Goal: Task Accomplishment & Management: Manage account settings

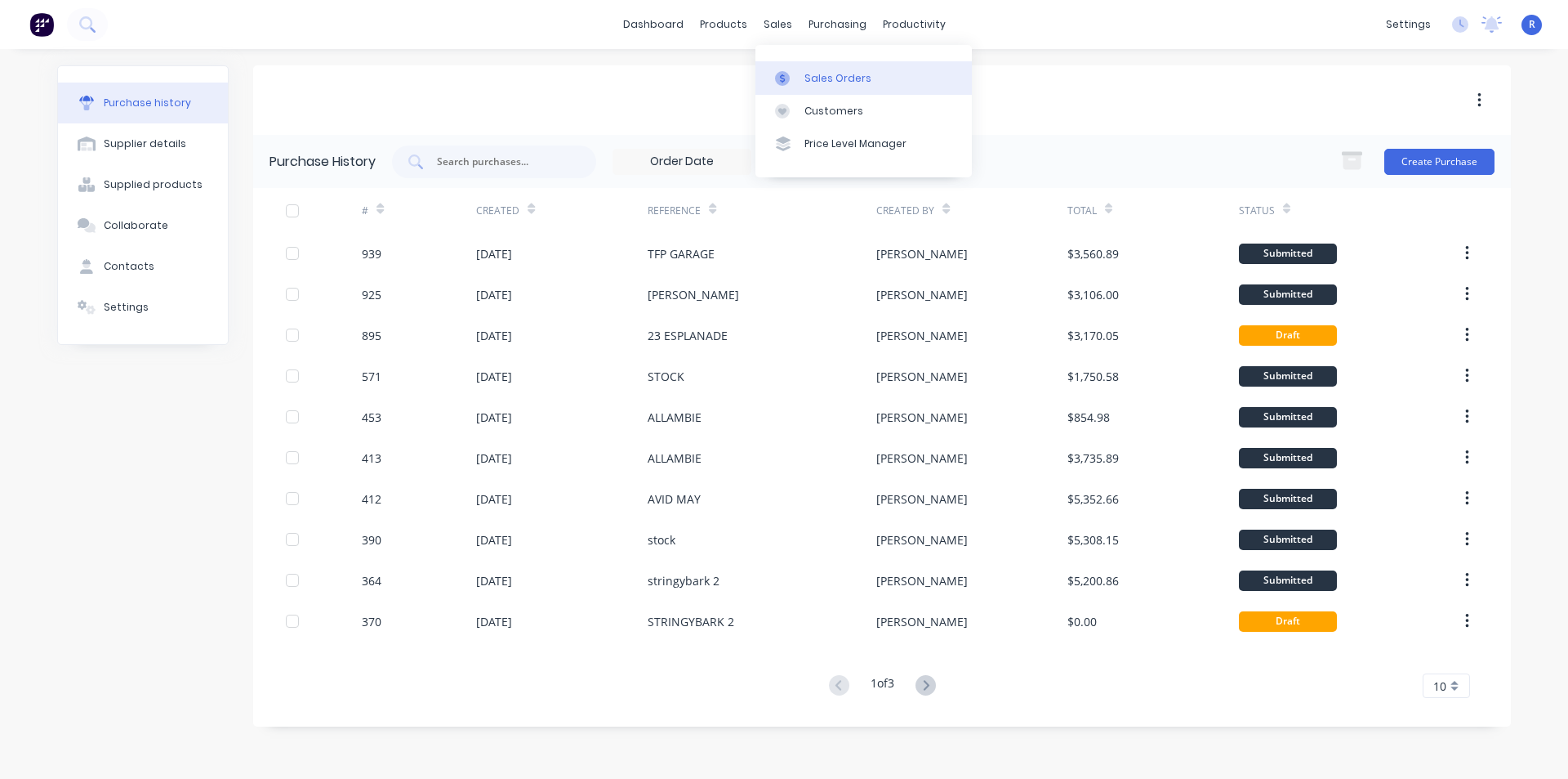
click at [799, 77] on link "Sales Orders" at bounding box center [863, 77] width 216 height 32
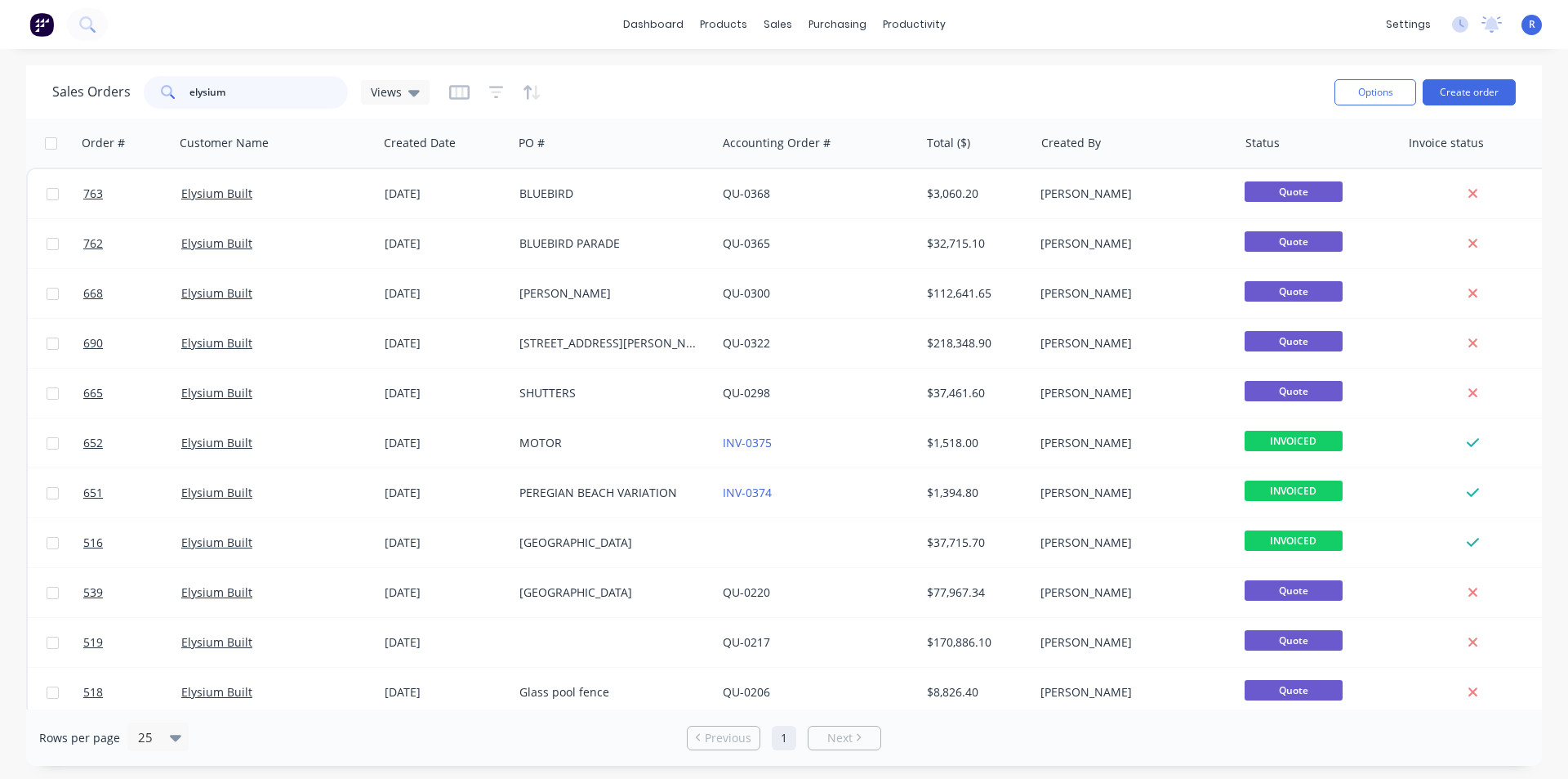
drag, startPoint x: 284, startPoint y: 96, endPoint x: 142, endPoint y: 95, distance: 142.0
click at [144, 95] on div "elysium" at bounding box center [246, 92] width 205 height 32
type input "KIM"
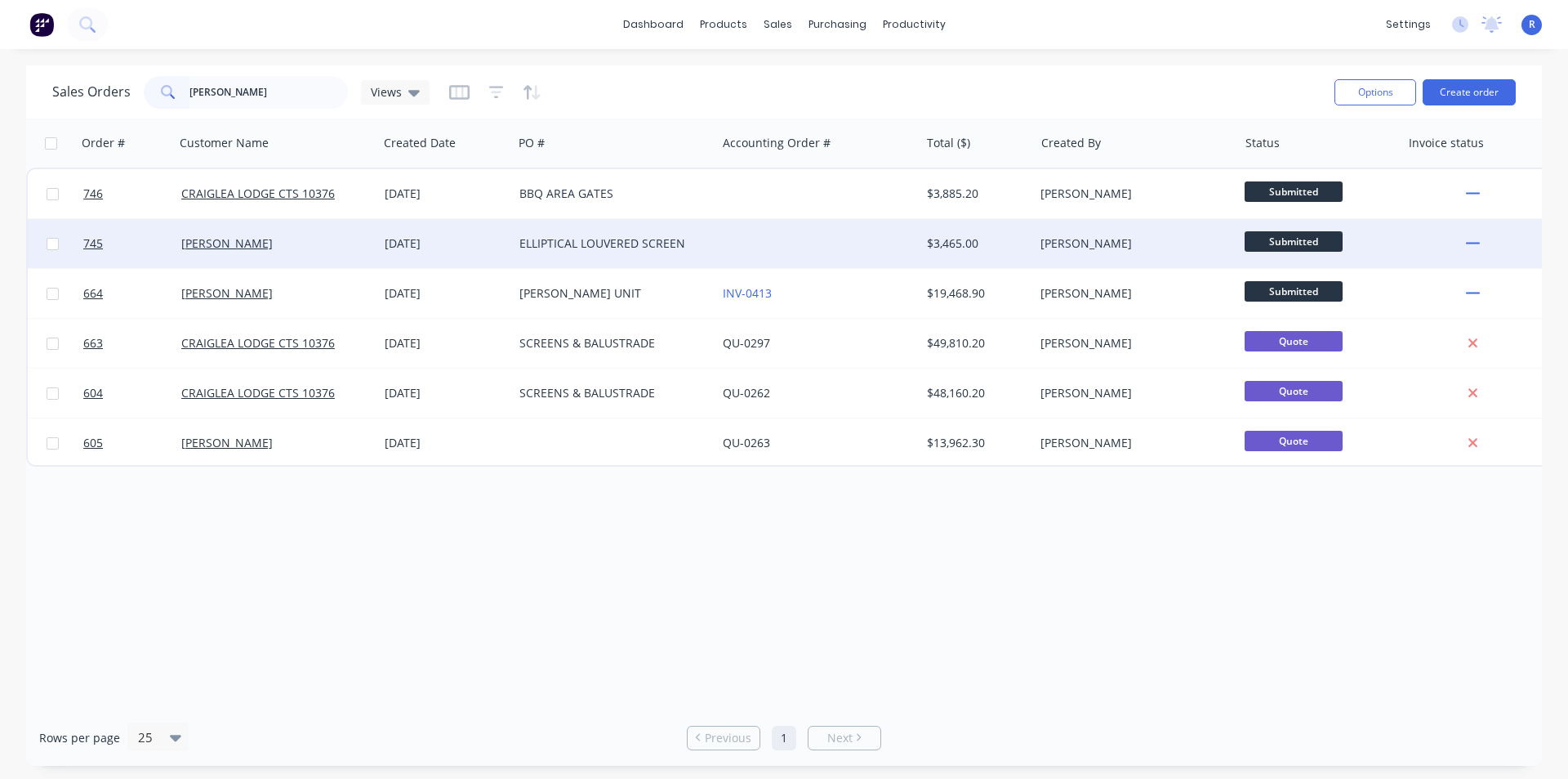
click at [734, 237] on div at bounding box center [818, 243] width 204 height 49
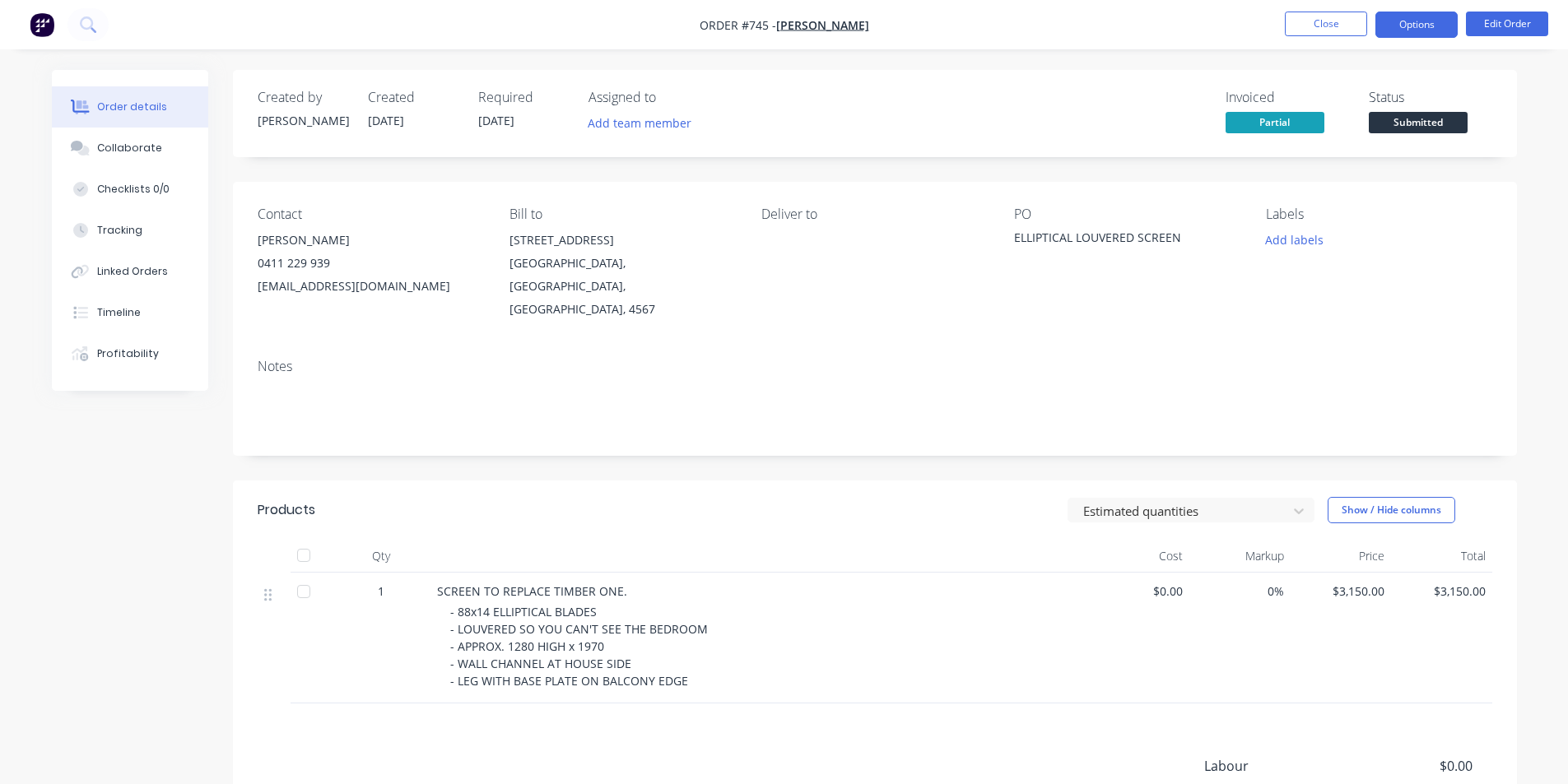
click at [1405, 28] on button "Options" at bounding box center [1416, 24] width 82 height 26
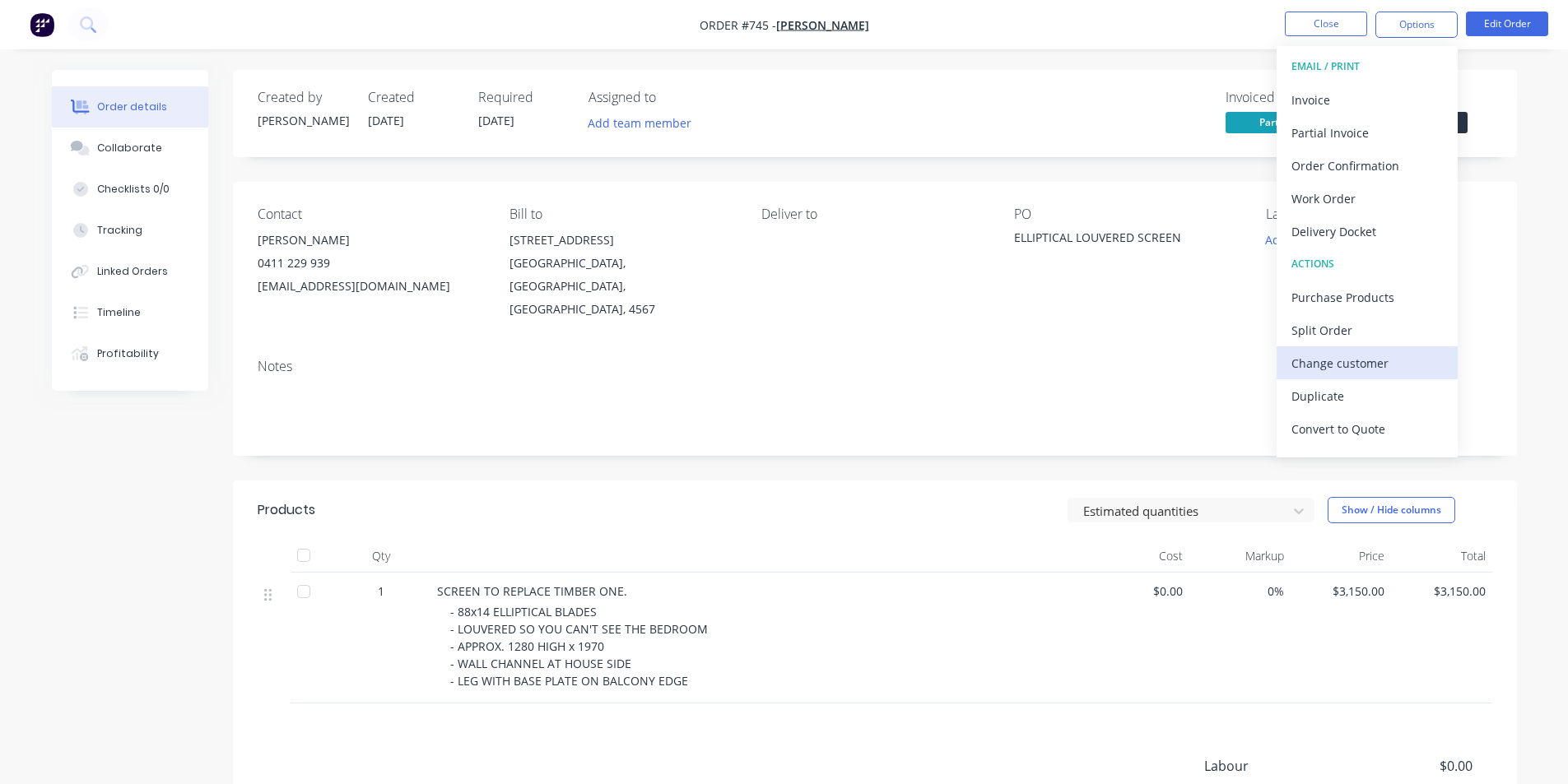
click at [1334, 364] on div "Change customer" at bounding box center [1367, 363] width 152 height 23
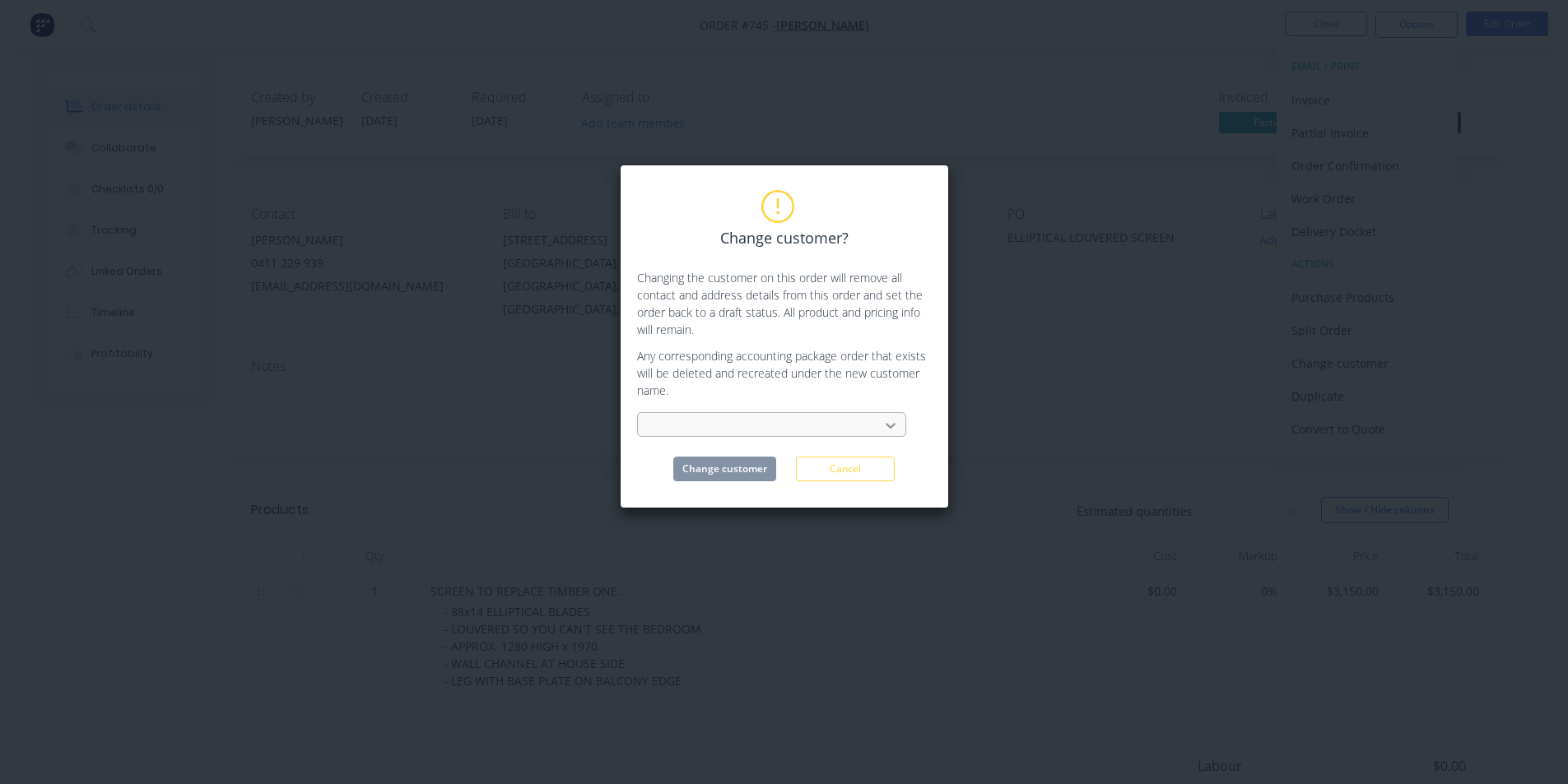
click at [894, 424] on icon at bounding box center [891, 426] width 10 height 6
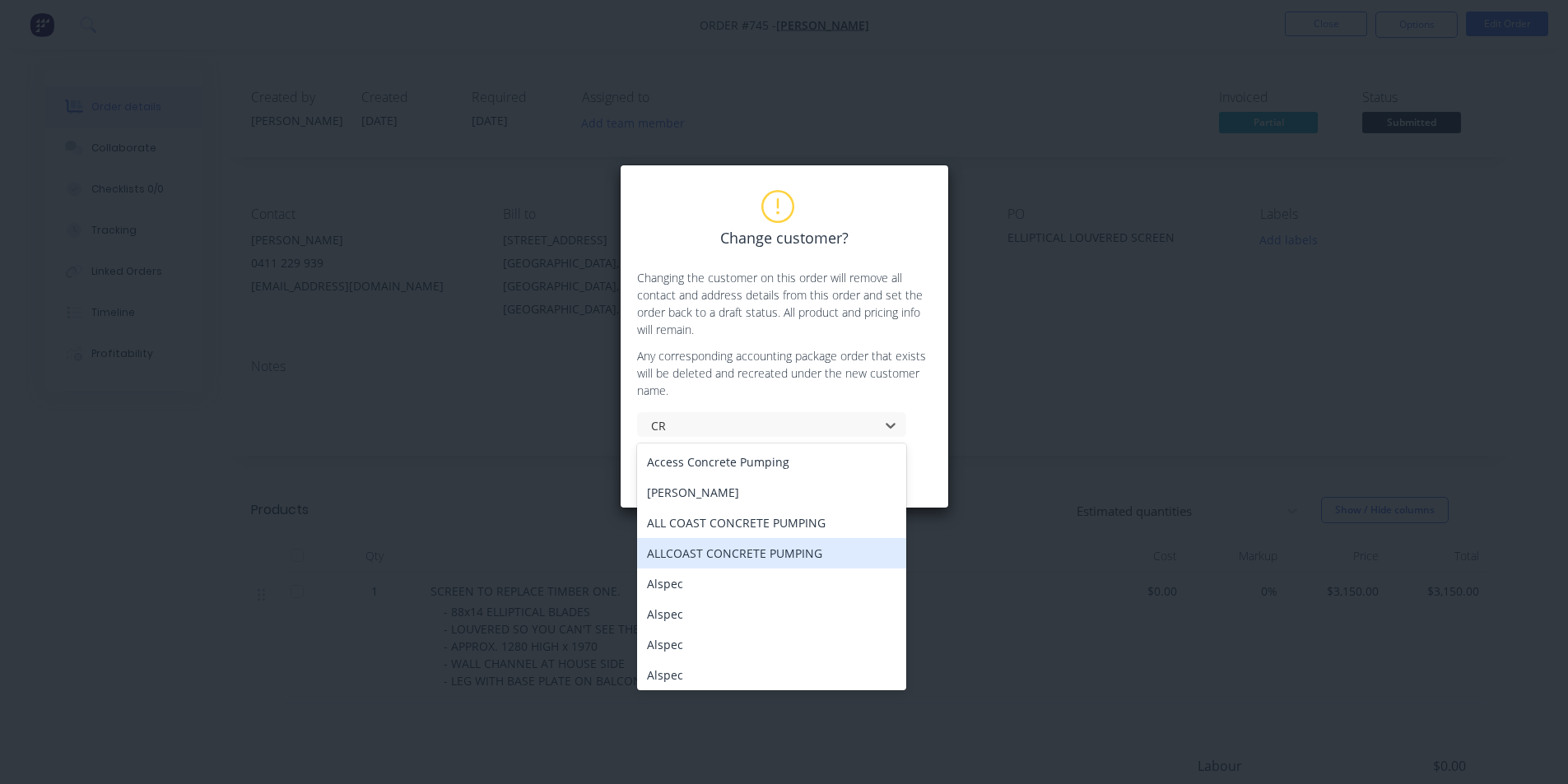
type input "CRA"
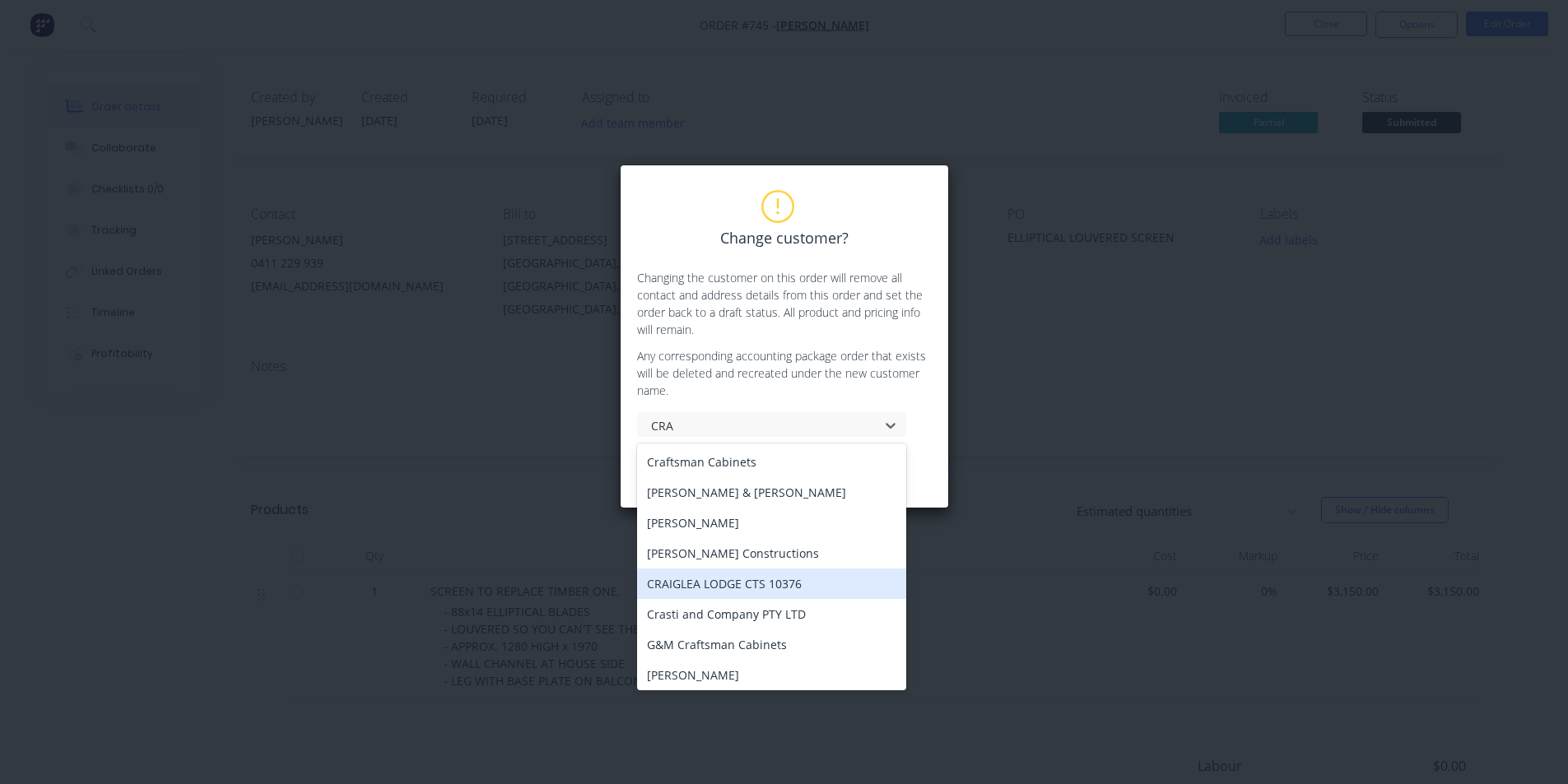
click at [728, 585] on div "CRAIGLEA LODGE CTS 10376" at bounding box center [771, 584] width 269 height 30
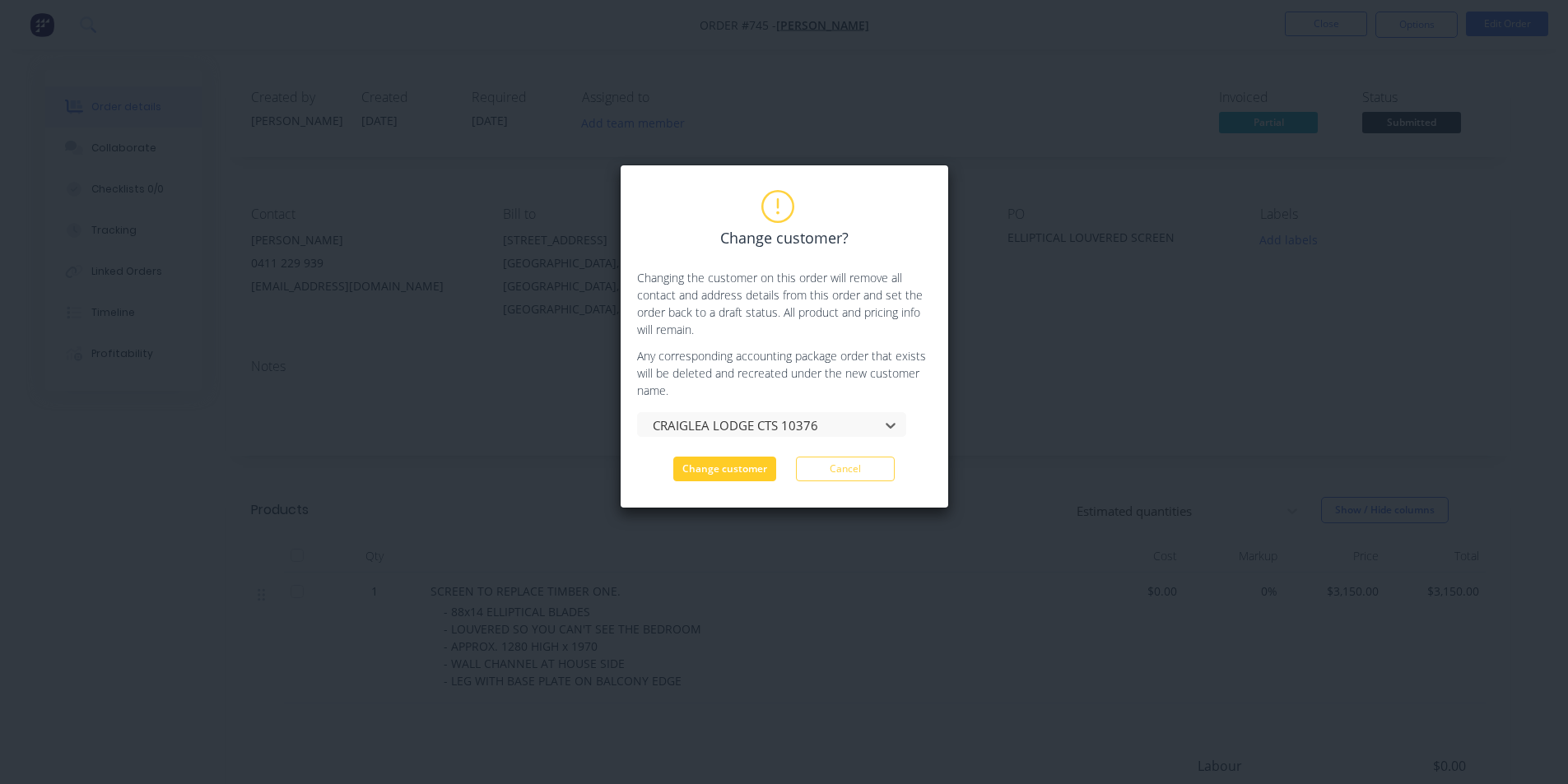
click at [749, 469] on button "Change customer" at bounding box center [724, 468] width 103 height 24
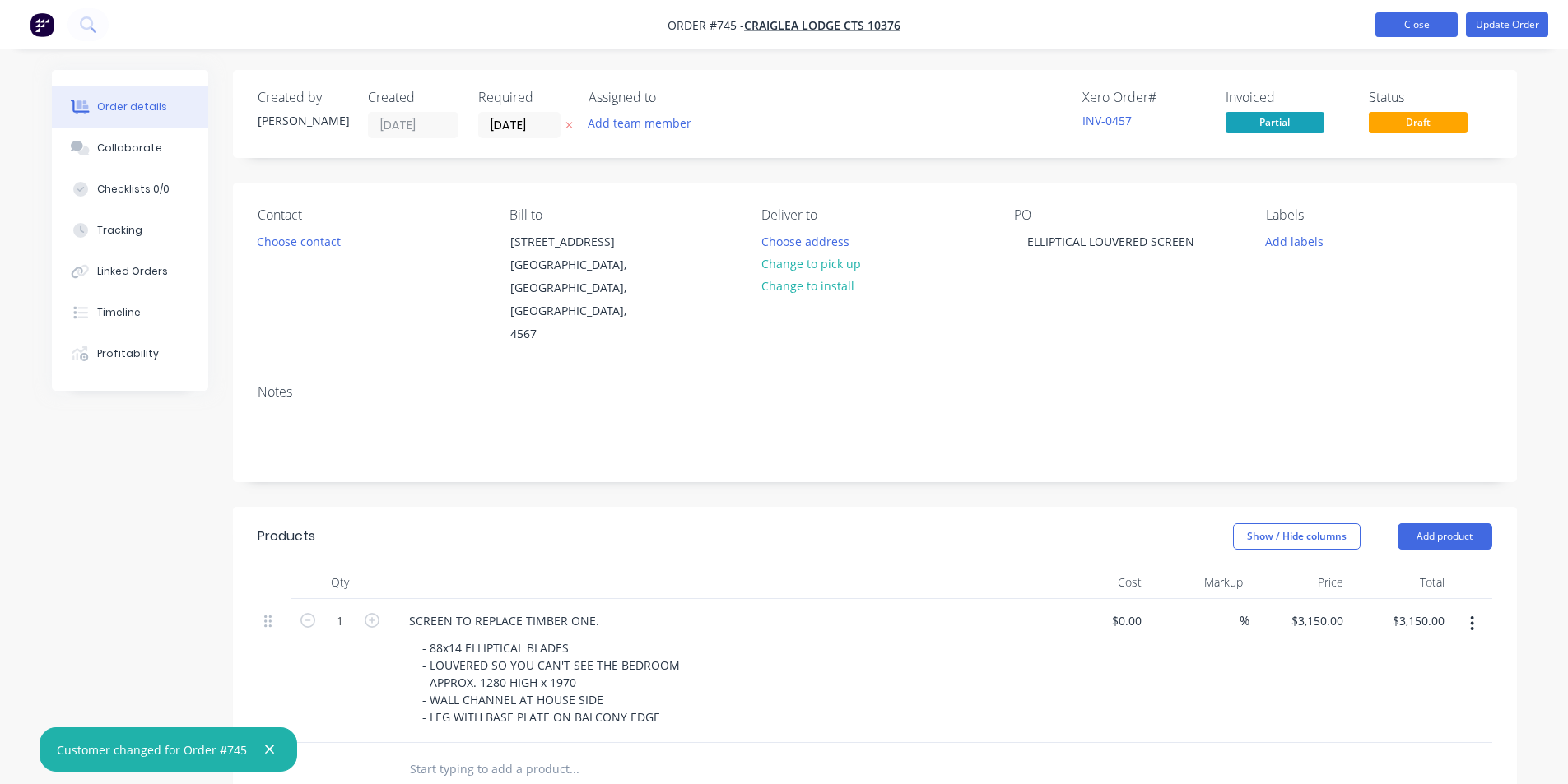
click at [1395, 23] on button "Close" at bounding box center [1416, 24] width 82 height 24
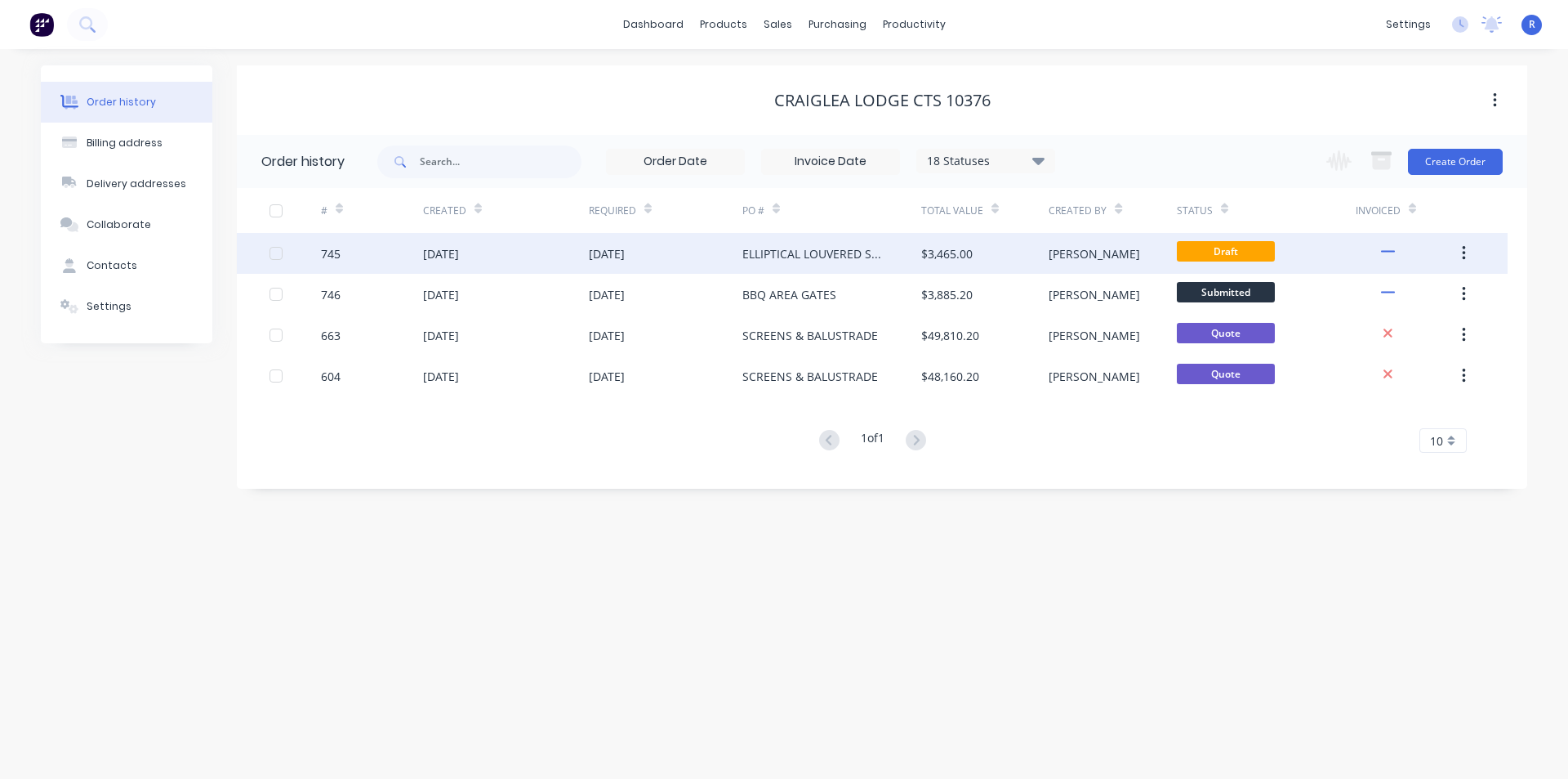
click at [887, 250] on div "ELLIPTICAL LOUVERED SCREEN" at bounding box center [816, 254] width 146 height 17
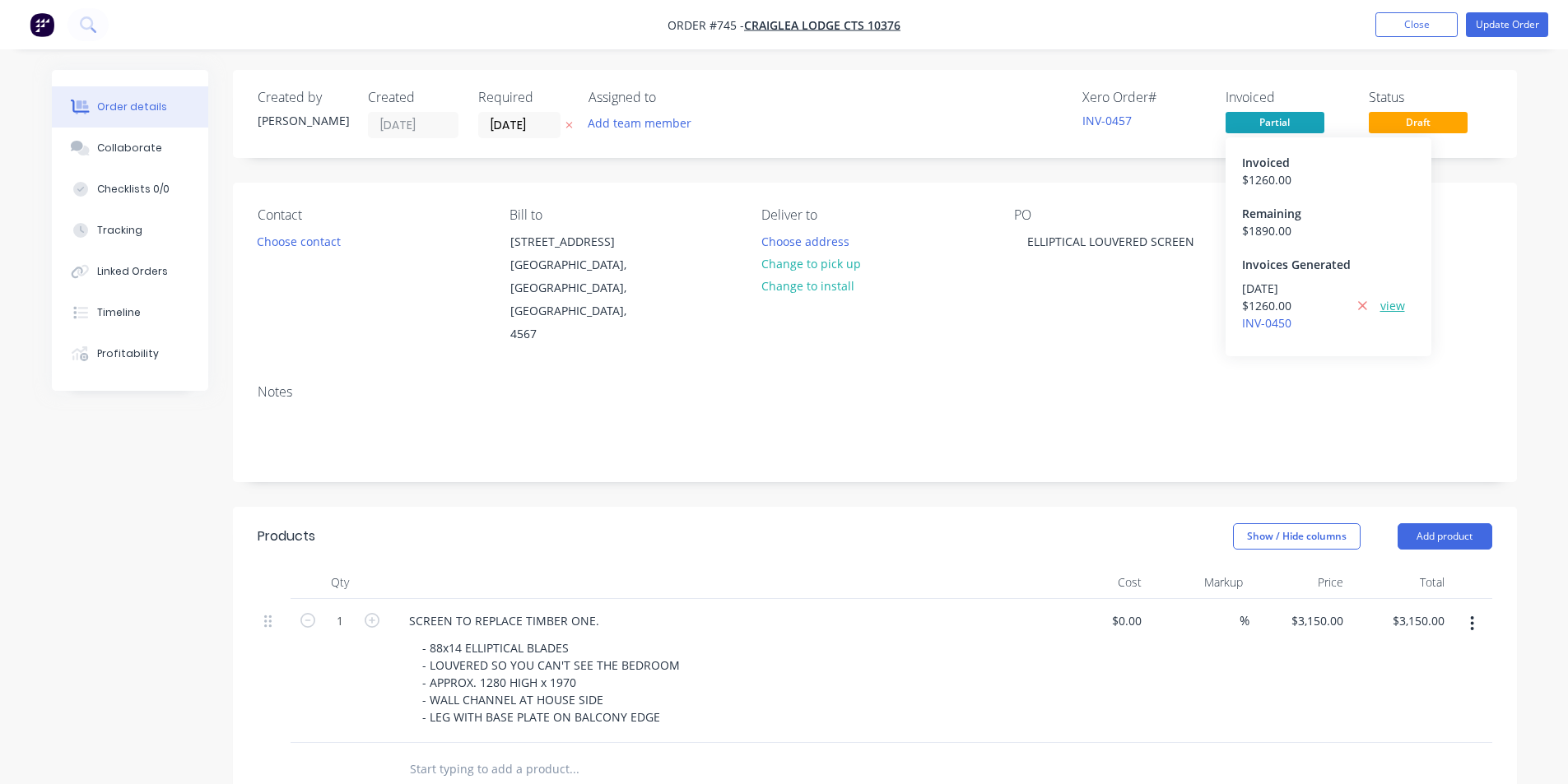
click at [1384, 307] on link "view" at bounding box center [1392, 306] width 24 height 18
click at [1418, 23] on button "Close" at bounding box center [1416, 24] width 82 height 24
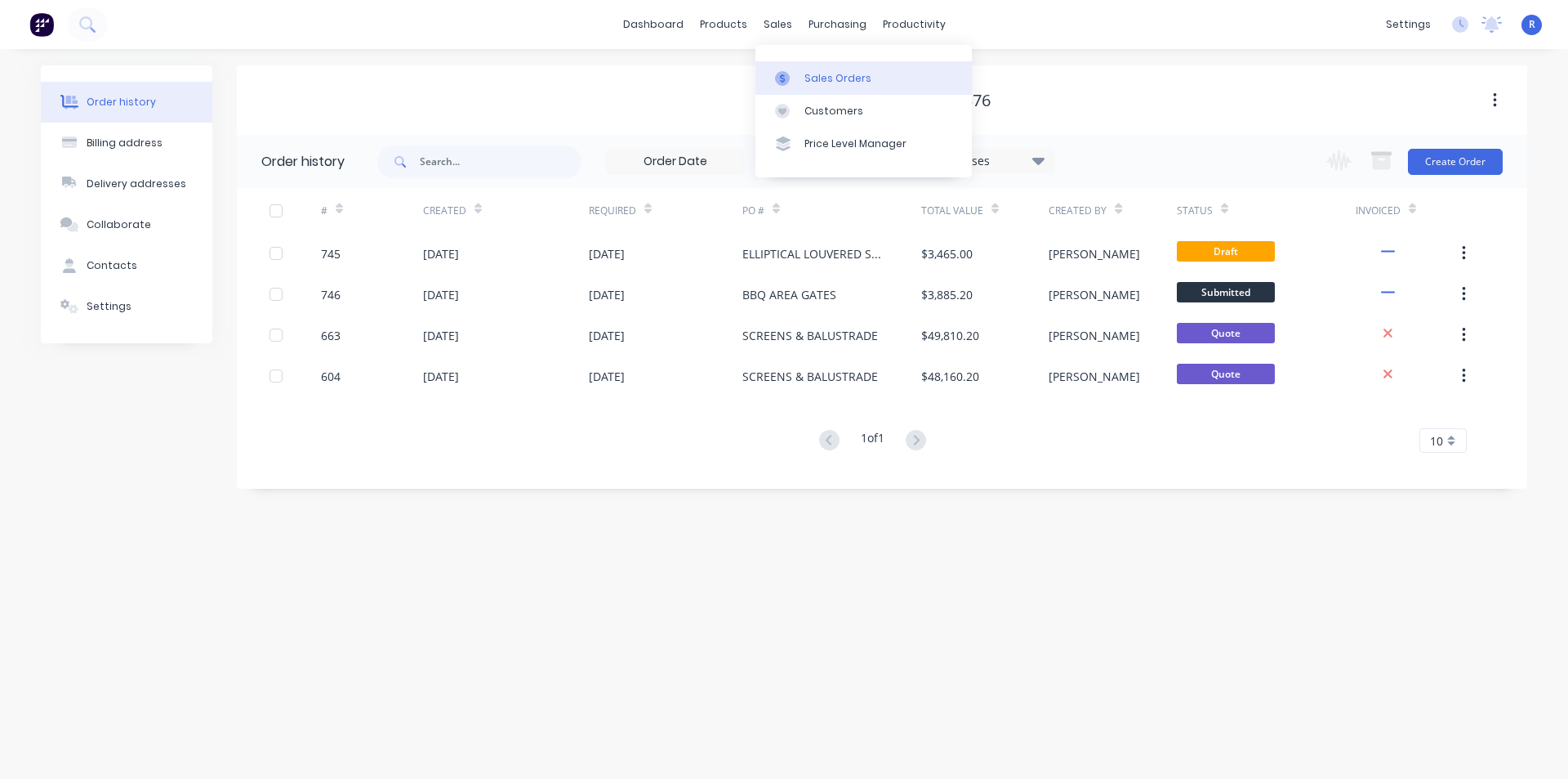
click at [814, 66] on link "Sales Orders" at bounding box center [863, 77] width 216 height 32
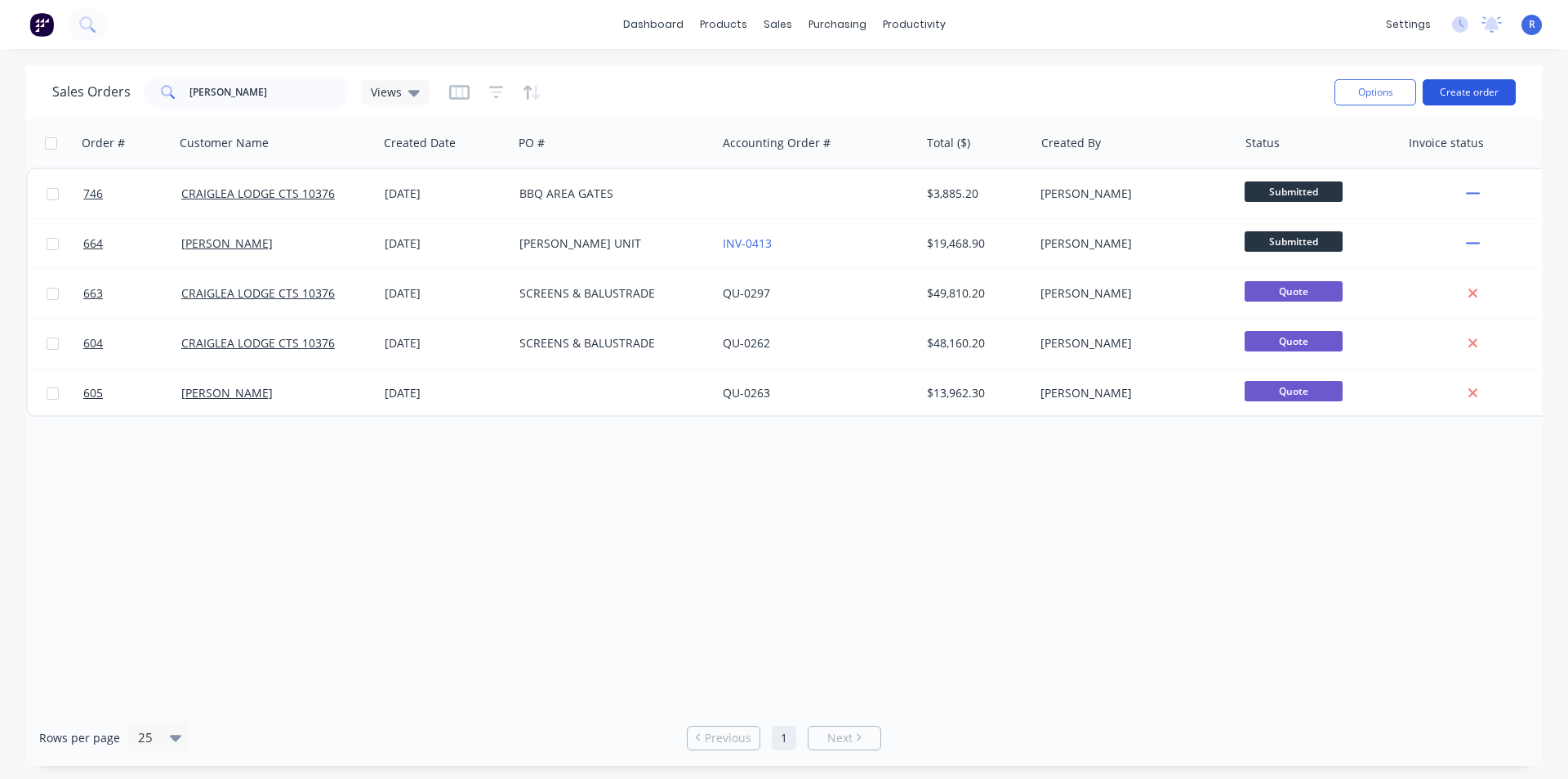
click at [1454, 92] on button "Create order" at bounding box center [1470, 92] width 93 height 26
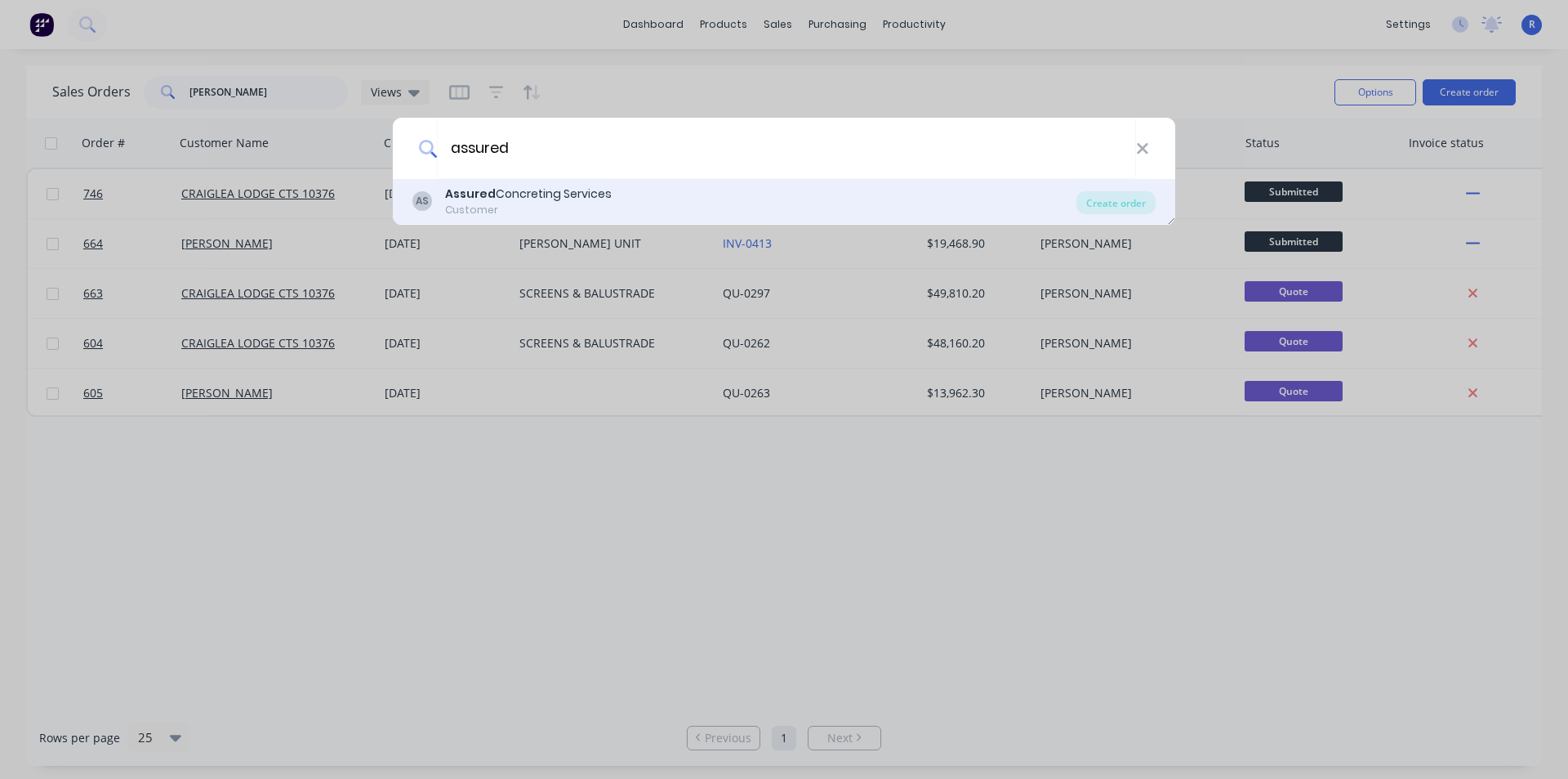
type input "assured"
click at [517, 196] on div "Assured Concreting Services" at bounding box center [528, 194] width 166 height 17
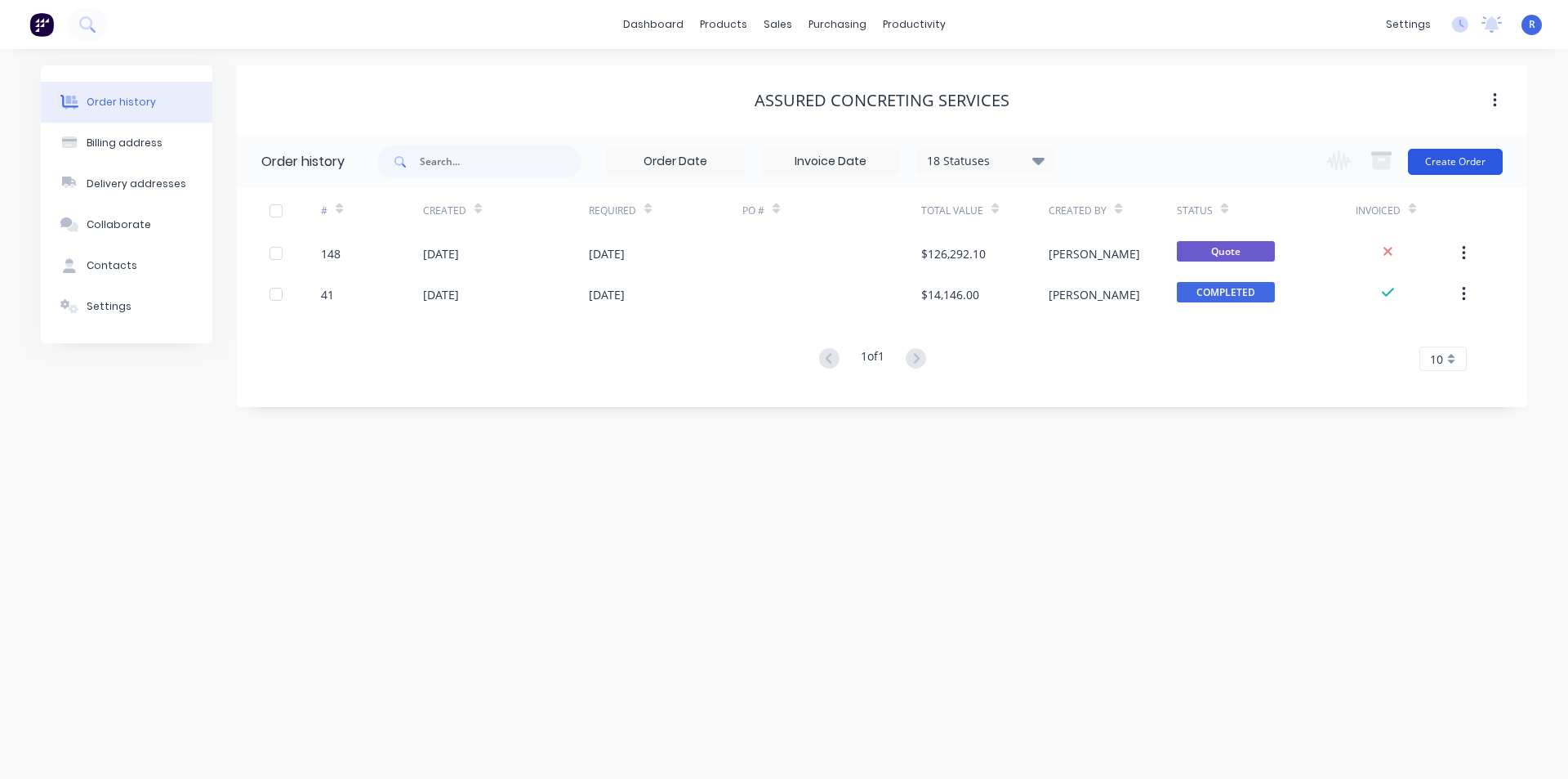
click at [1445, 157] on button "Create Order" at bounding box center [1456, 161] width 95 height 26
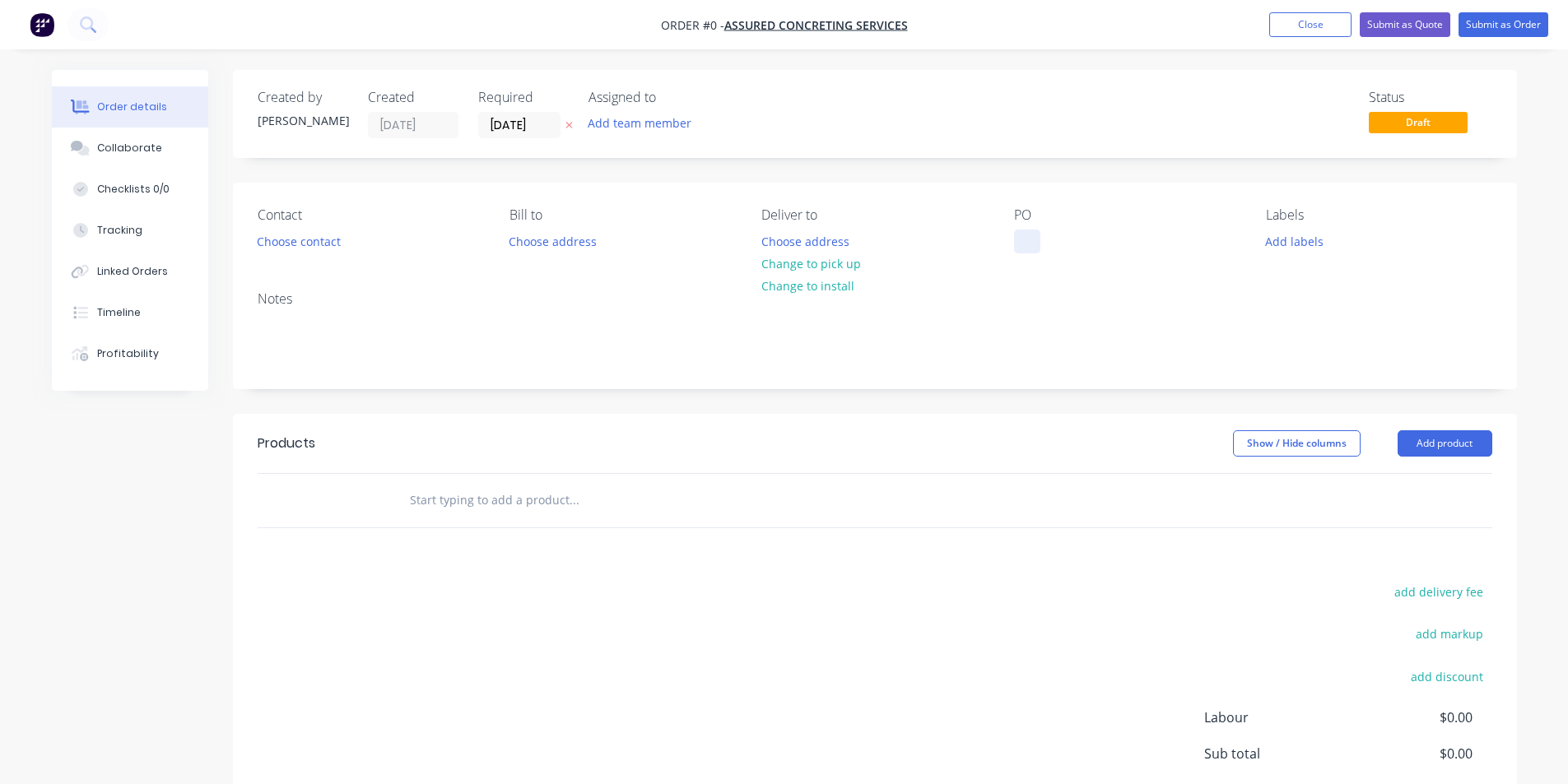
click at [1031, 230] on div at bounding box center [1027, 241] width 26 height 23
click at [1054, 553] on div "Order details Collaborate Checklists 0/0 Tracking Linked Orders Timeline Profit…" at bounding box center [784, 508] width 1498 height 878
click at [1421, 445] on button "Add product" at bounding box center [1444, 443] width 95 height 26
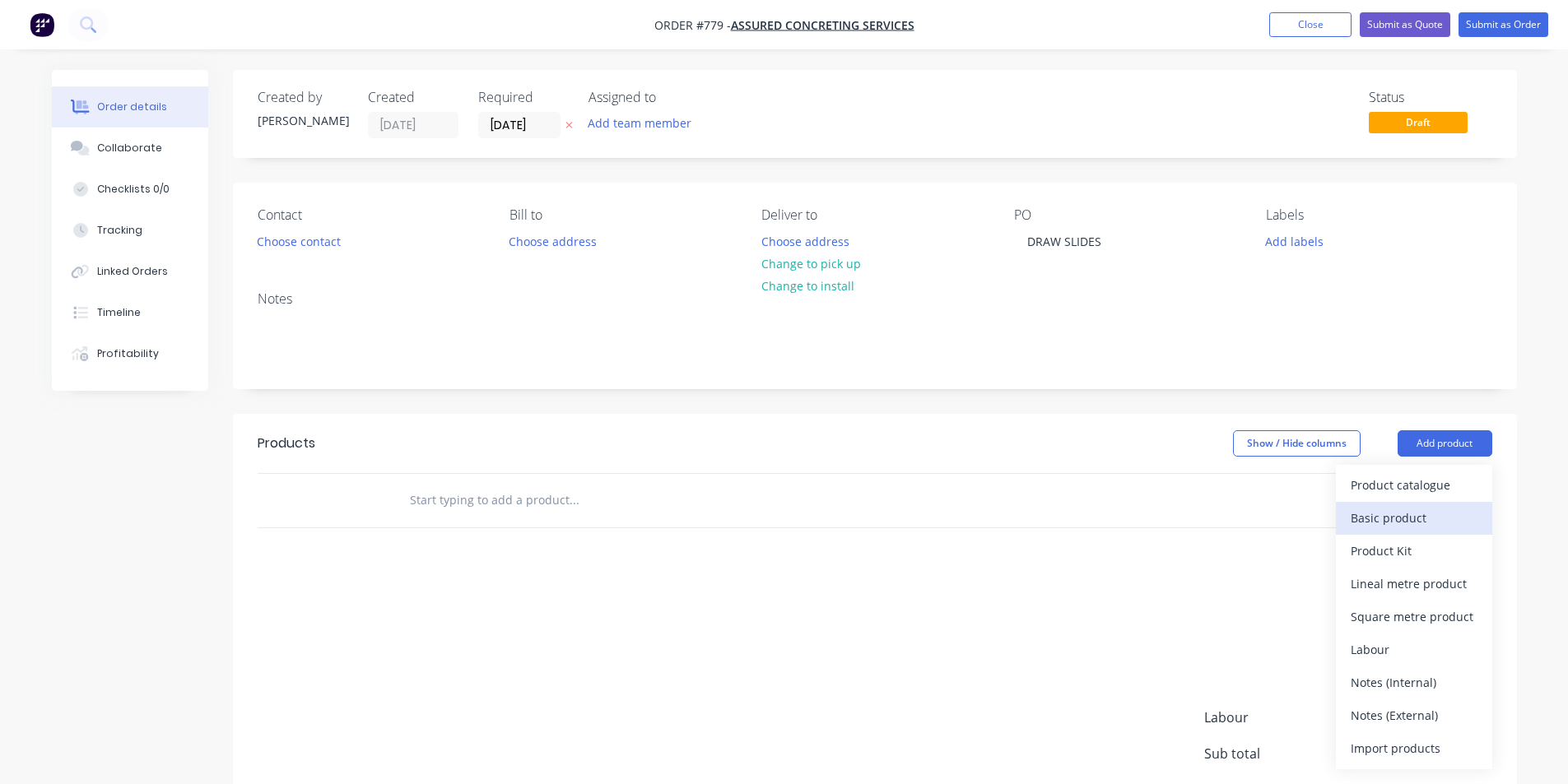
click at [1426, 518] on div "Basic product" at bounding box center [1414, 518] width 127 height 23
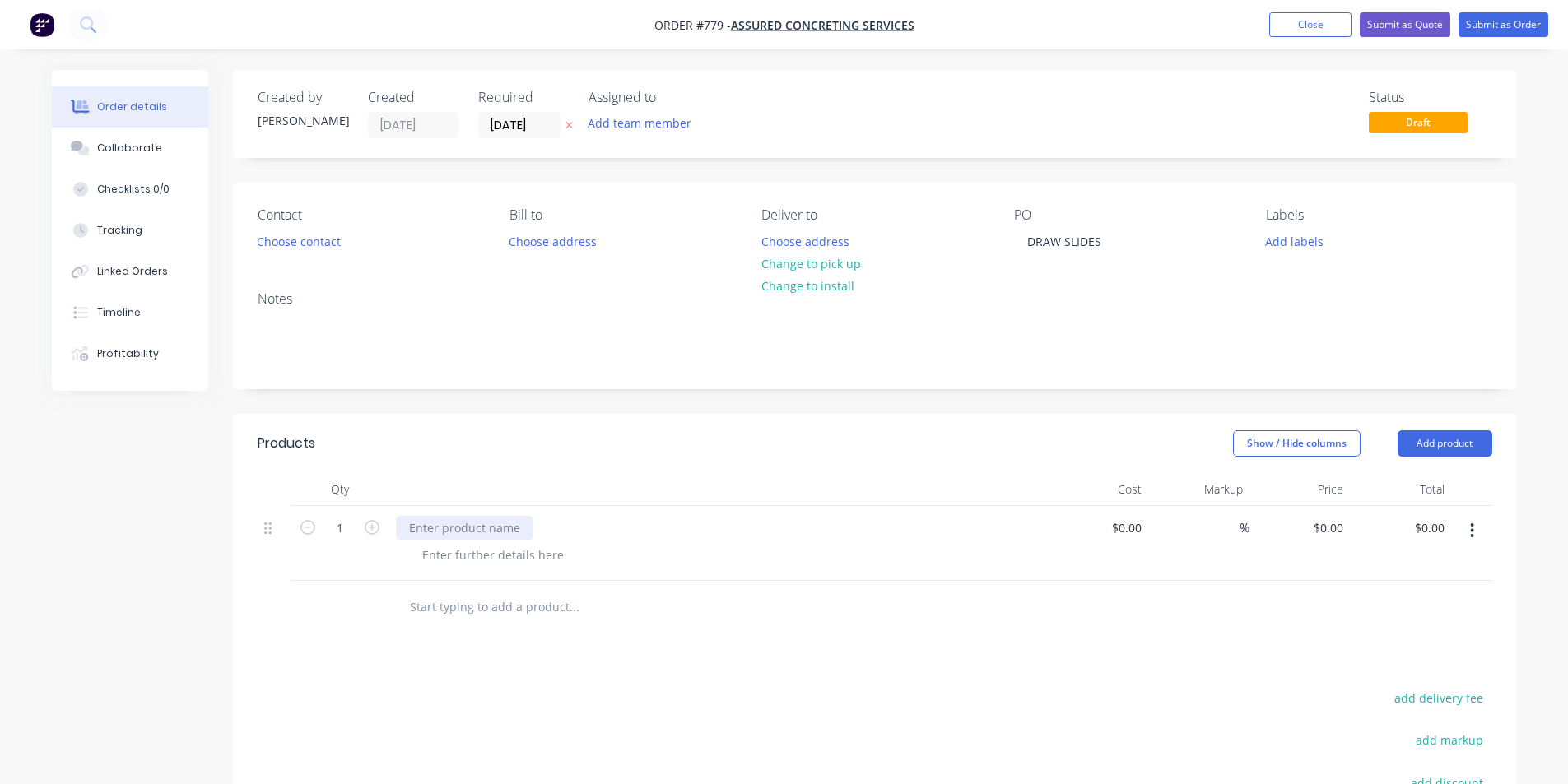
click at [443, 522] on div at bounding box center [464, 528] width 137 height 23
click at [481, 476] on div at bounding box center [718, 489] width 659 height 33
click at [1327, 524] on div "0 $0.00" at bounding box center [1327, 528] width 44 height 23
type input "$280.00"
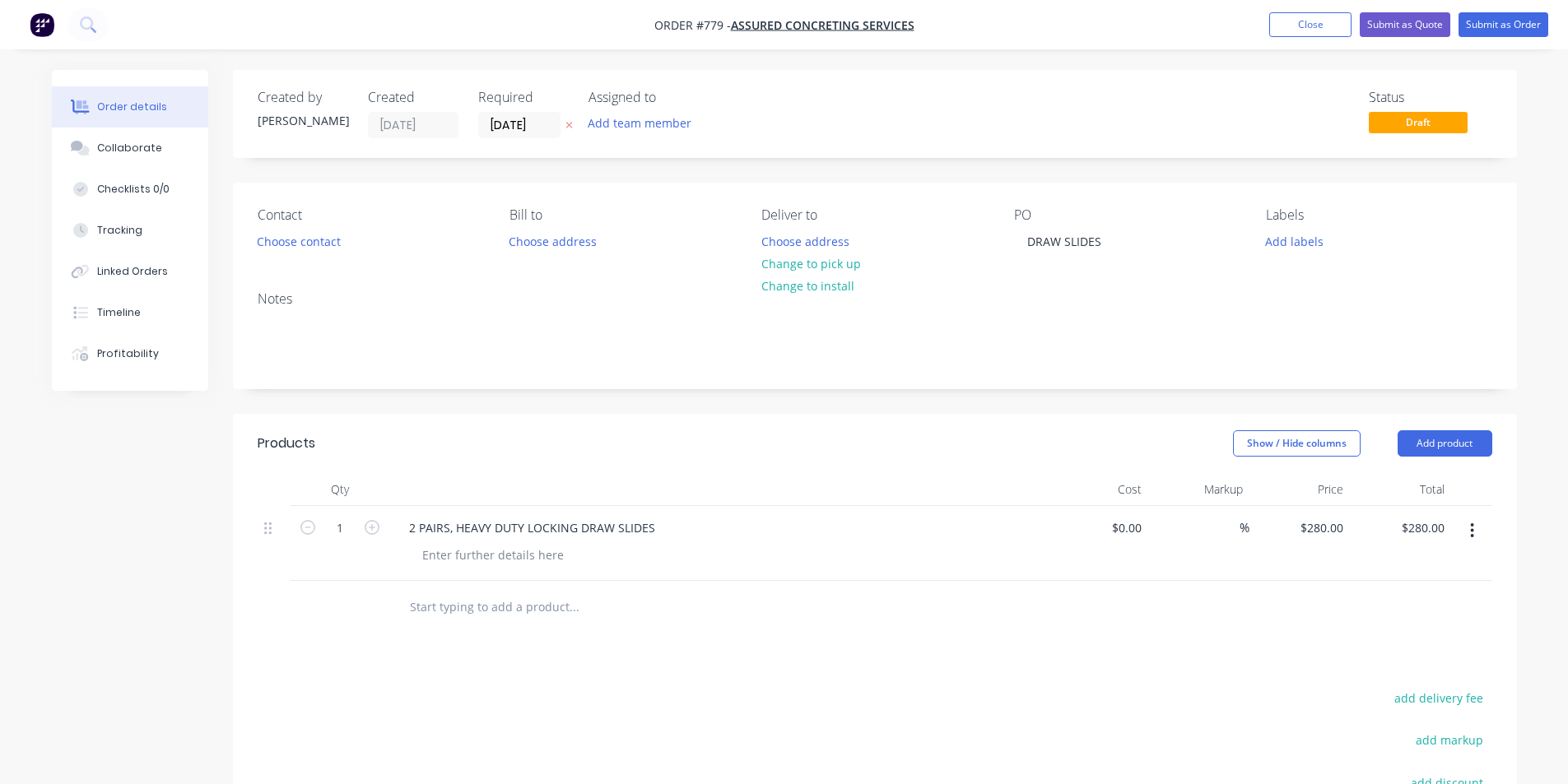
click at [1144, 657] on div "Products Show / Hide columns Add product Qty Cost Markup Price Total 1 2 PAIRS,…" at bounding box center [875, 721] width 1284 height 616
click at [1504, 25] on button "Submit as Order" at bounding box center [1503, 24] width 90 height 24
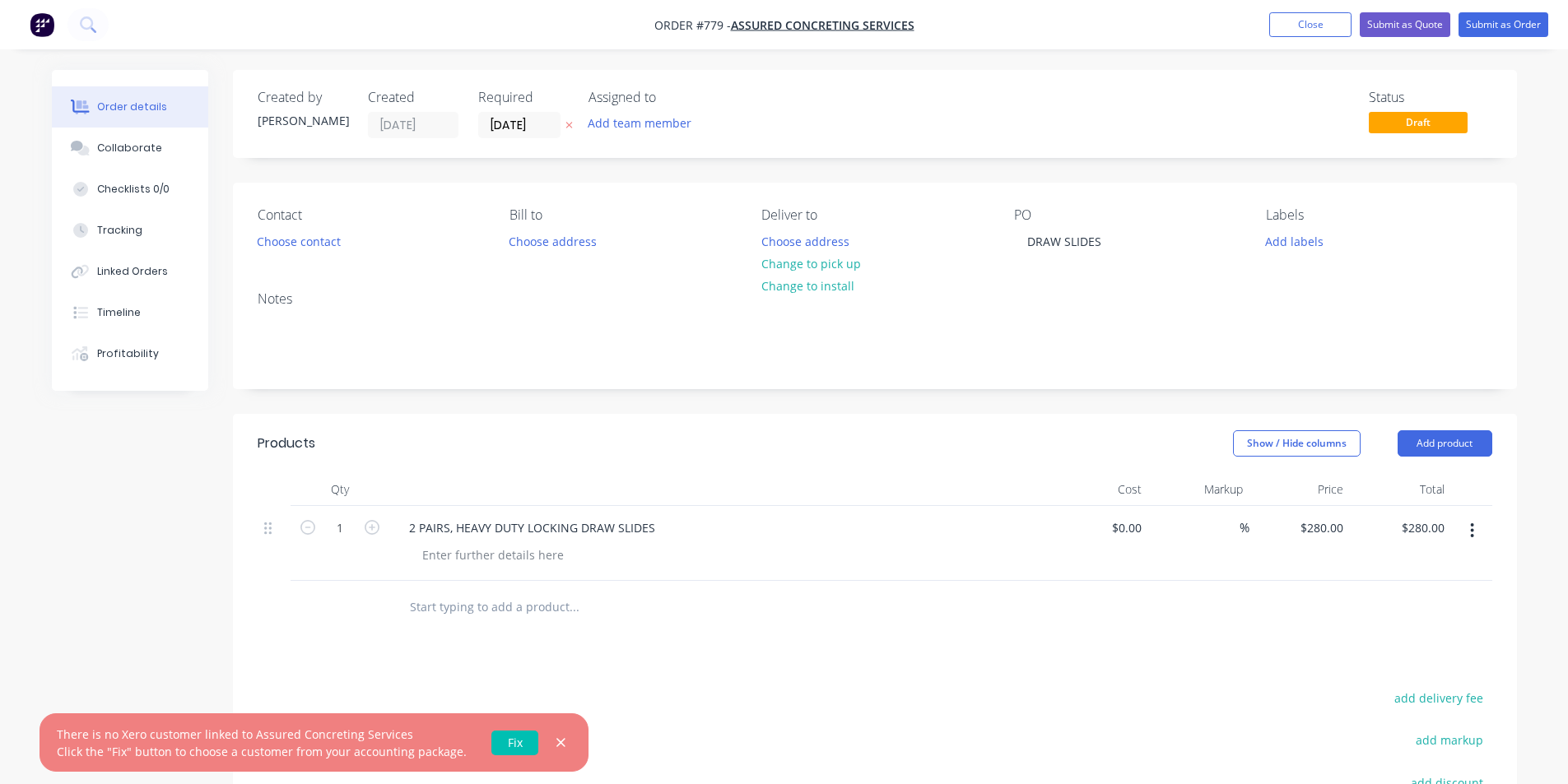
click at [509, 739] on link "Fix" at bounding box center [515, 742] width 47 height 24
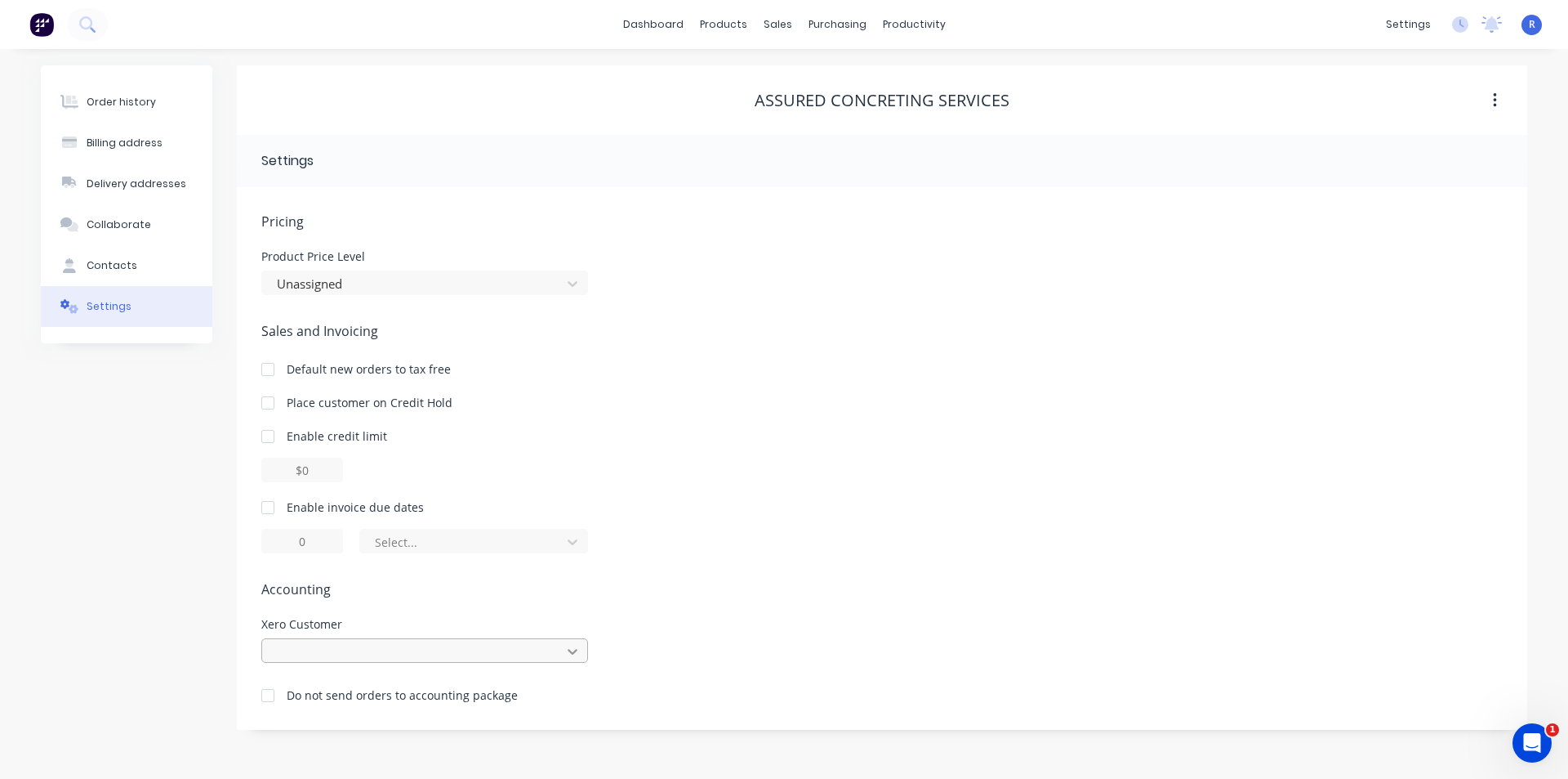
click at [576, 653] on div at bounding box center [424, 650] width 327 height 24
type input "ASSU"
click at [320, 688] on div "assured concreting services" at bounding box center [424, 687] width 327 height 30
click at [128, 92] on button "Order history" at bounding box center [126, 102] width 171 height 41
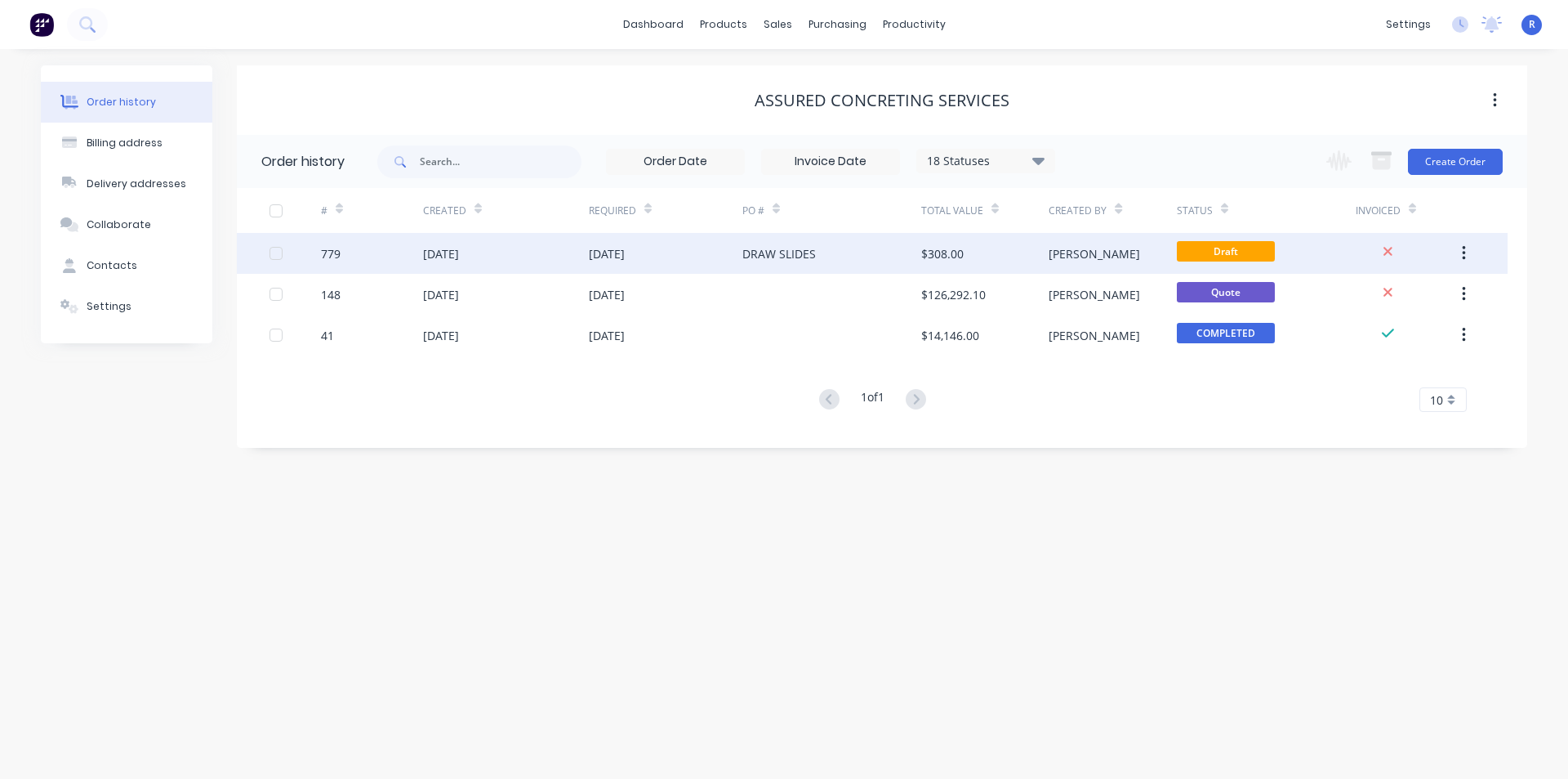
click at [888, 254] on div "DRAW SLIDES" at bounding box center [832, 253] width 179 height 41
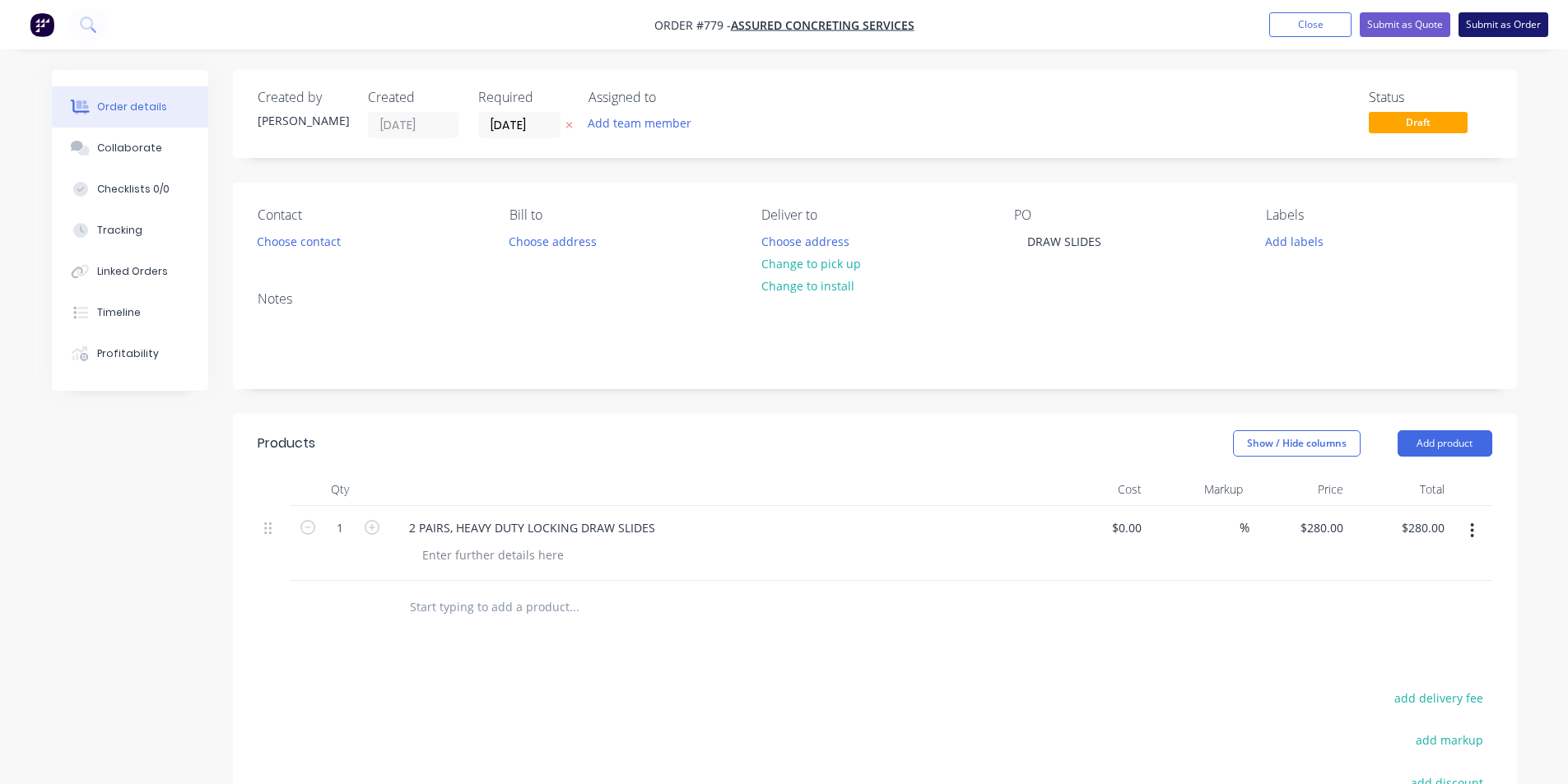
click at [1485, 28] on button "Submit as Order" at bounding box center [1503, 24] width 90 height 24
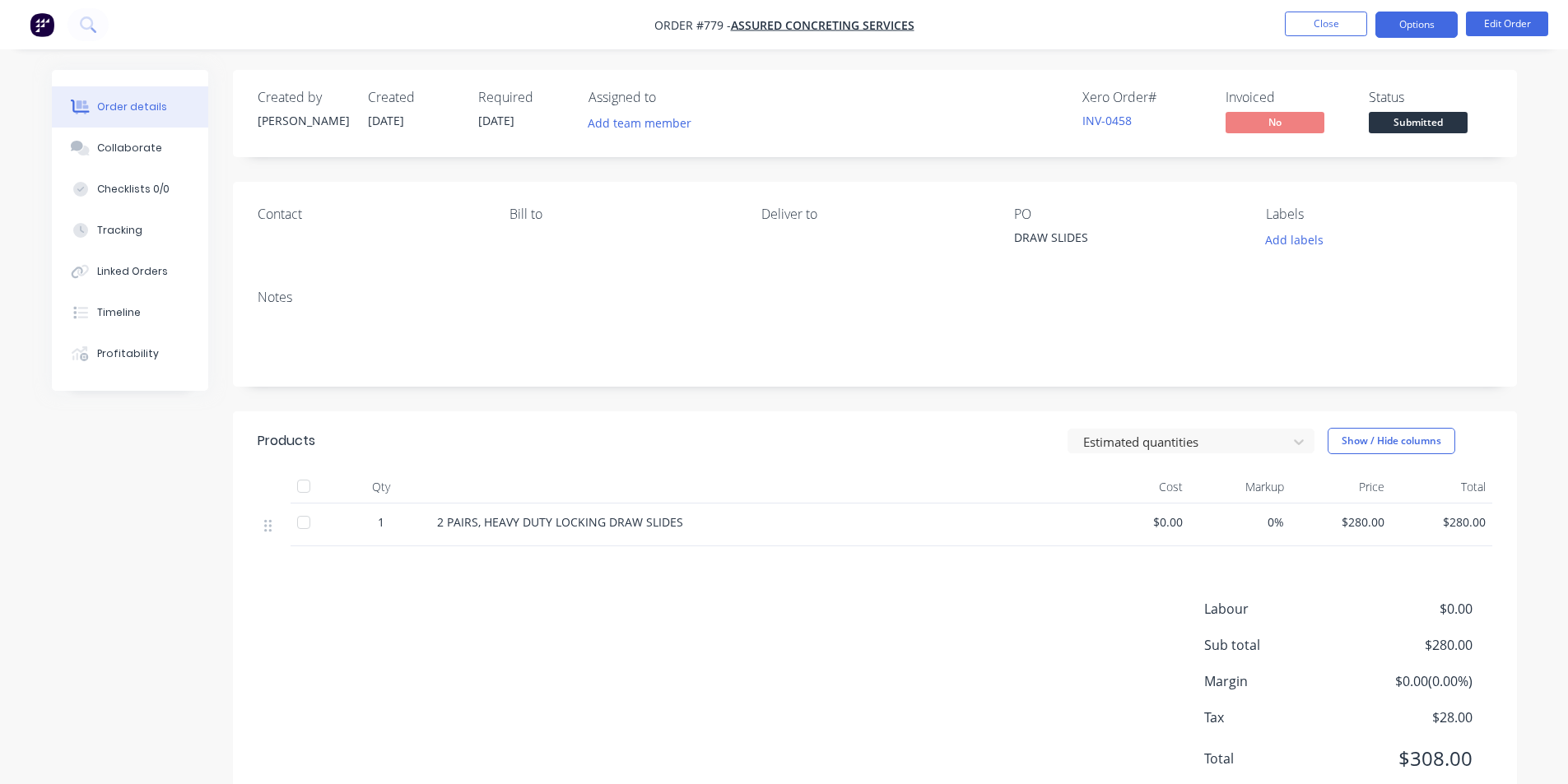
click at [1405, 27] on button "Options" at bounding box center [1416, 24] width 82 height 26
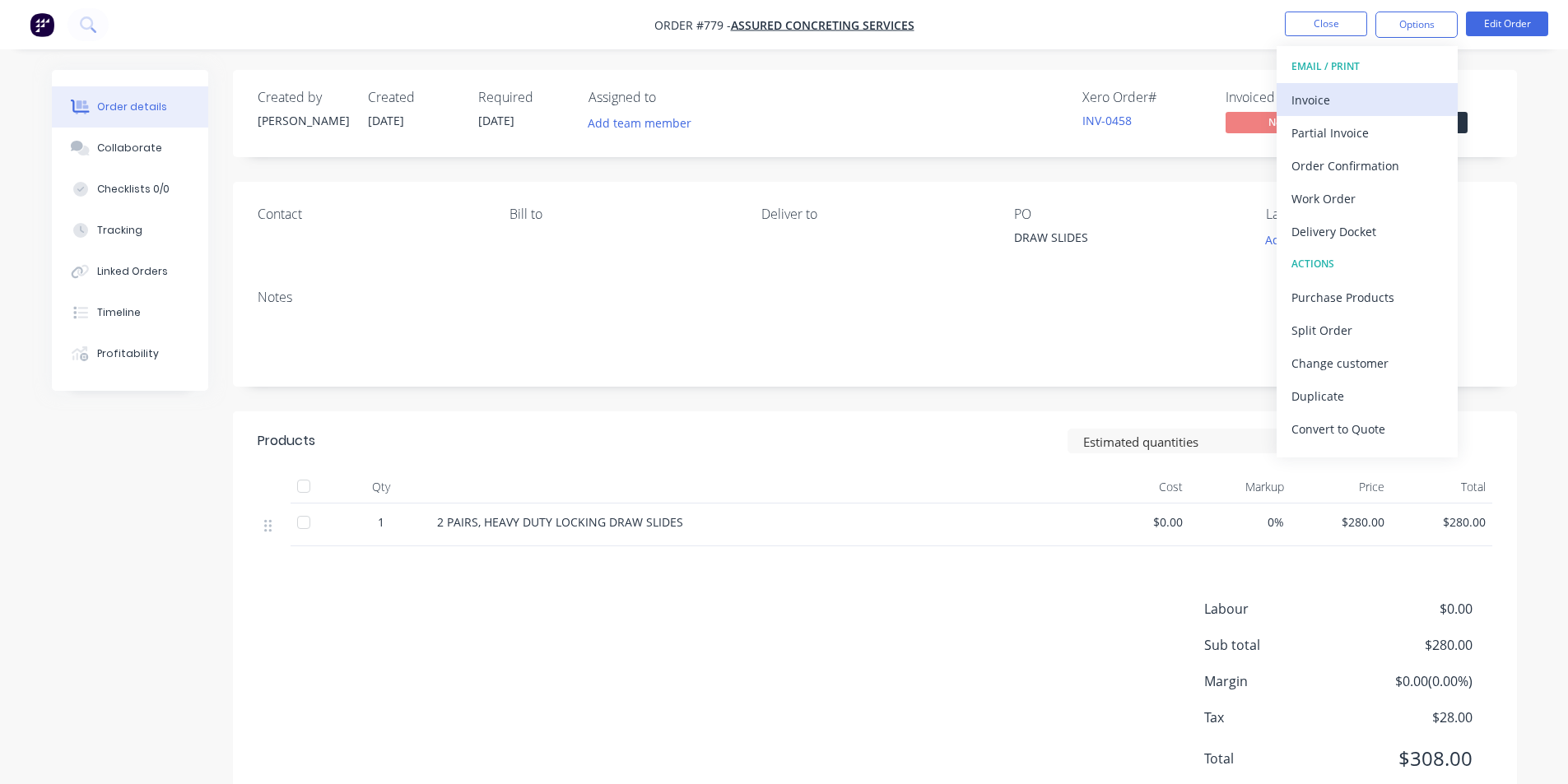
click at [1336, 95] on div "Invoice" at bounding box center [1367, 100] width 152 height 23
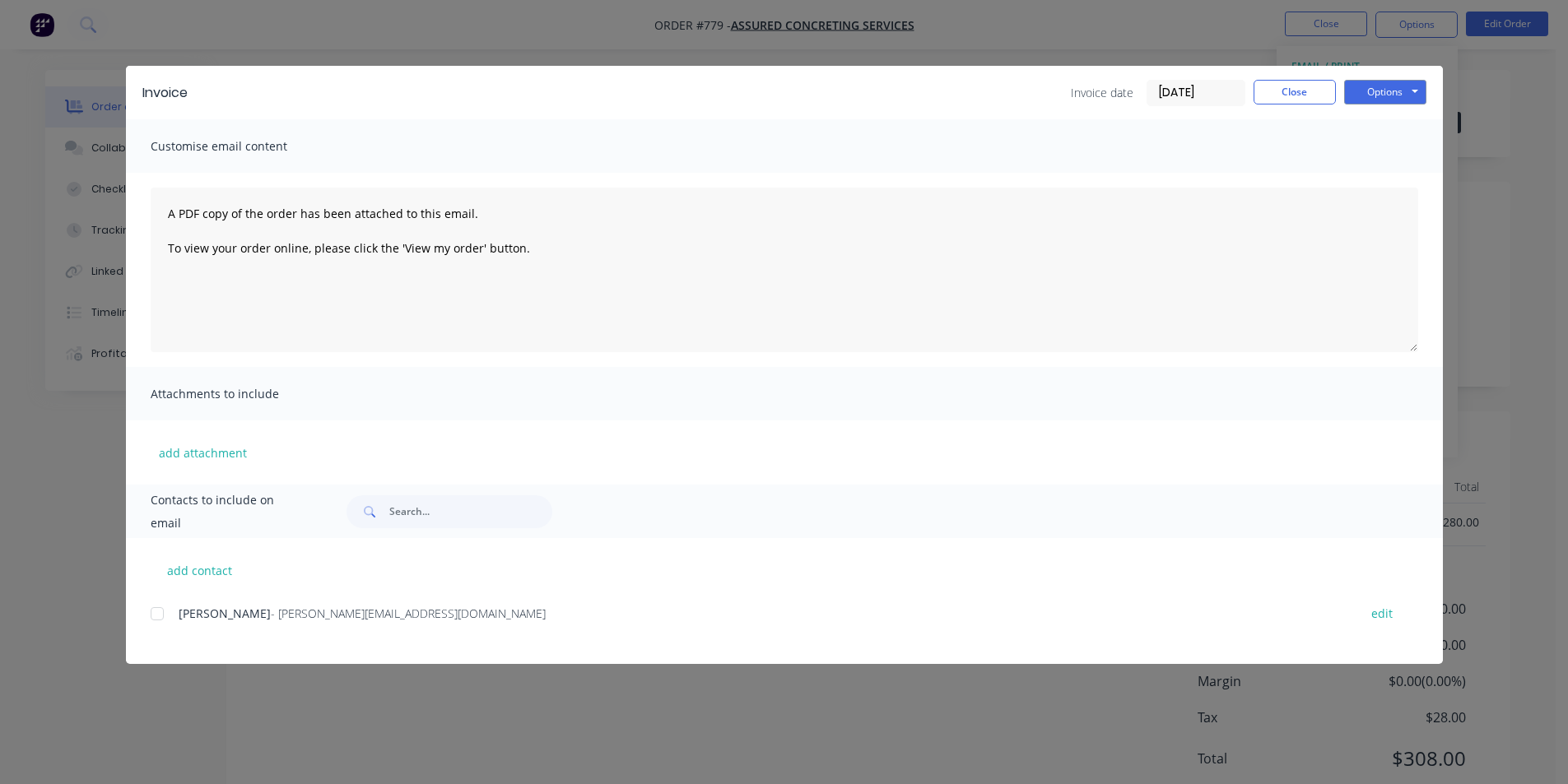
click at [149, 613] on div "add contact [PERSON_NAME] - [PERSON_NAME][EMAIL_ADDRESS][DOMAIN_NAME] edit" at bounding box center [784, 601] width 1317 height 126
click at [159, 612] on div at bounding box center [157, 613] width 33 height 33
click at [1372, 91] on button "Options" at bounding box center [1385, 91] width 82 height 24
click at [1369, 169] on button "Email" at bounding box center [1397, 175] width 106 height 27
click at [1298, 96] on button "Close" at bounding box center [1295, 91] width 82 height 24
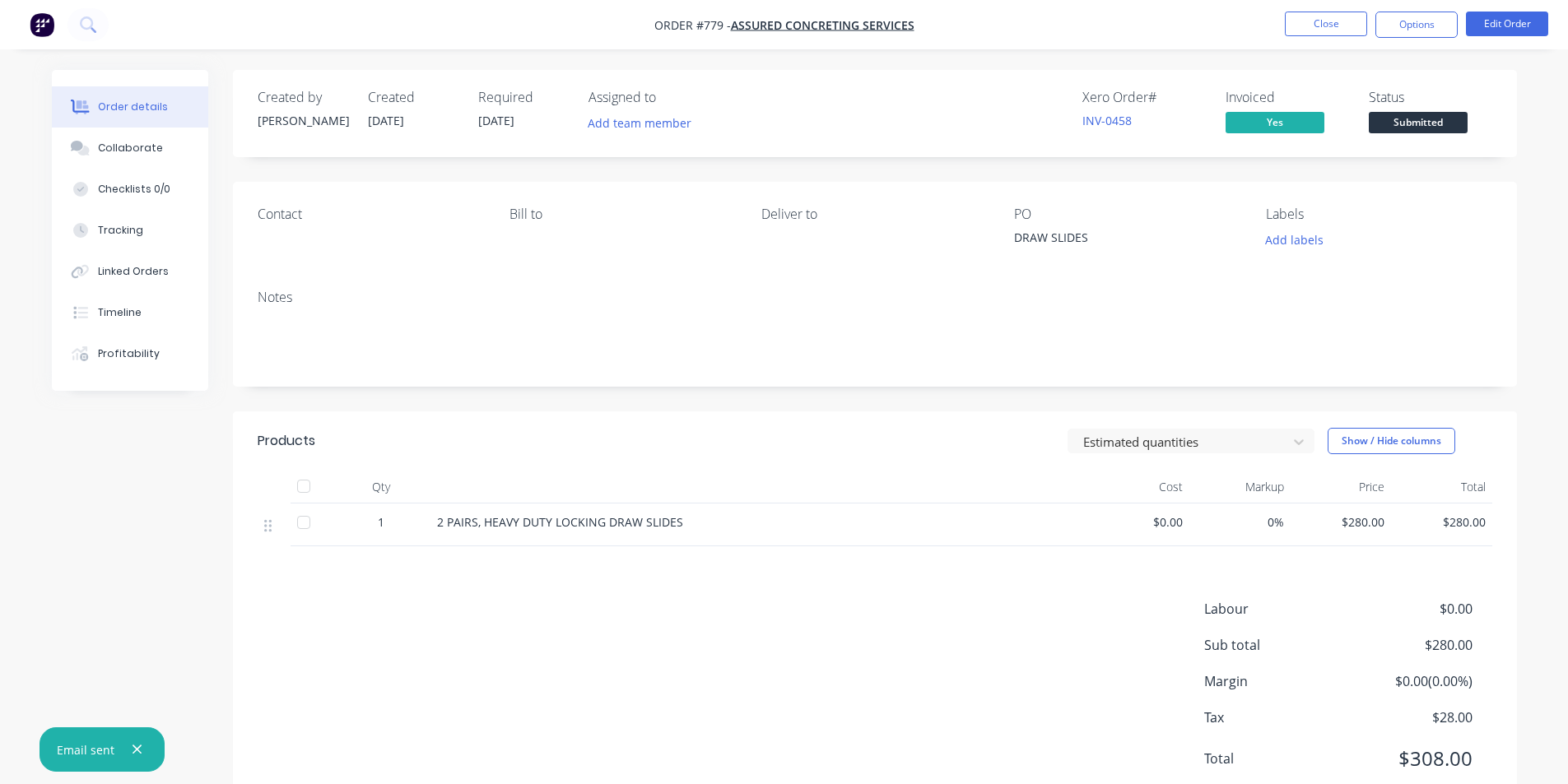
click at [1397, 127] on span "Submitted" at bounding box center [1418, 122] width 99 height 21
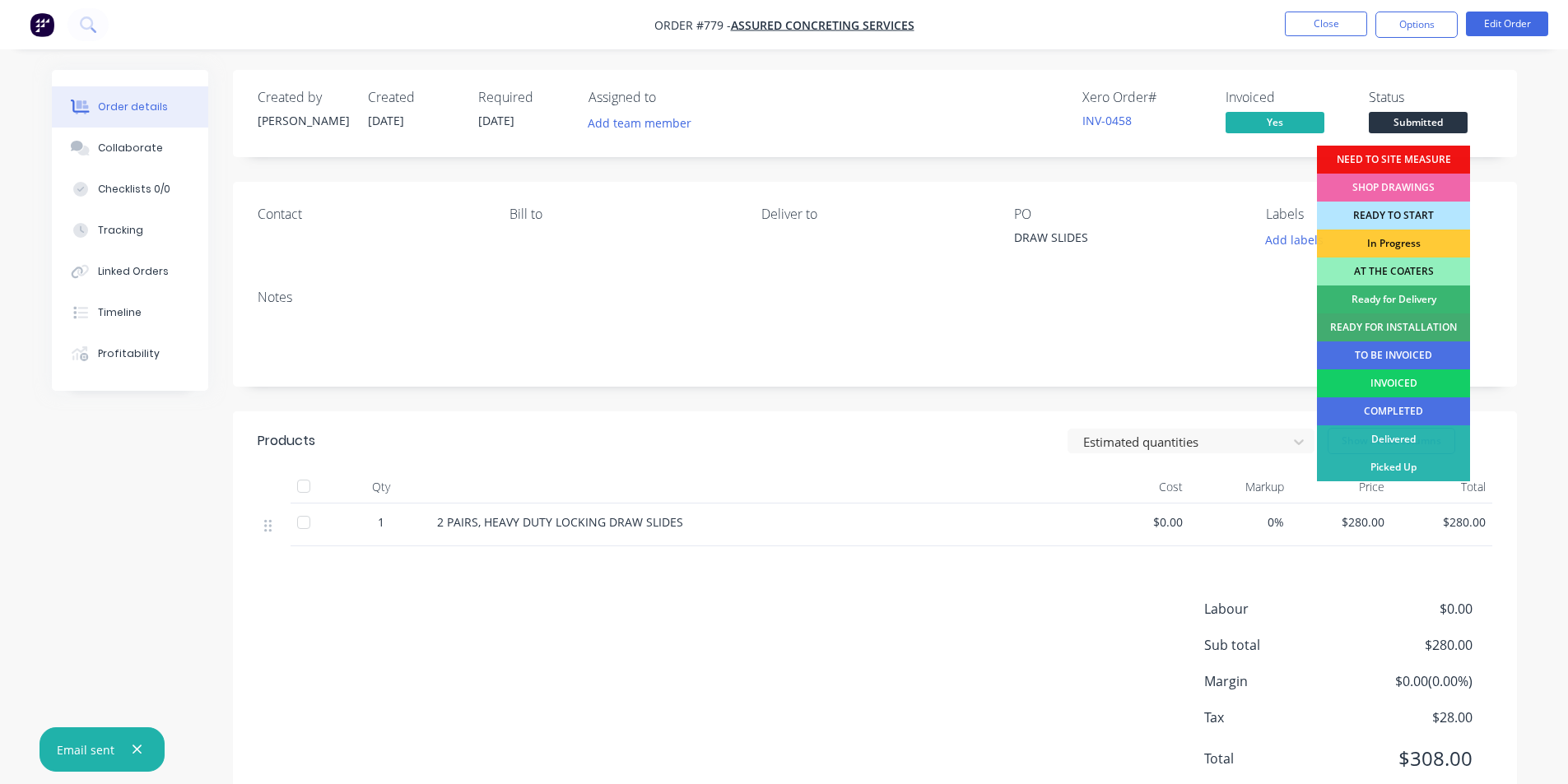
click at [1376, 383] on div "INVOICED" at bounding box center [1393, 383] width 153 height 28
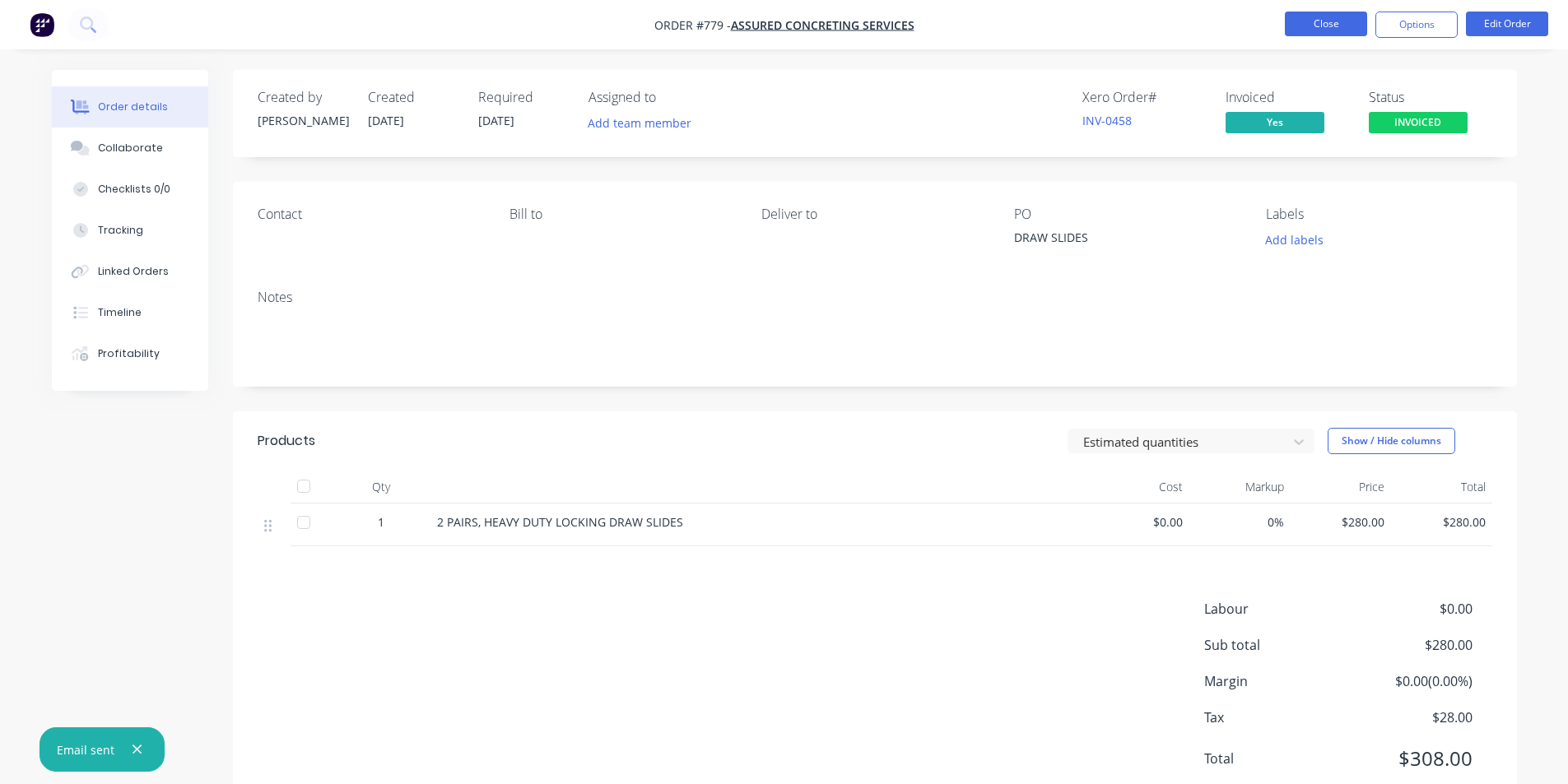
click at [1333, 16] on button "Close" at bounding box center [1326, 23] width 82 height 24
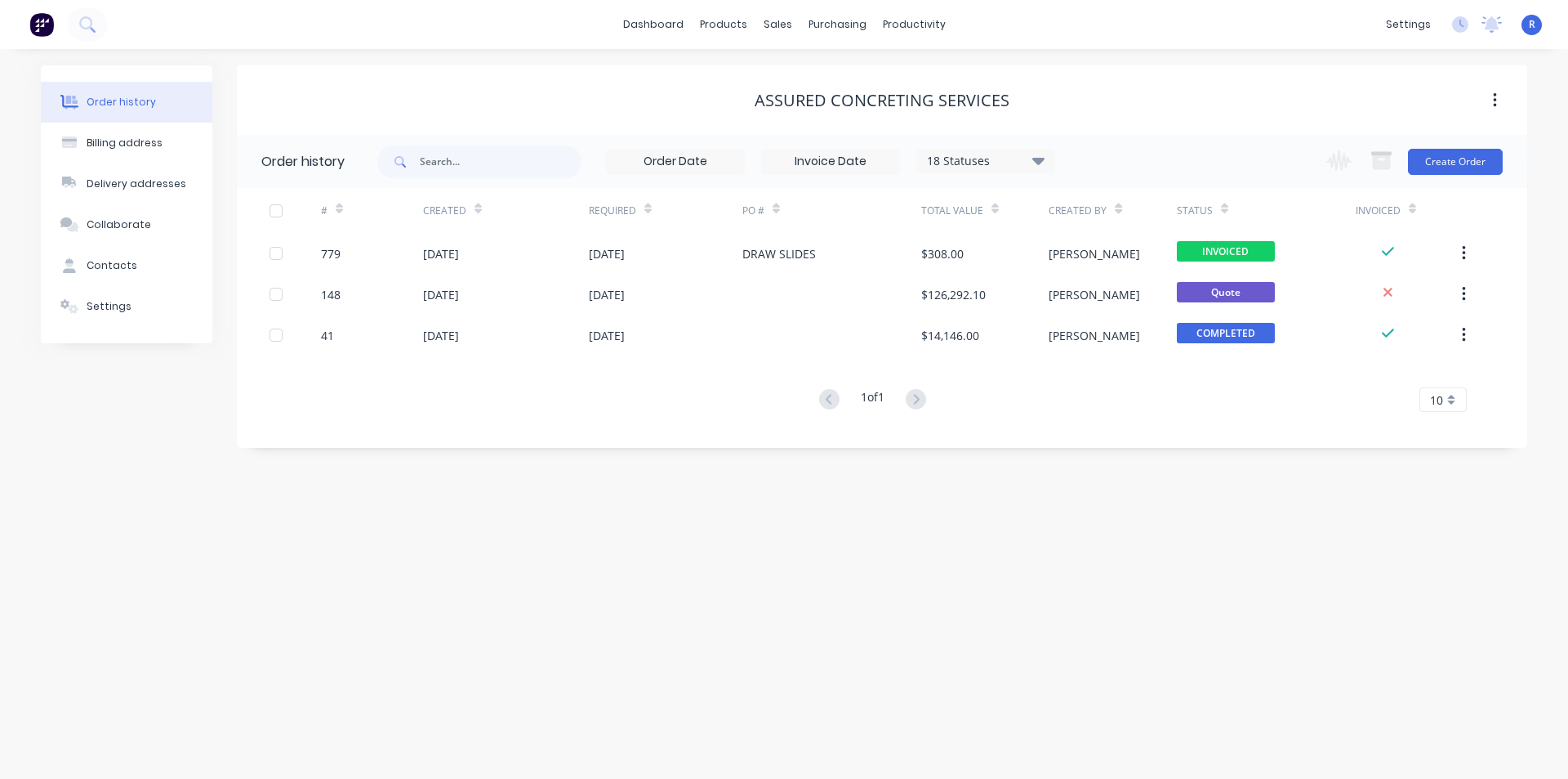
drag, startPoint x: 929, startPoint y: 583, endPoint x: 930, endPoint y: 573, distance: 10.0
click at [930, 583] on div "Order history Billing address Delivery addresses Collaborate Contacts Settings …" at bounding box center [784, 414] width 1568 height 730
click at [814, 76] on div "Sales Orders" at bounding box center [838, 78] width 67 height 15
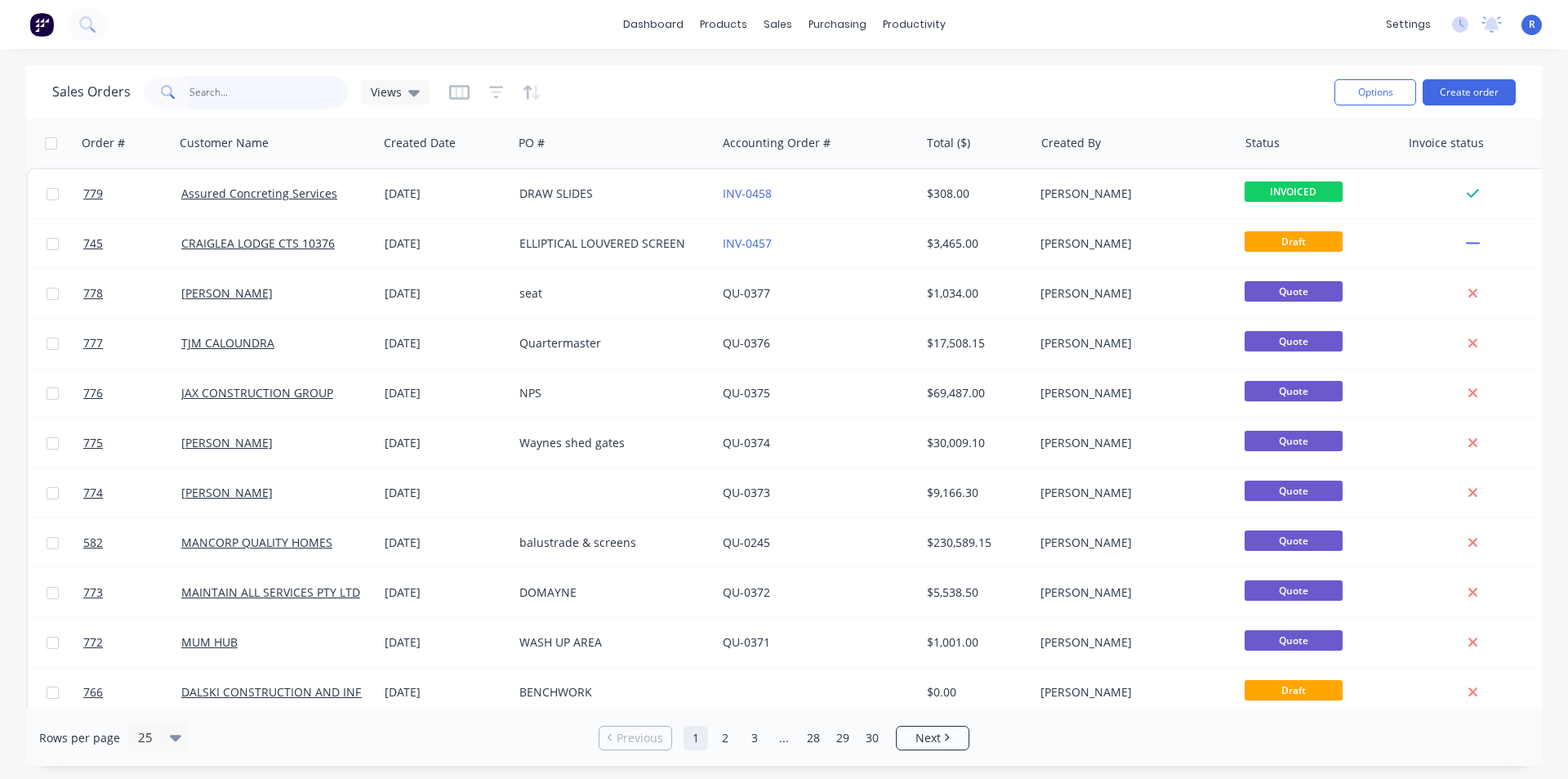
click at [254, 91] on input "text" at bounding box center [269, 92] width 159 height 32
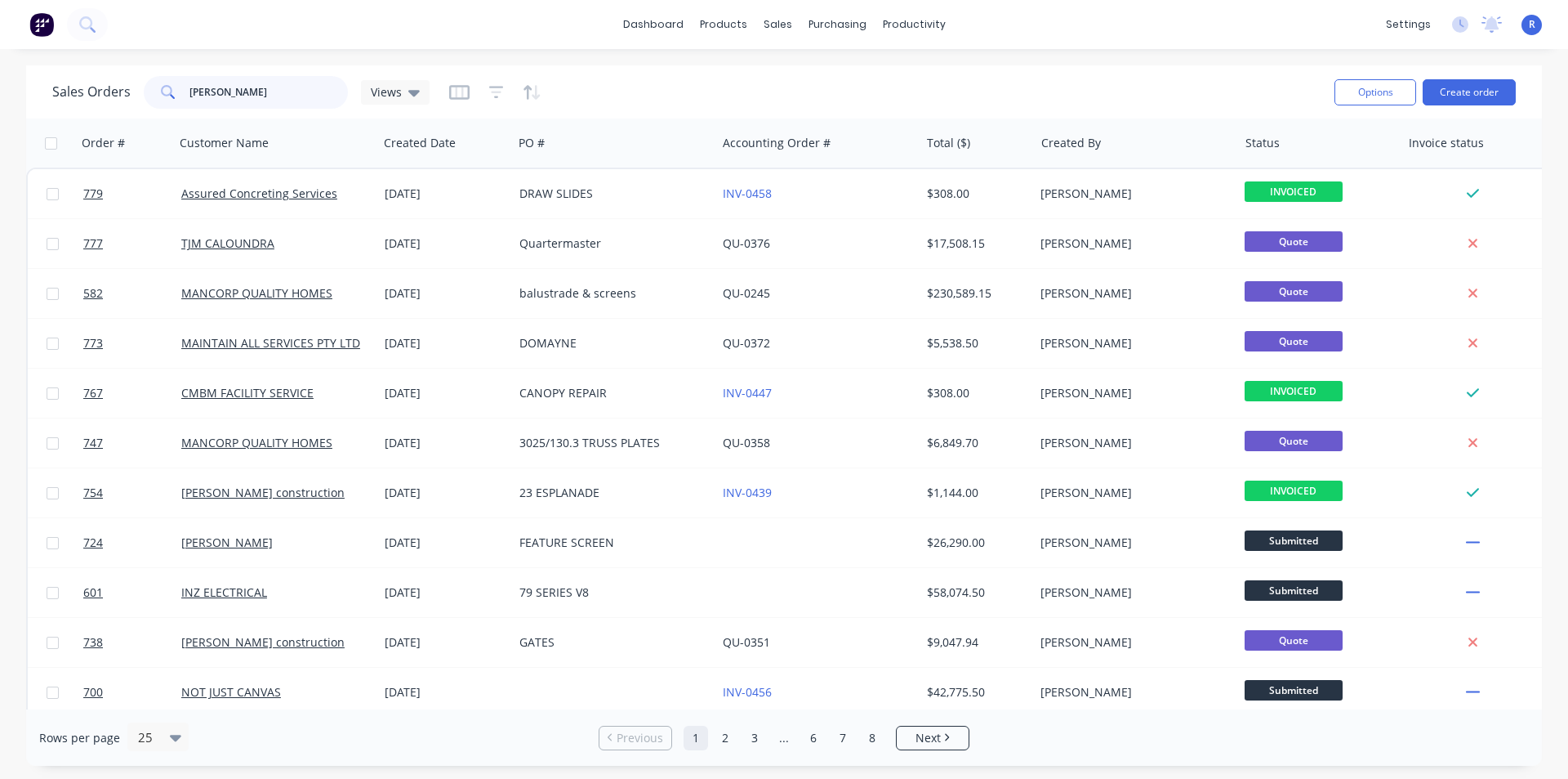
type input "[PERSON_NAME]"
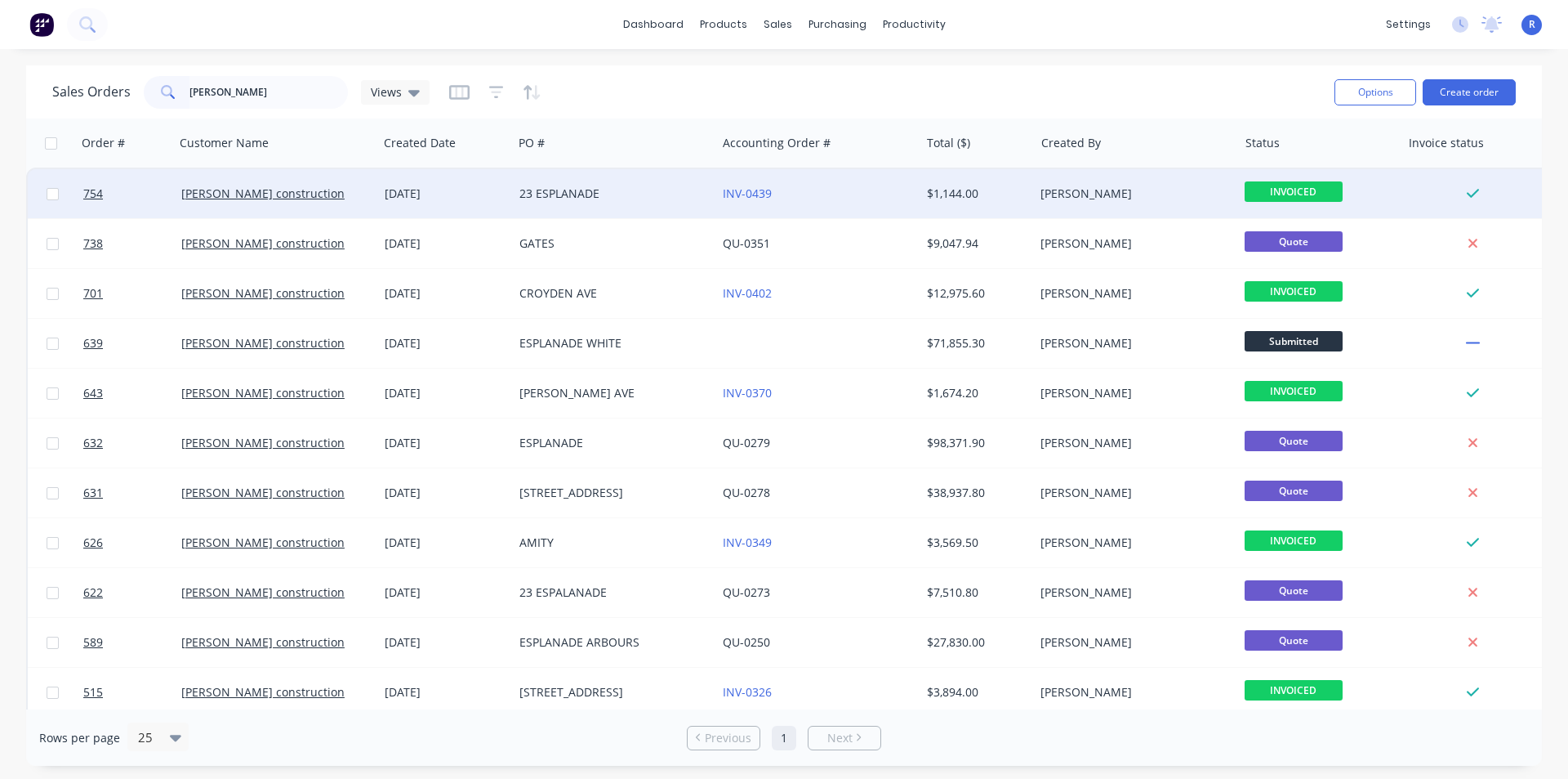
click at [646, 194] on div "23 ESPLANADE" at bounding box center [611, 194] width 181 height 17
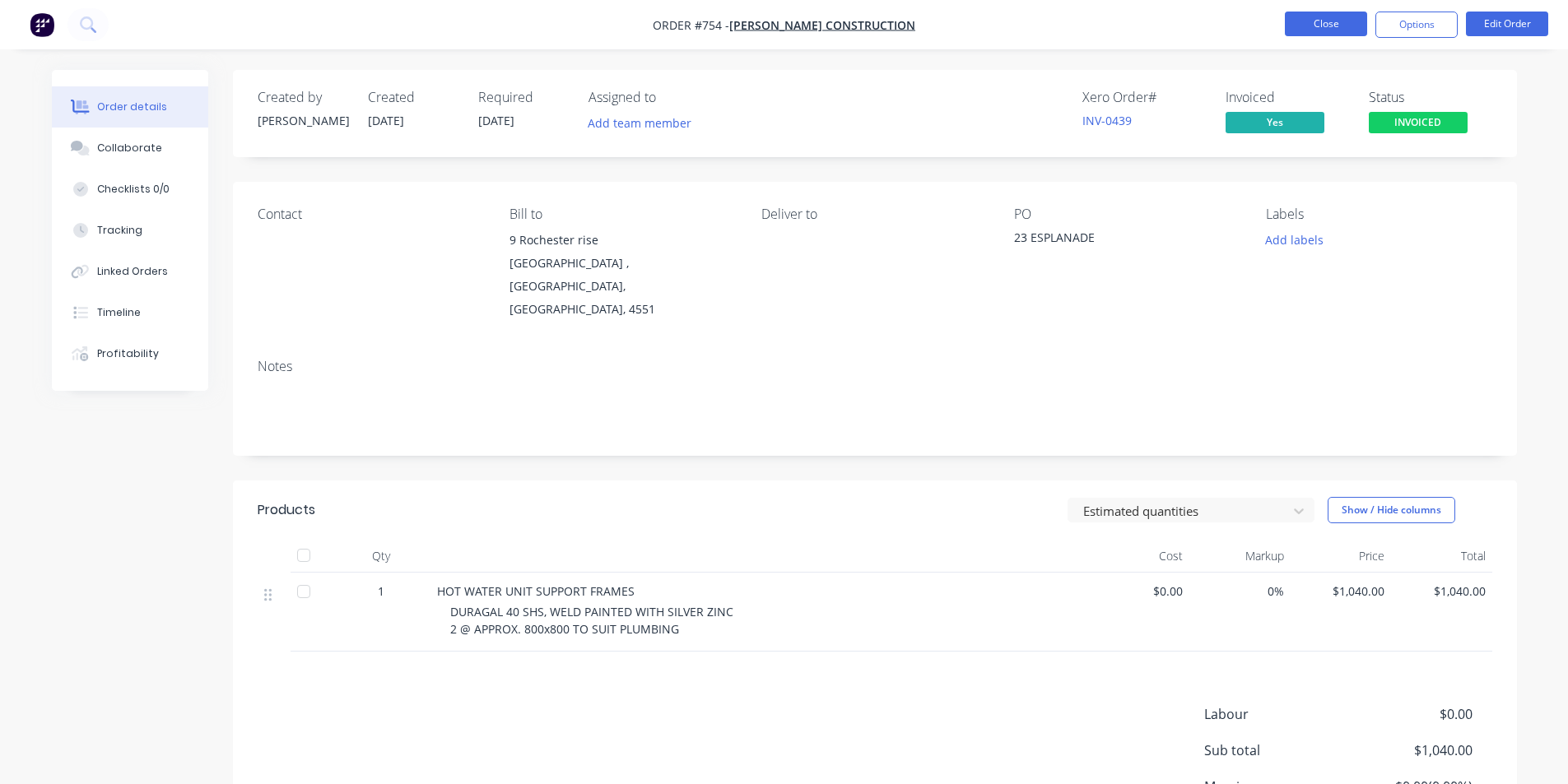
click at [1308, 23] on button "Close" at bounding box center [1326, 23] width 82 height 24
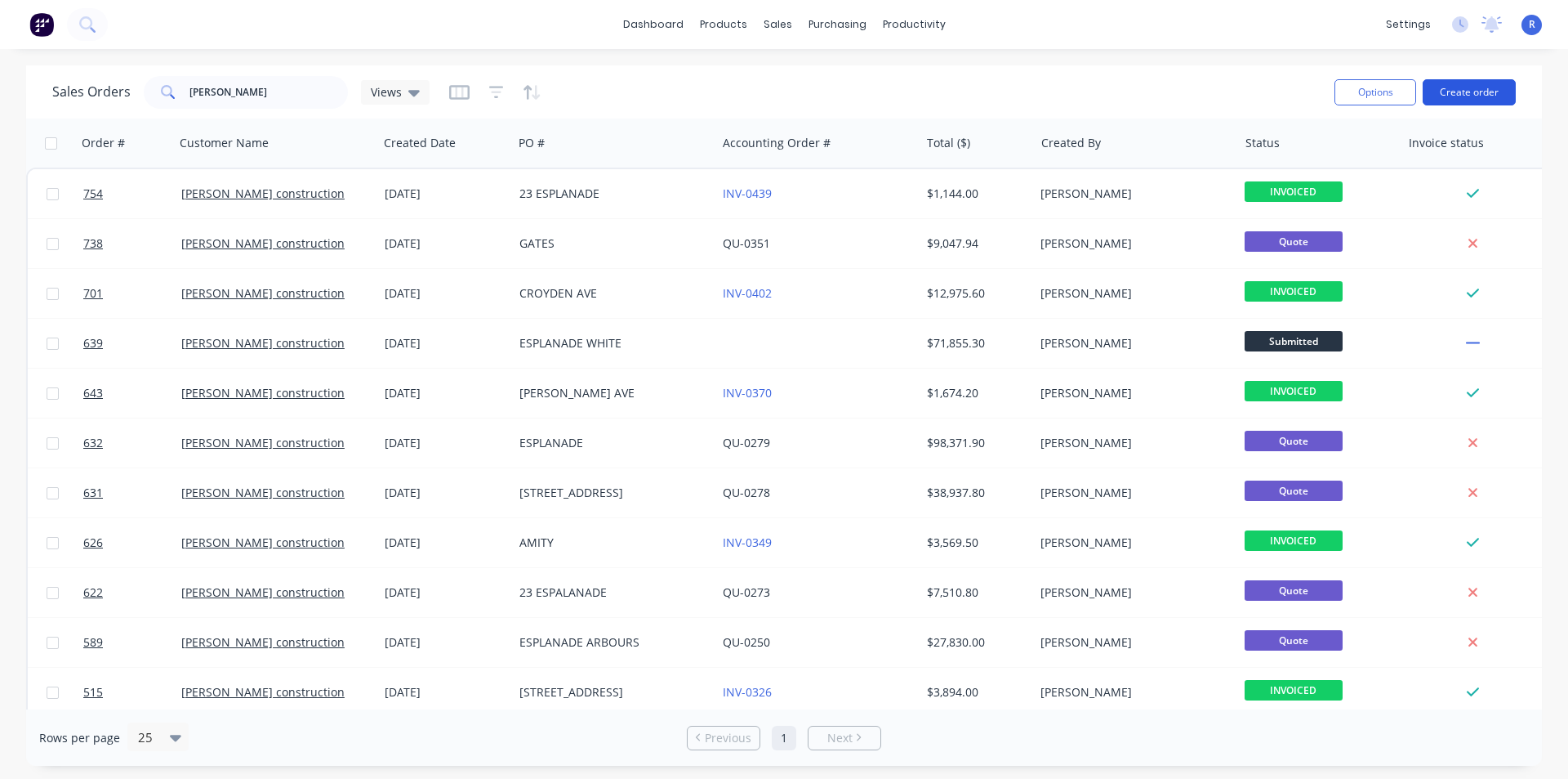
click at [1476, 87] on button "Create order" at bounding box center [1470, 92] width 93 height 26
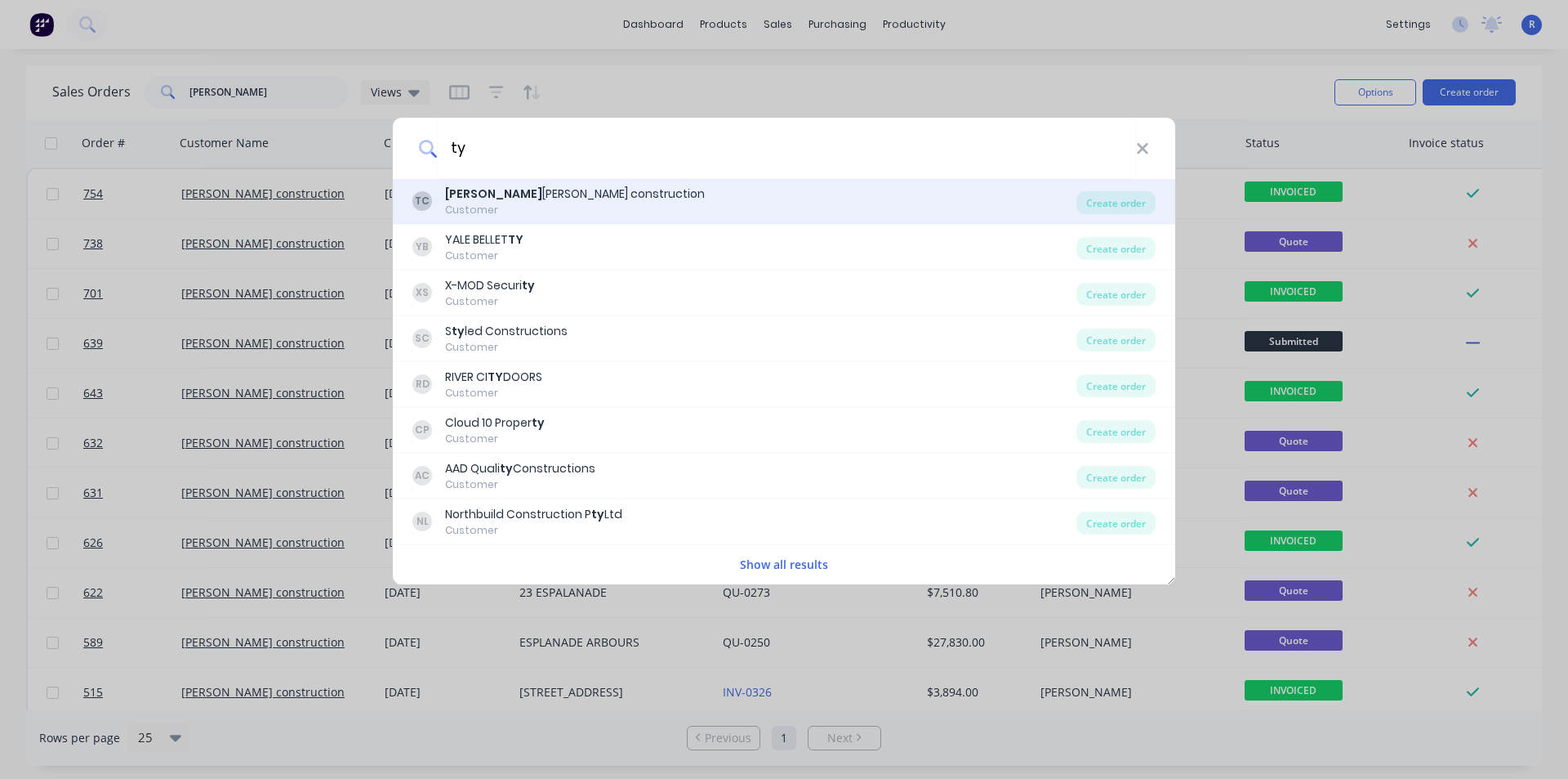
type input "ty"
click at [624, 196] on div "TC [PERSON_NAME] construction Customer" at bounding box center [744, 201] width 664 height 32
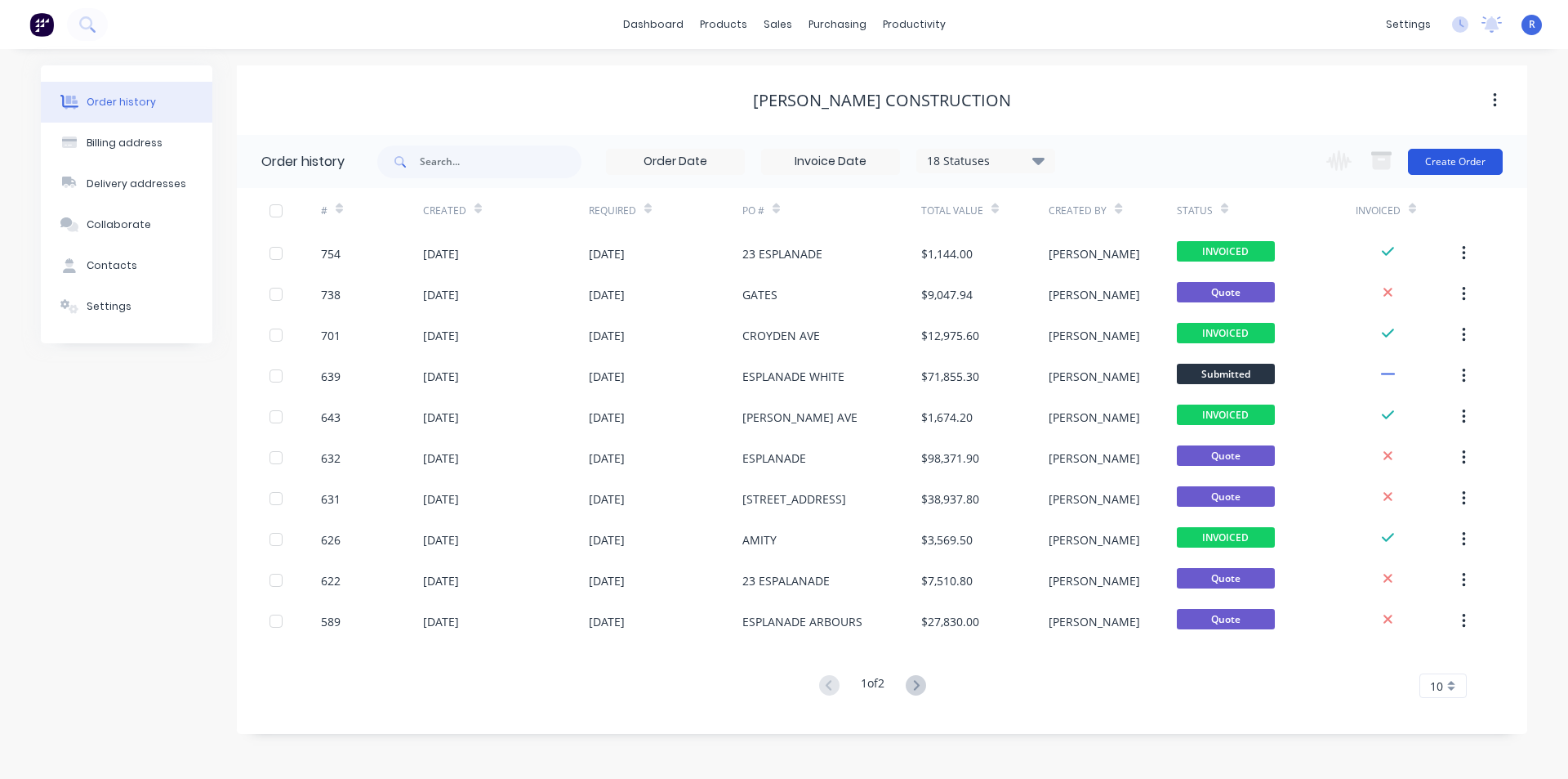
click at [1453, 159] on button "Create Order" at bounding box center [1456, 161] width 95 height 26
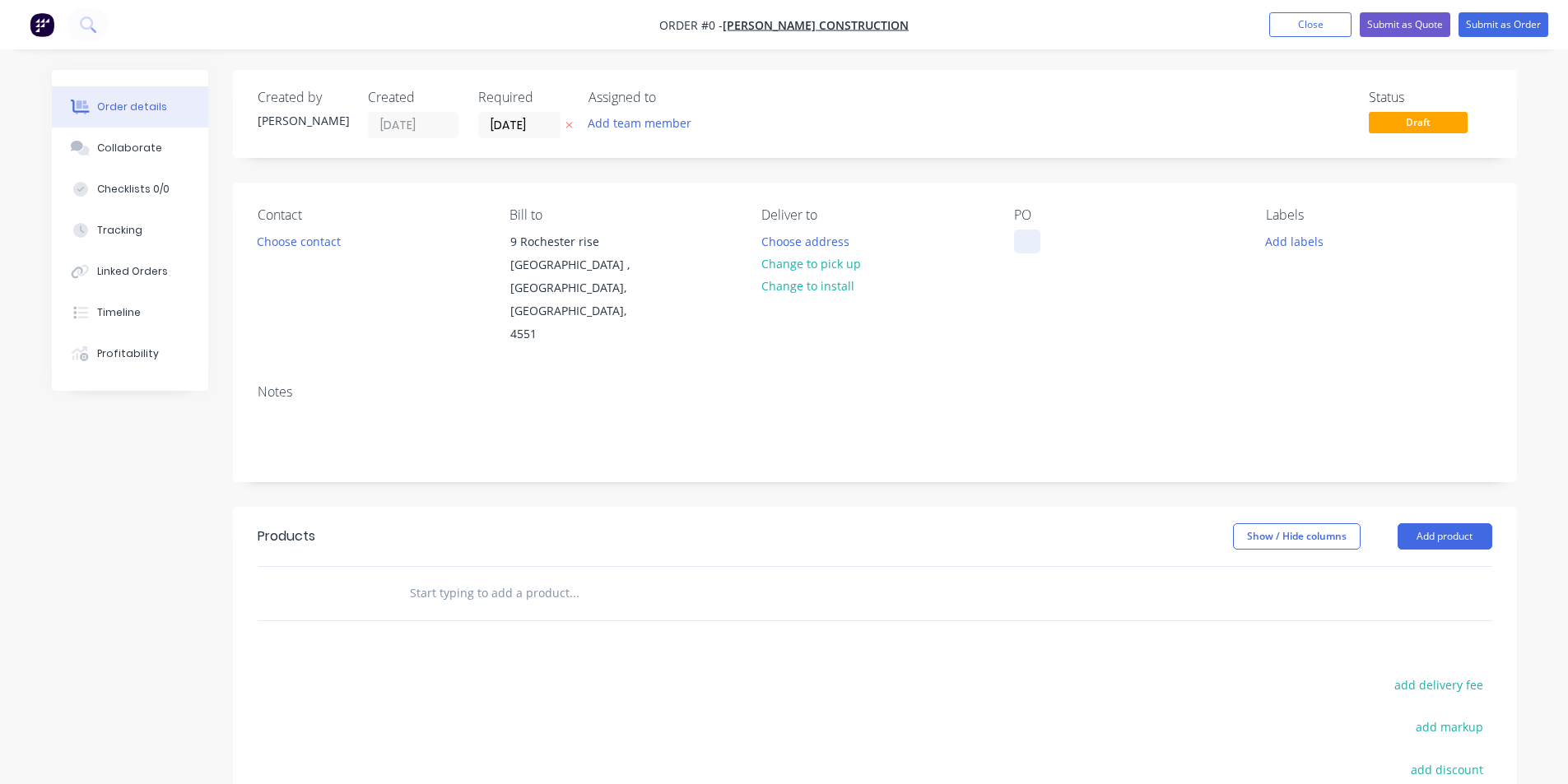
click at [1029, 236] on div at bounding box center [1027, 241] width 26 height 23
click at [1403, 487] on div "Order details Collaborate Checklists 0/0 Tracking Linked Orders Timeline Profit…" at bounding box center [784, 554] width 1498 height 971
click at [1408, 524] on button "Add product" at bounding box center [1444, 536] width 95 height 26
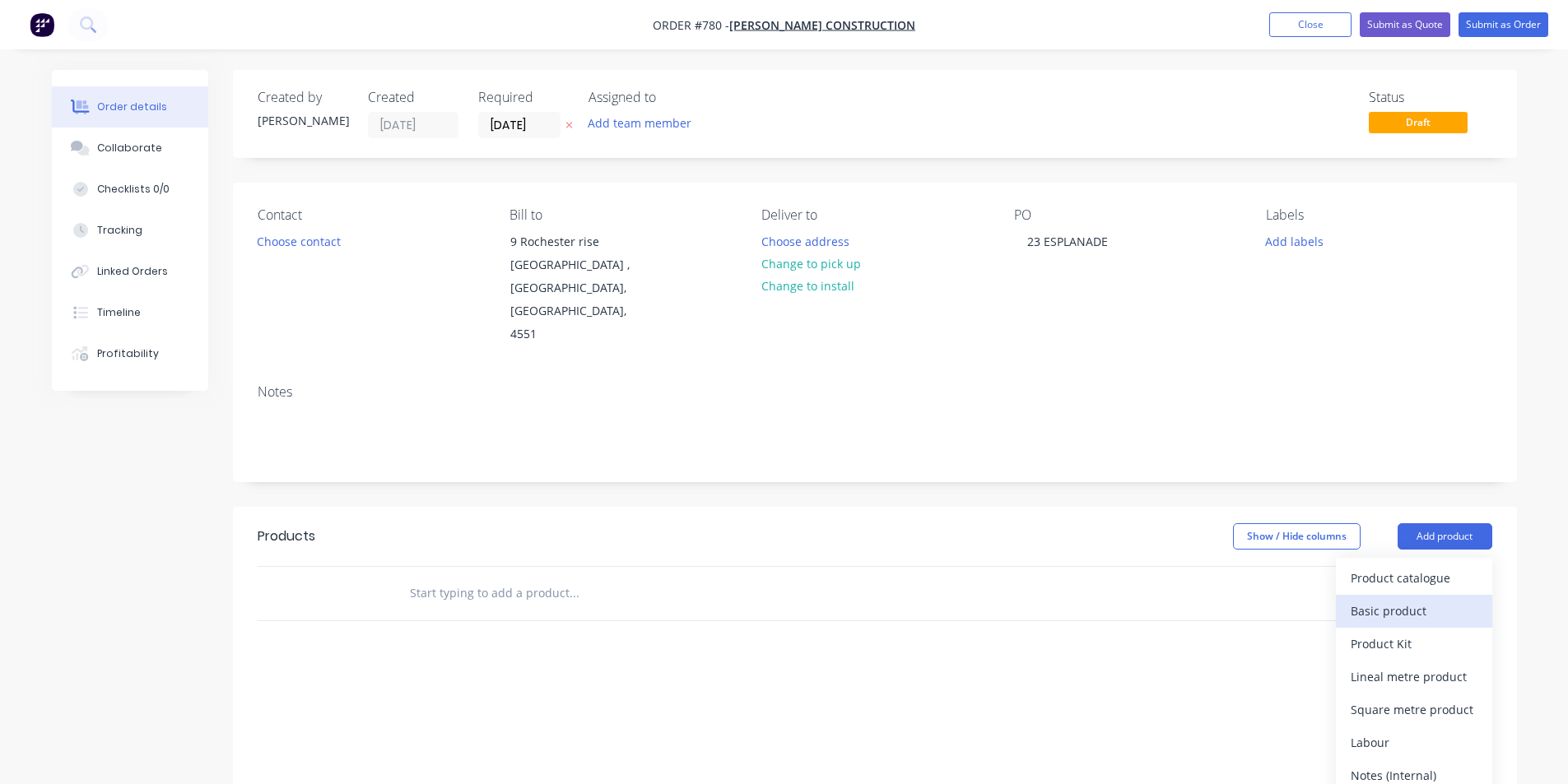
click at [1381, 599] on div "Basic product" at bounding box center [1414, 611] width 127 height 23
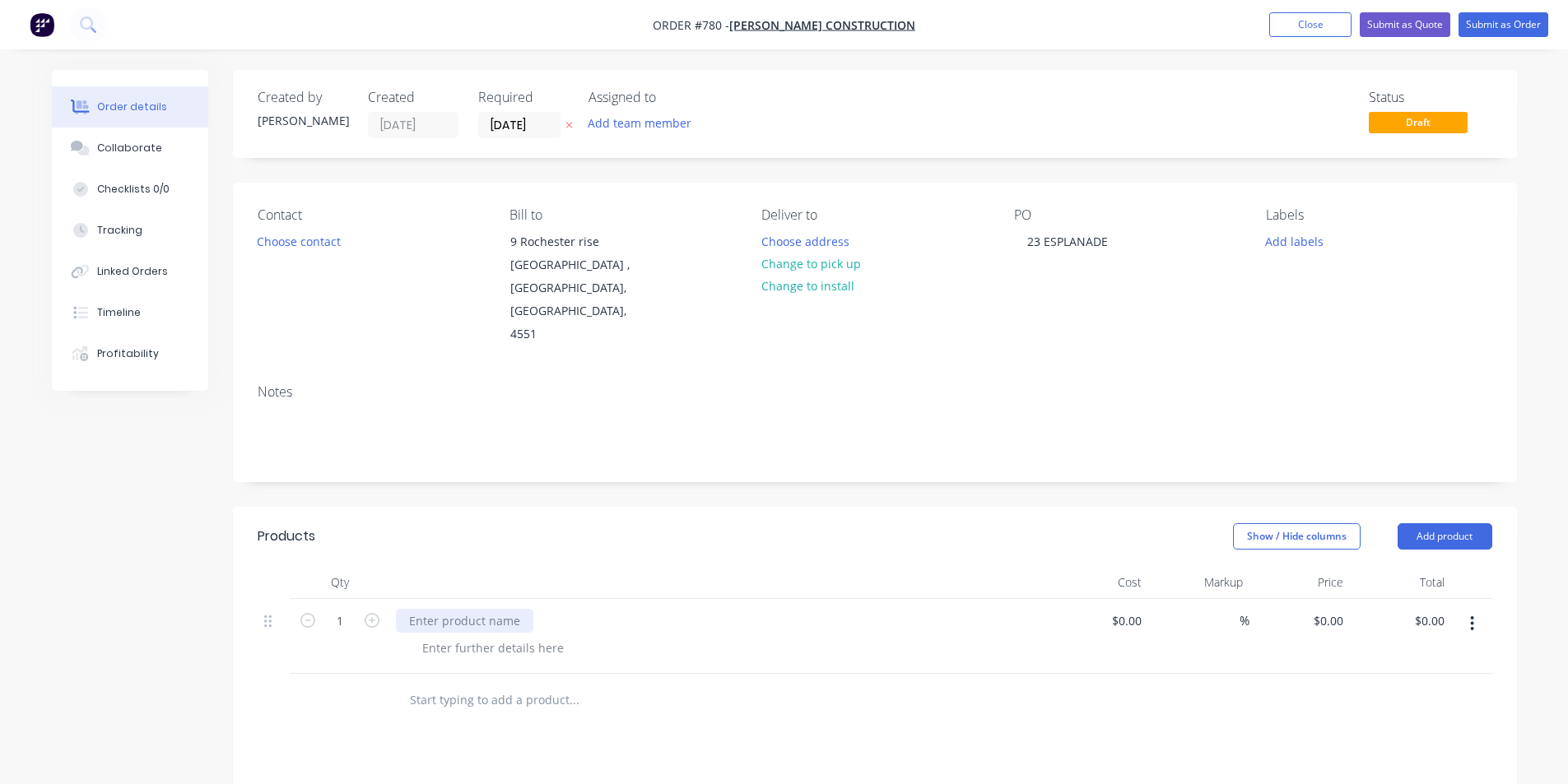
click at [448, 609] on div at bounding box center [464, 621] width 137 height 23
click at [663, 524] on div "Show / Hide columns Add product" at bounding box center [1006, 536] width 972 height 26
click at [493, 636] on div at bounding box center [493, 647] width 168 height 23
click at [514, 566] on div at bounding box center [718, 582] width 659 height 33
click at [1349, 609] on div "0 $0.00" at bounding box center [1330, 621] width 38 height 23
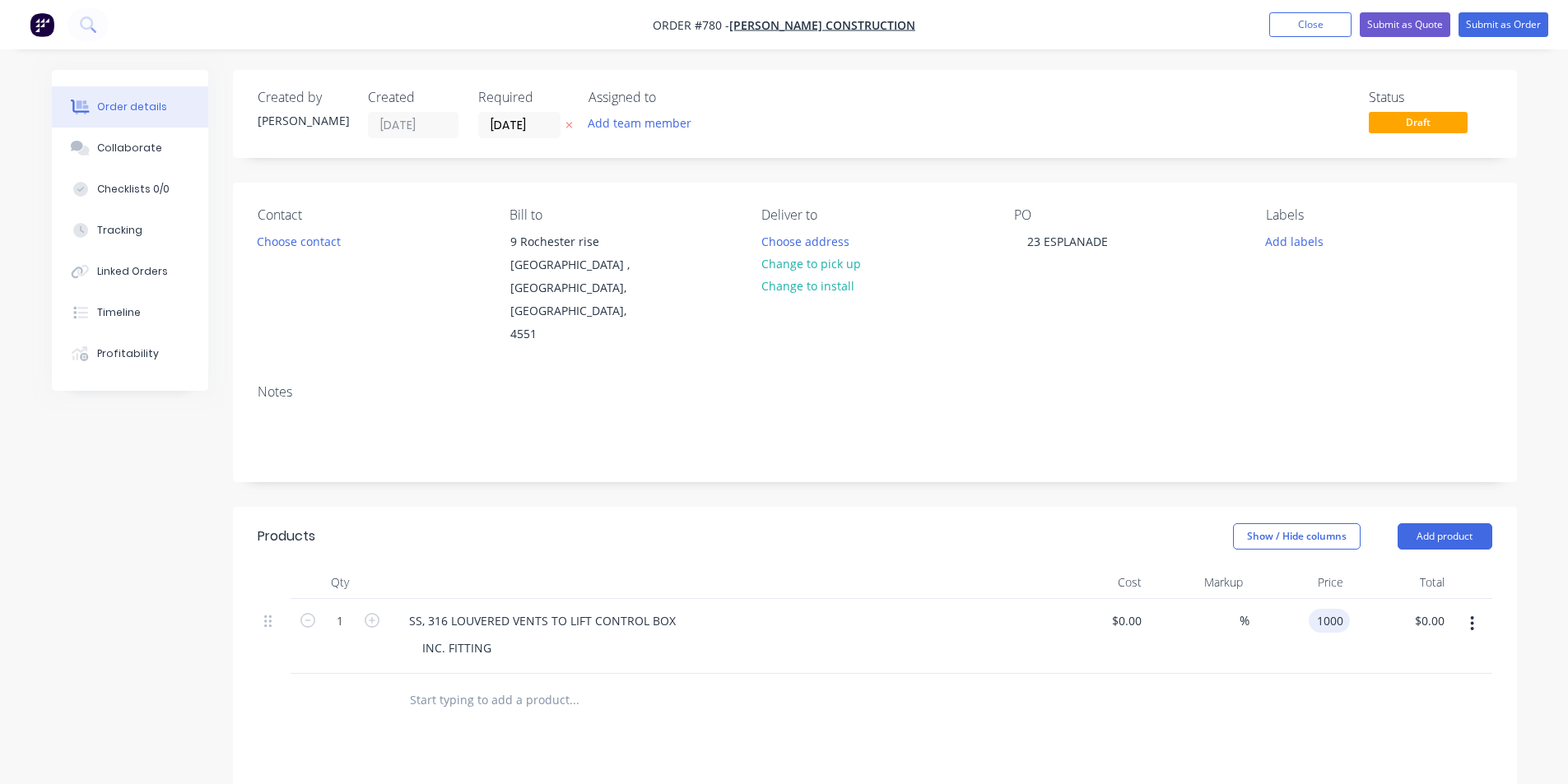
type input "$1,000.00"
click at [1491, 23] on button "Submit as Order" at bounding box center [1503, 24] width 90 height 24
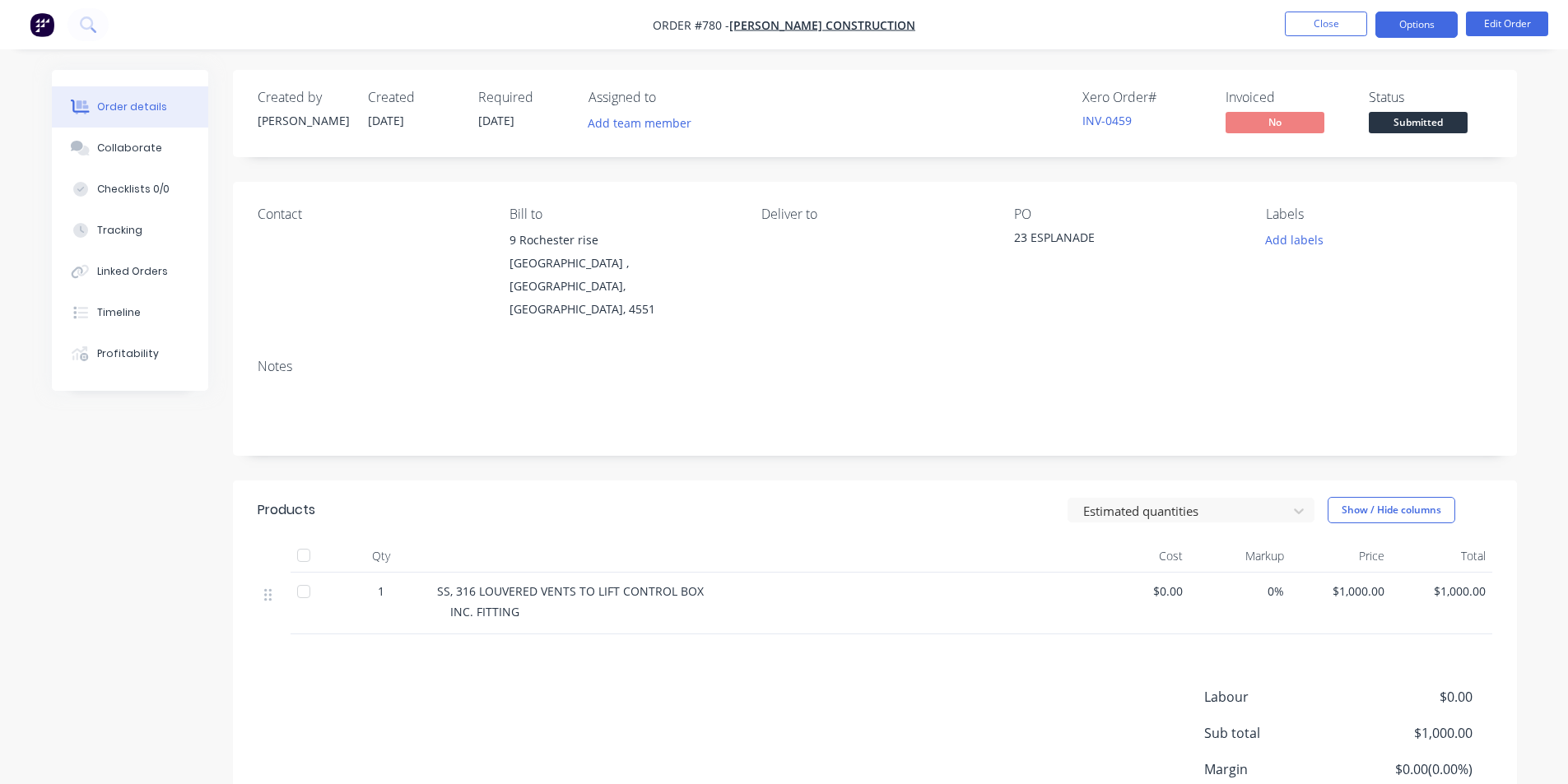
click at [1405, 22] on button "Options" at bounding box center [1416, 24] width 82 height 26
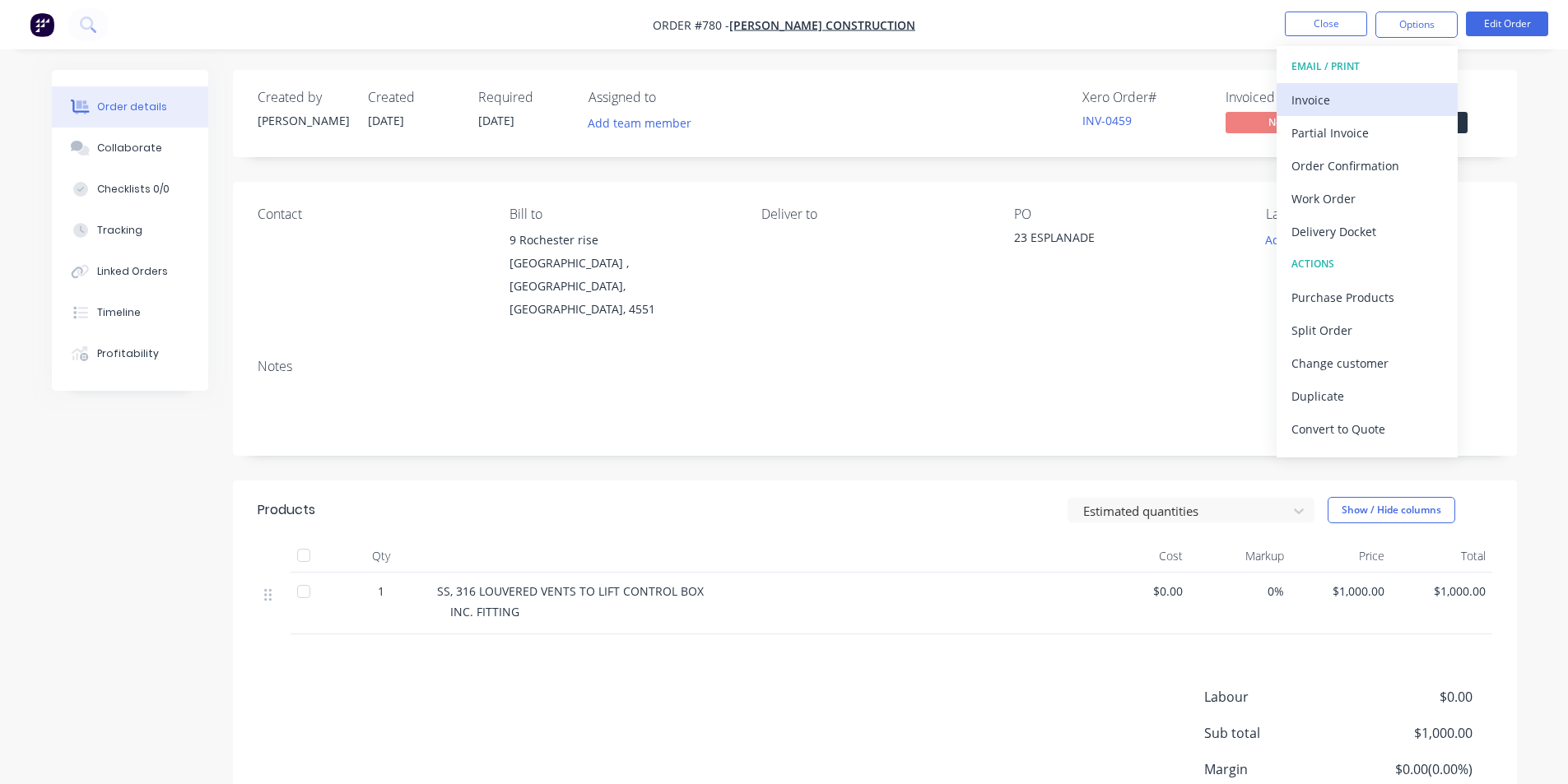
click at [1333, 105] on div "Invoice" at bounding box center [1367, 100] width 152 height 23
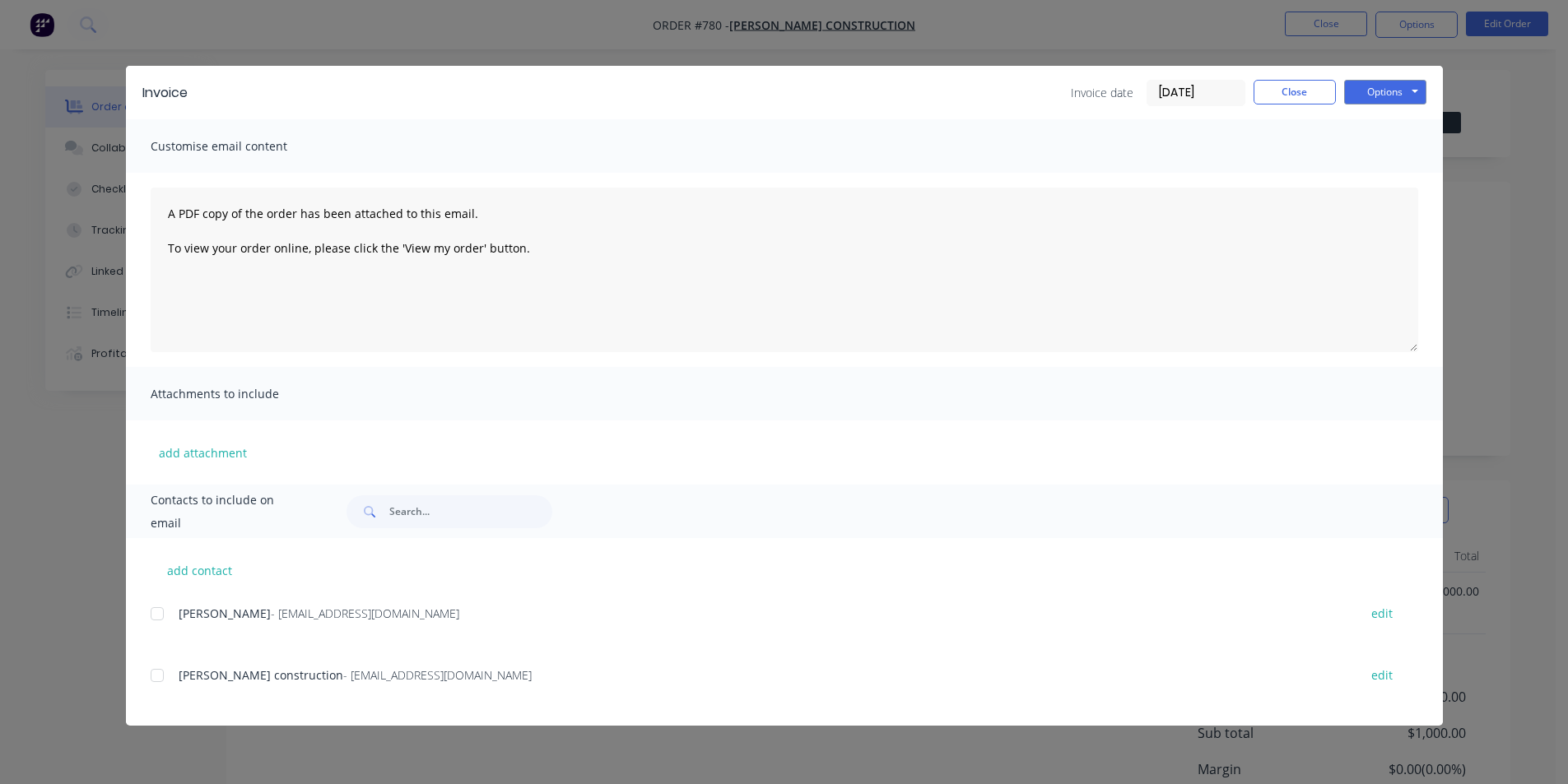
click at [158, 675] on div at bounding box center [157, 675] width 33 height 33
click at [160, 607] on div at bounding box center [157, 613] width 33 height 33
click at [1386, 91] on button "Options" at bounding box center [1385, 91] width 82 height 24
click at [1389, 170] on button "Email" at bounding box center [1397, 175] width 106 height 27
click at [1287, 85] on button "Close" at bounding box center [1295, 91] width 82 height 24
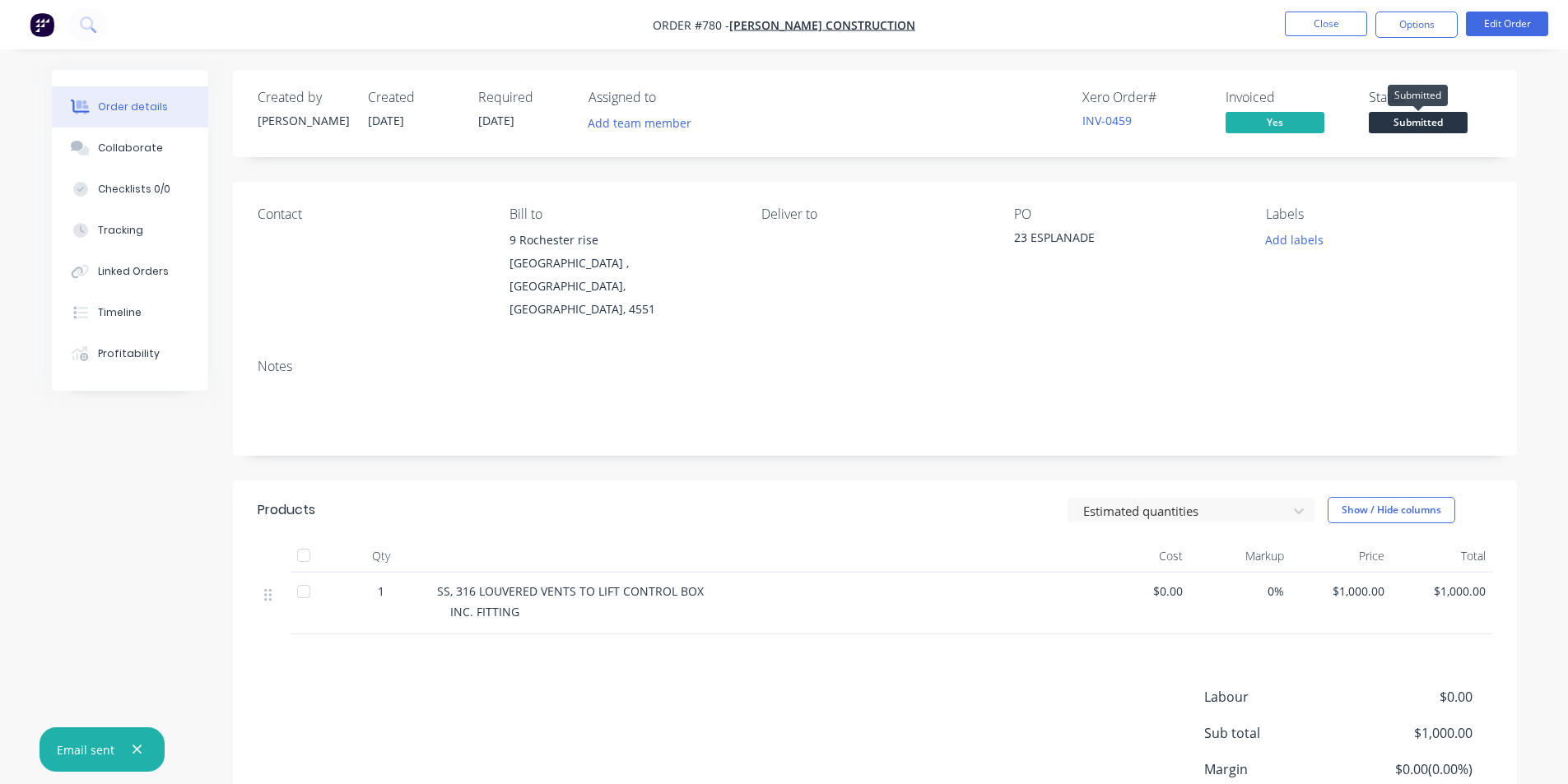
click at [1409, 128] on span "Submitted" at bounding box center [1418, 122] width 99 height 21
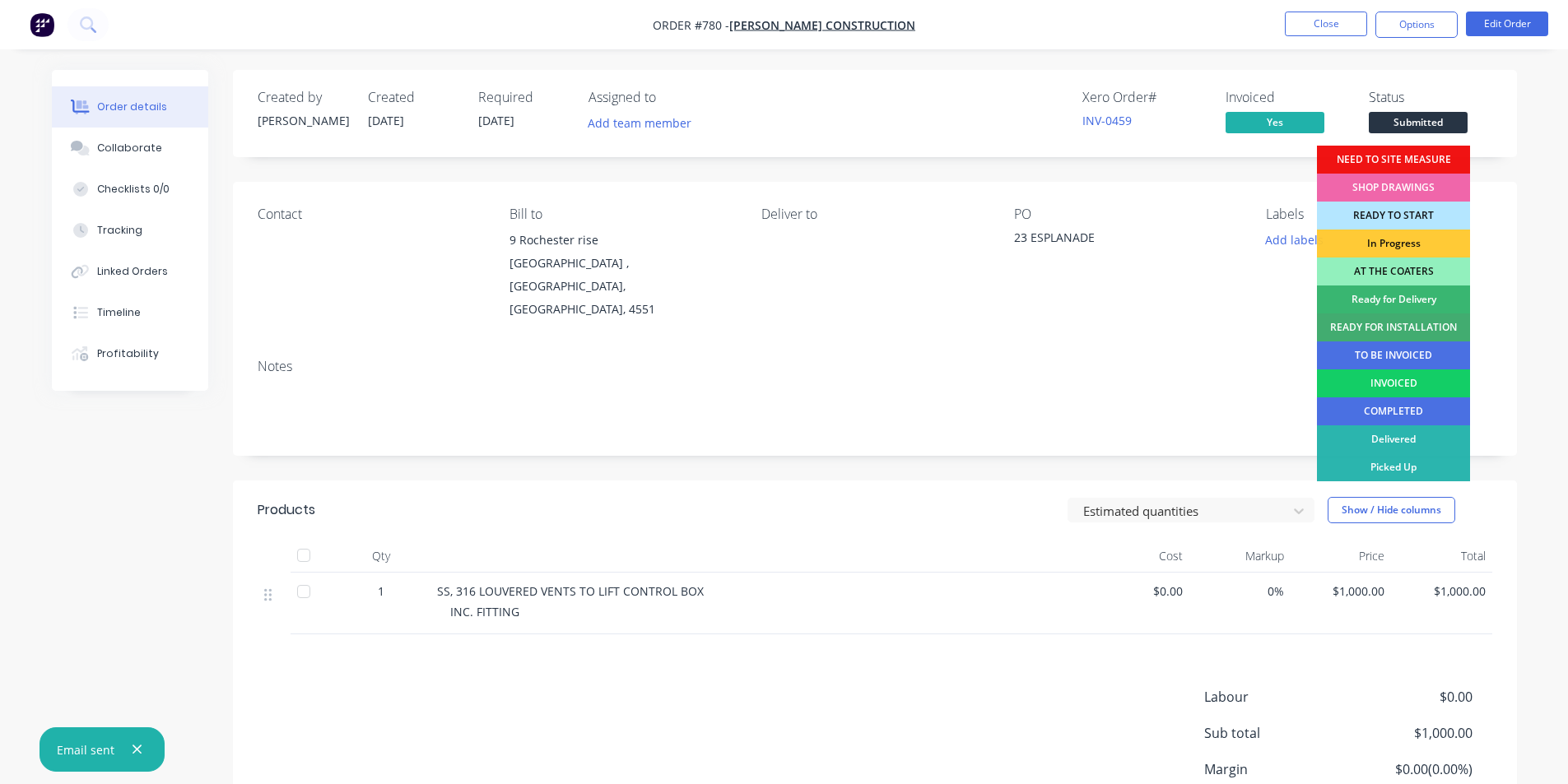
click at [1386, 376] on div "INVOICED" at bounding box center [1393, 383] width 153 height 28
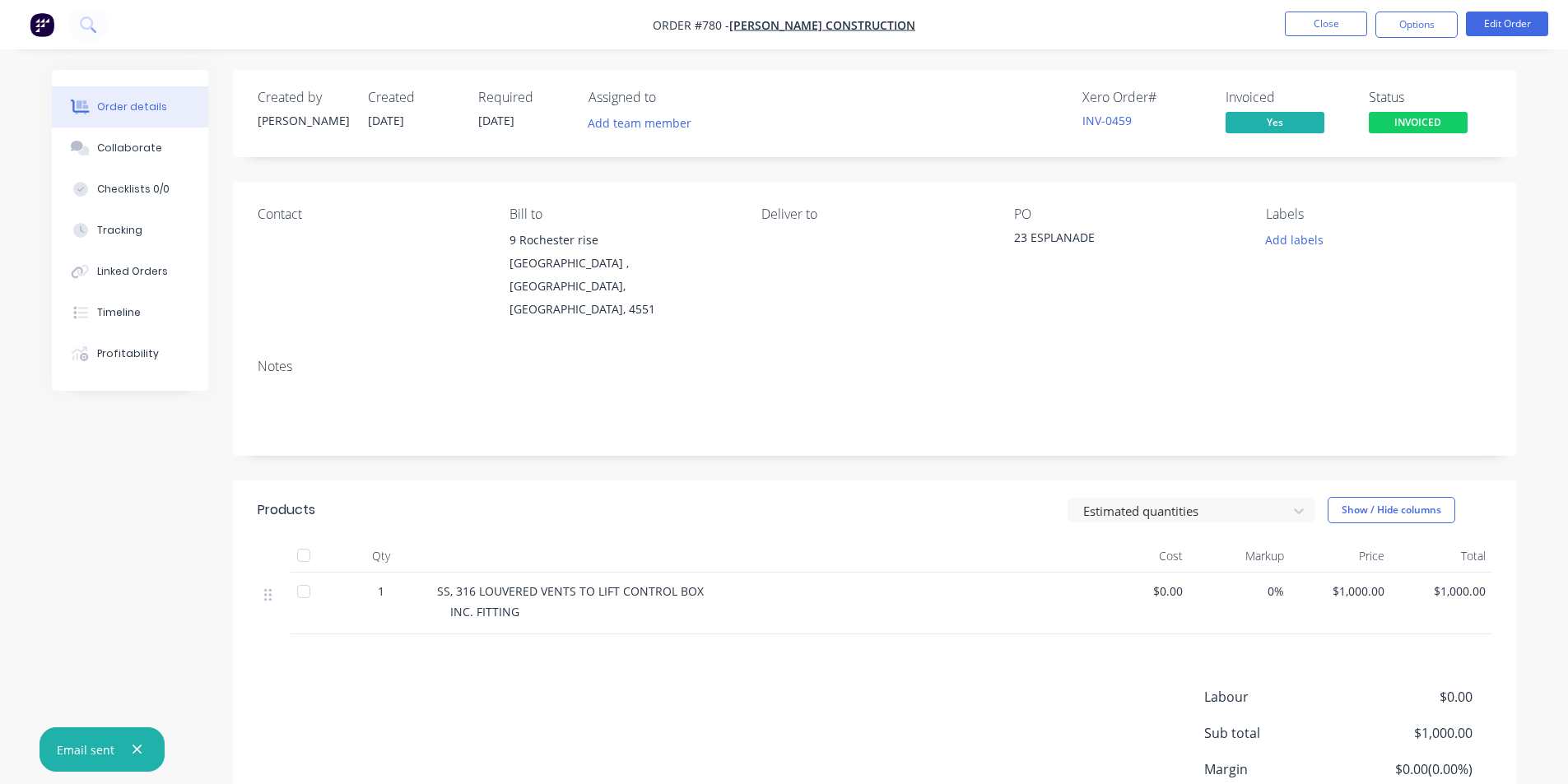
click at [1544, 322] on div "Order details Collaborate Checklists 0/0 Tracking Linked Orders Timeline Profit…" at bounding box center [784, 463] width 1568 height 927
click at [1337, 30] on button "Close" at bounding box center [1326, 23] width 82 height 24
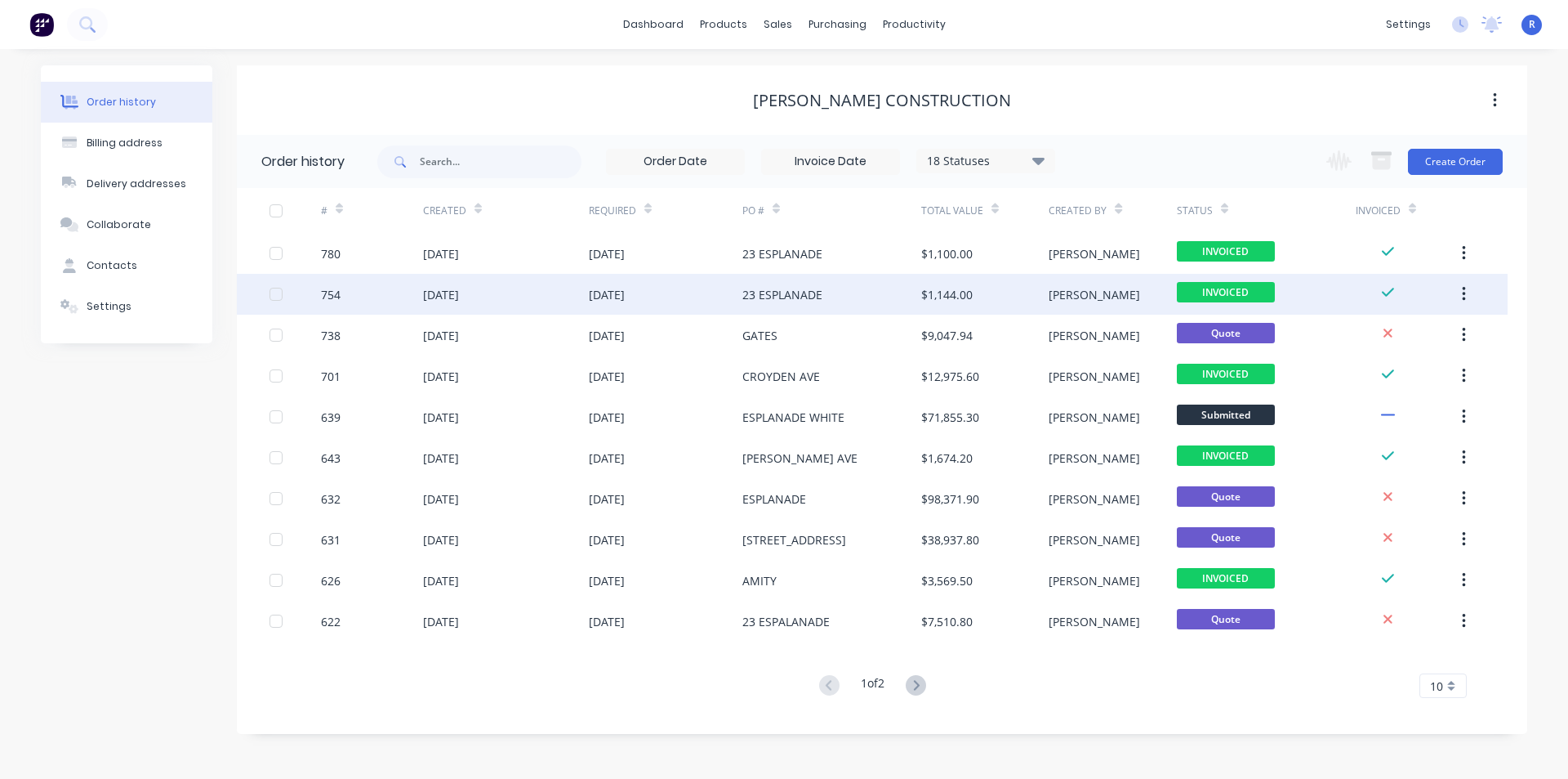
click at [925, 295] on div "$1,144.00" at bounding box center [947, 295] width 52 height 17
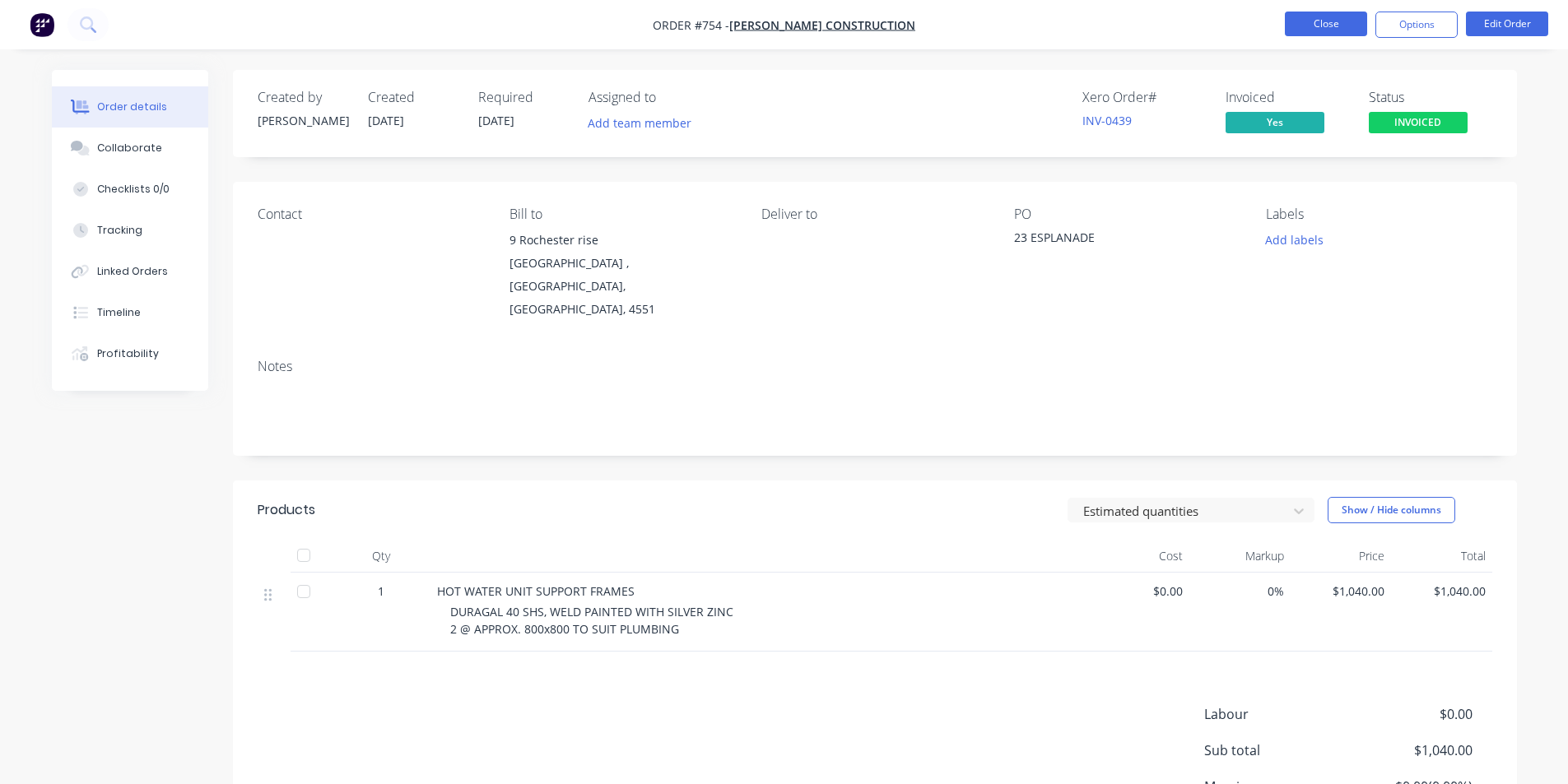
click at [1327, 27] on button "Close" at bounding box center [1326, 23] width 82 height 24
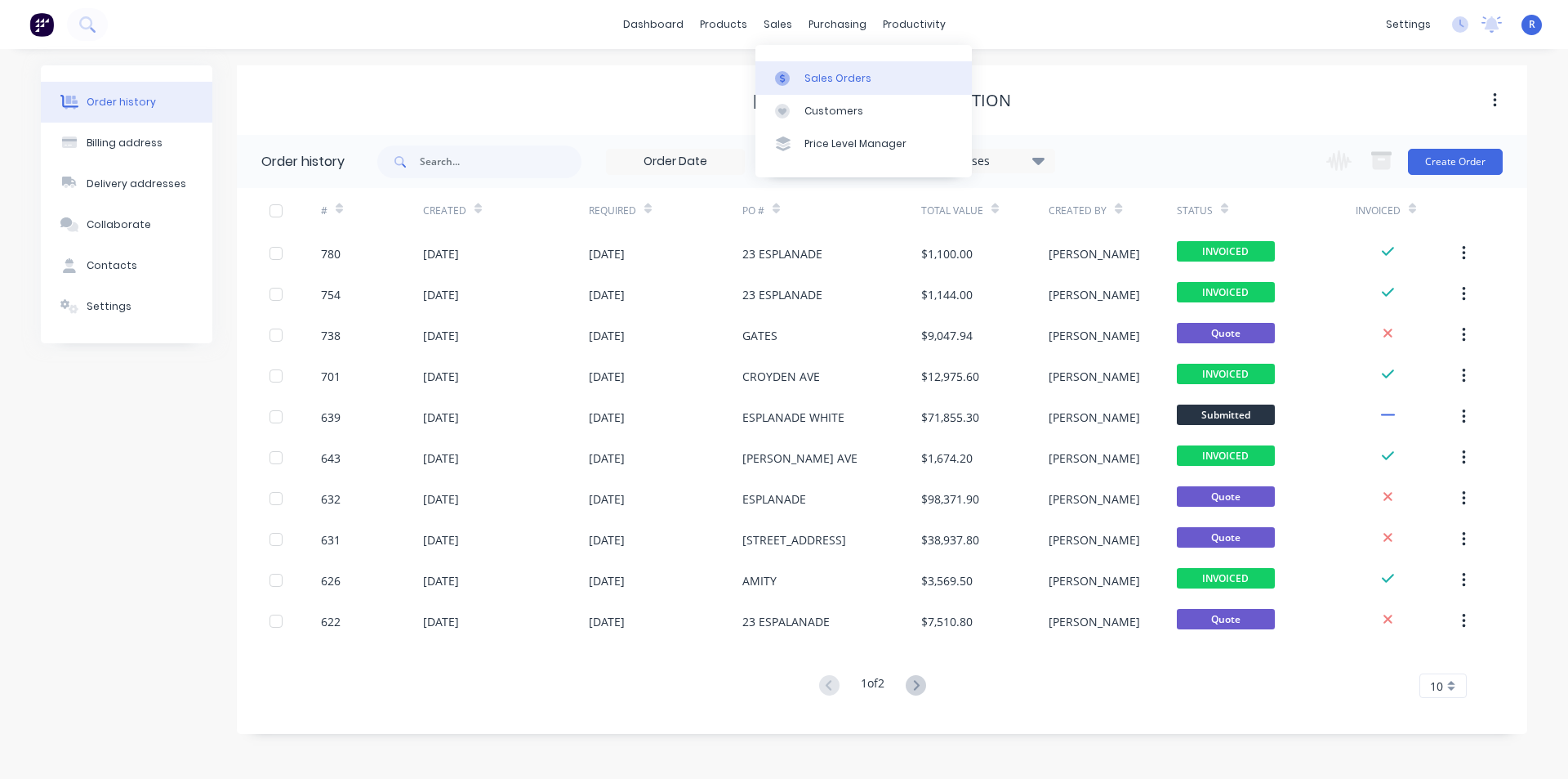
click at [828, 73] on div "Sales Orders" at bounding box center [838, 78] width 67 height 15
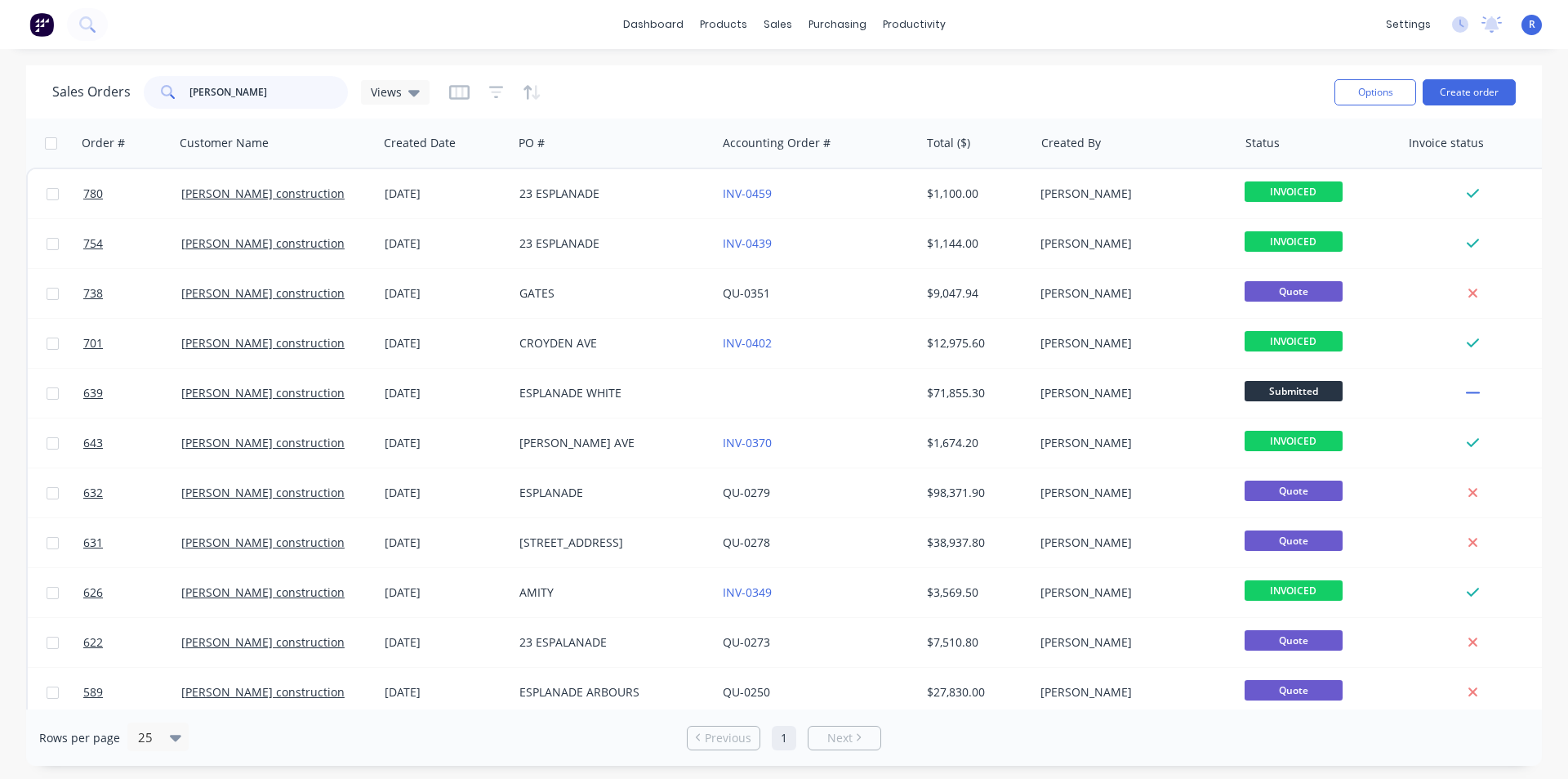
drag, startPoint x: 287, startPoint y: 92, endPoint x: 171, endPoint y: 96, distance: 116.1
click at [171, 96] on div "[PERSON_NAME]" at bounding box center [246, 92] width 205 height 32
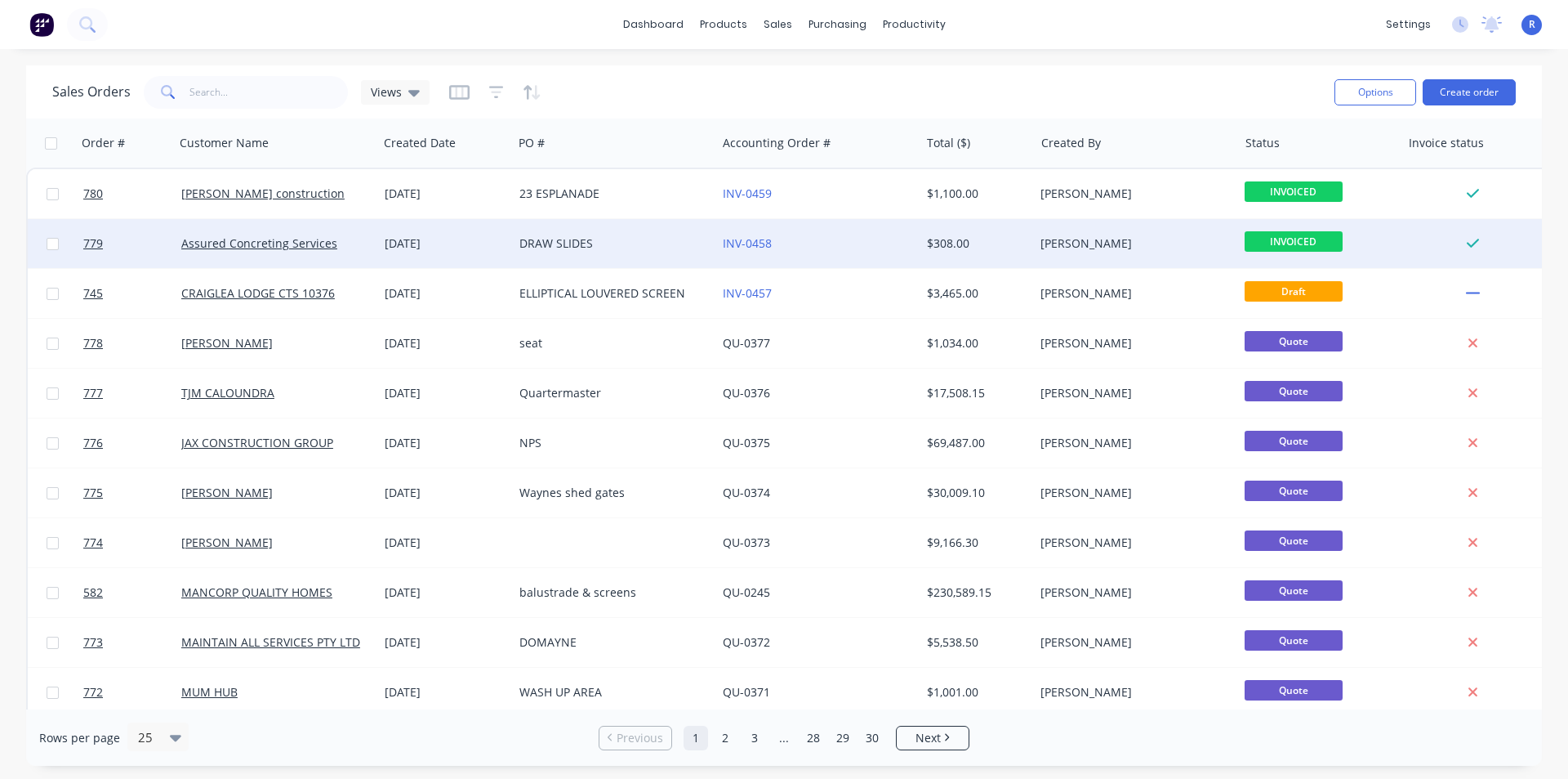
click at [585, 244] on div "DRAW SLIDES" at bounding box center [611, 244] width 181 height 17
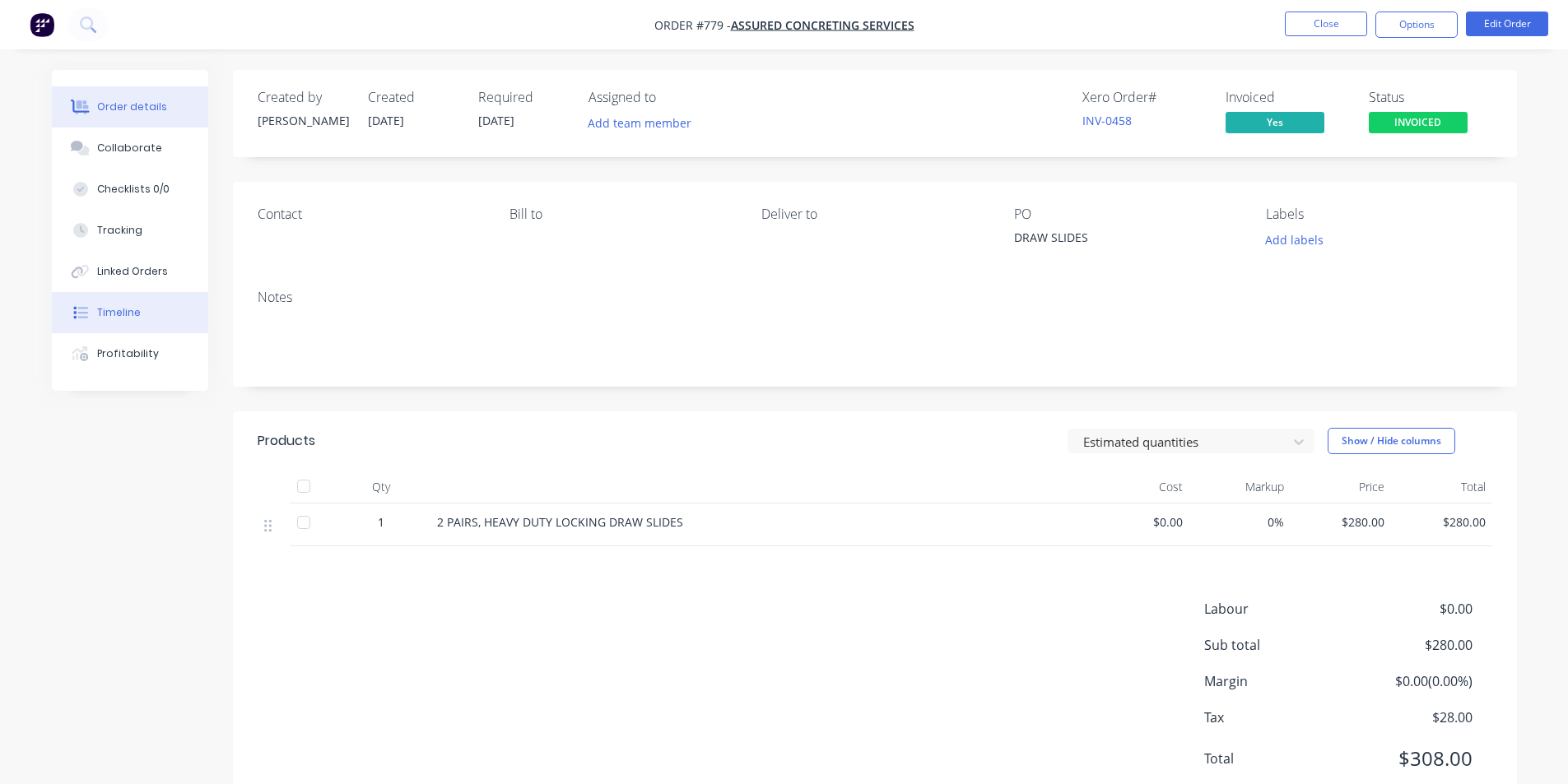
click at [113, 314] on div "Timeline" at bounding box center [119, 312] width 44 height 15
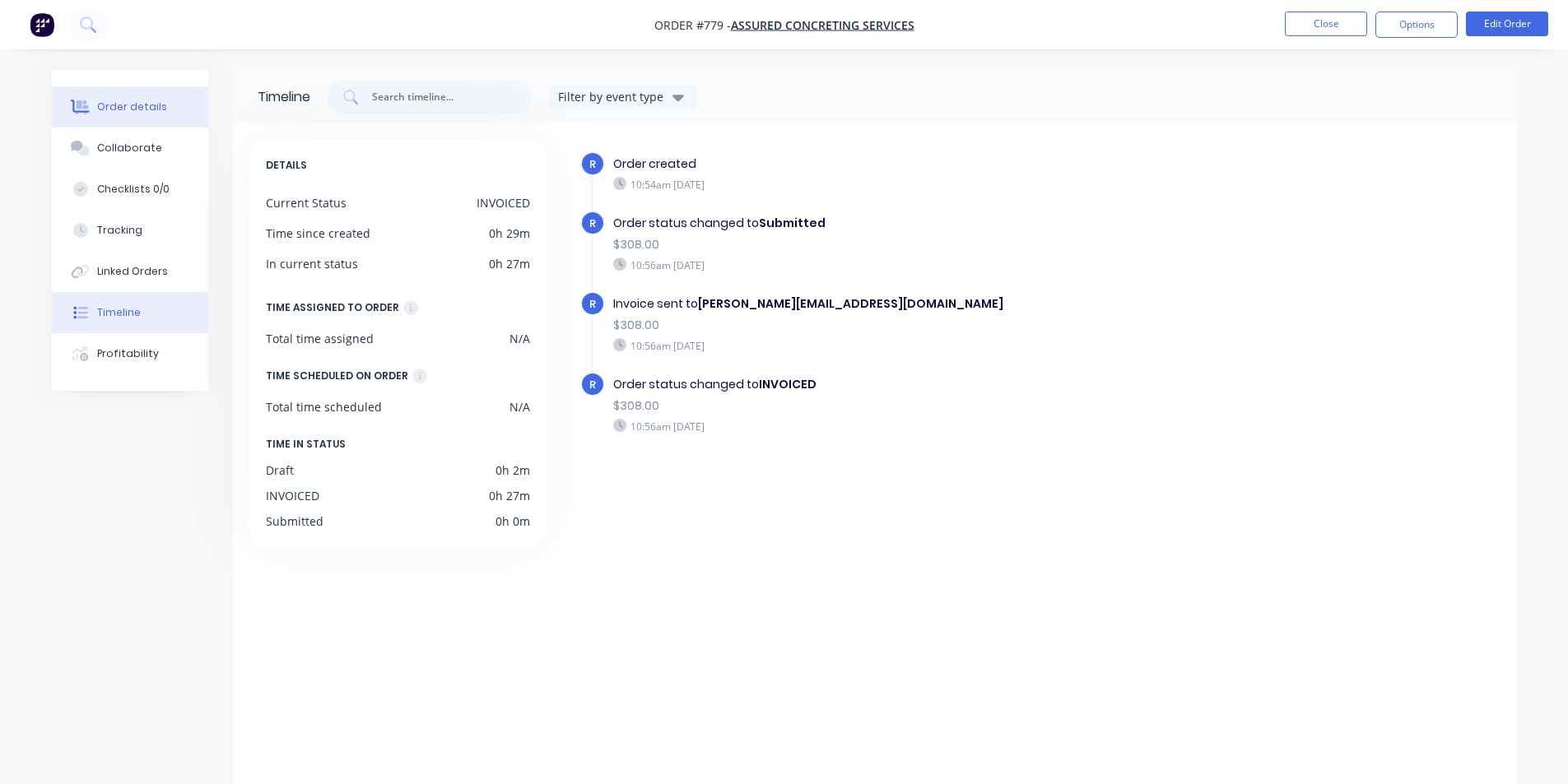
click at [99, 107] on div "Order details" at bounding box center [132, 107] width 70 height 15
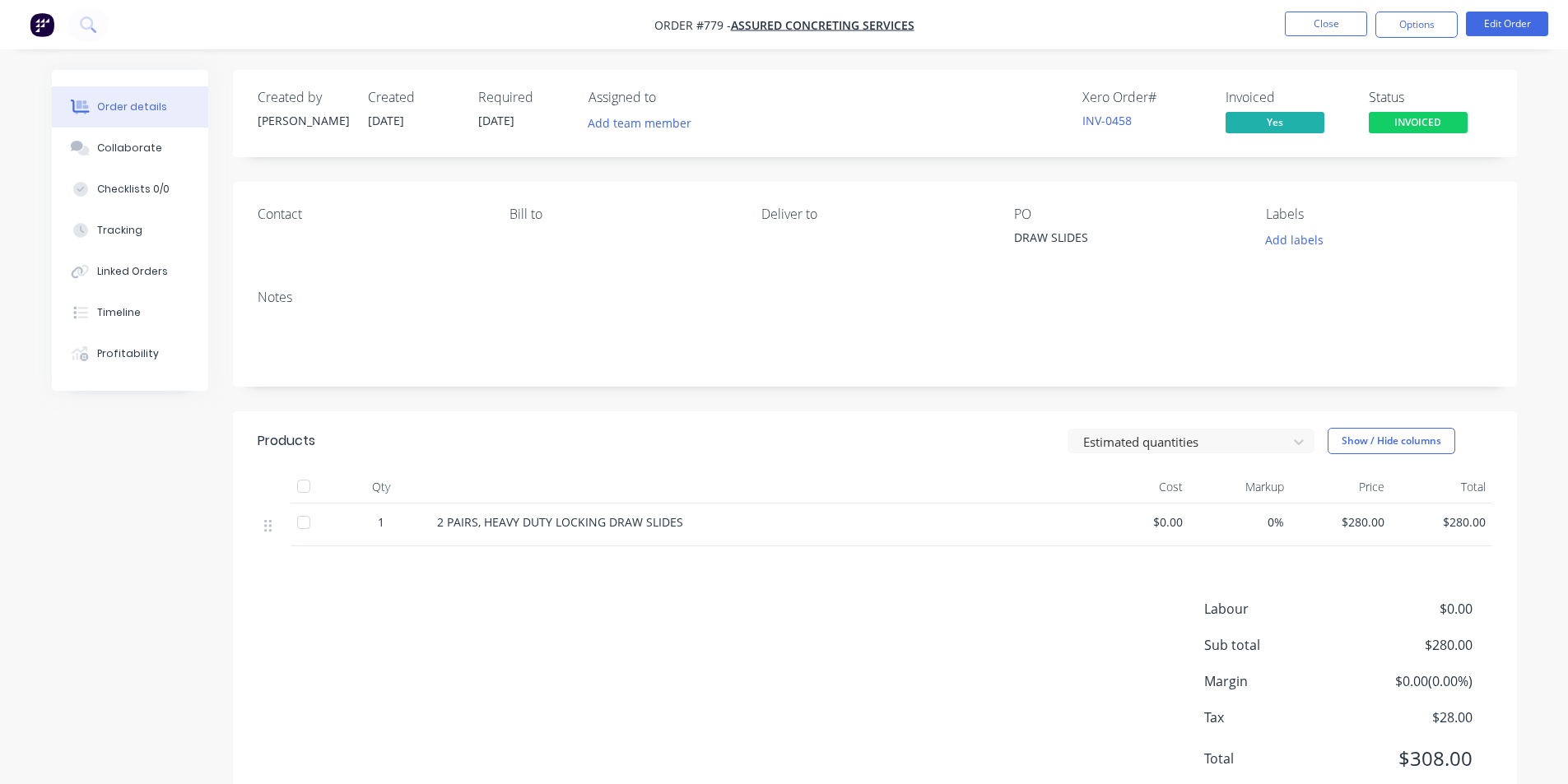
click at [635, 691] on div "Labour $0.00 Sub total $280.00 Margin $0.00 ( 0.00 %) Tax $28.00 Total $308.00" at bounding box center [874, 694] width 1234 height 191
click at [1353, 27] on button "Close" at bounding box center [1326, 23] width 82 height 24
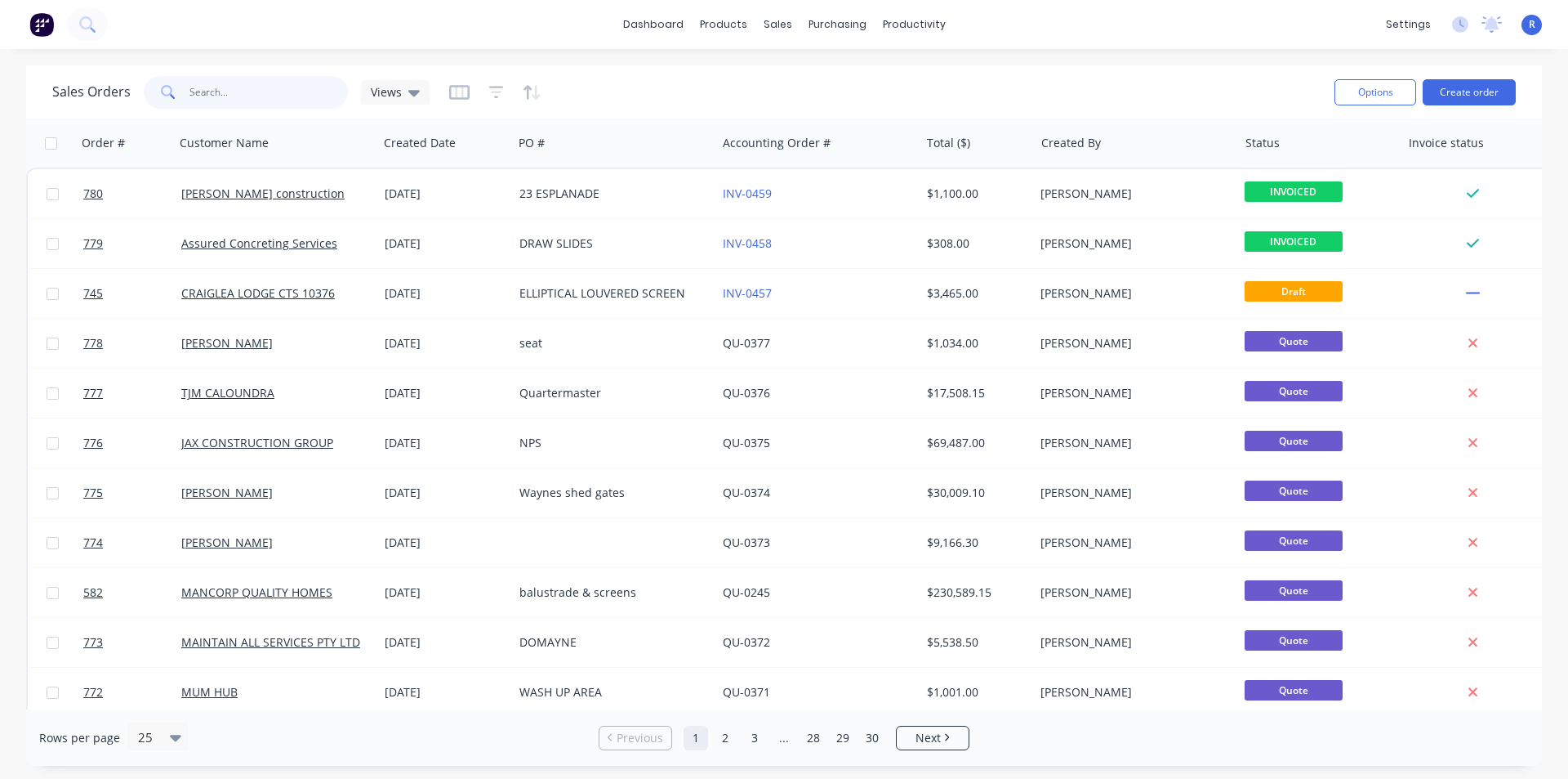
click at [263, 97] on input "text" at bounding box center [269, 92] width 159 height 32
type input "MAIN"
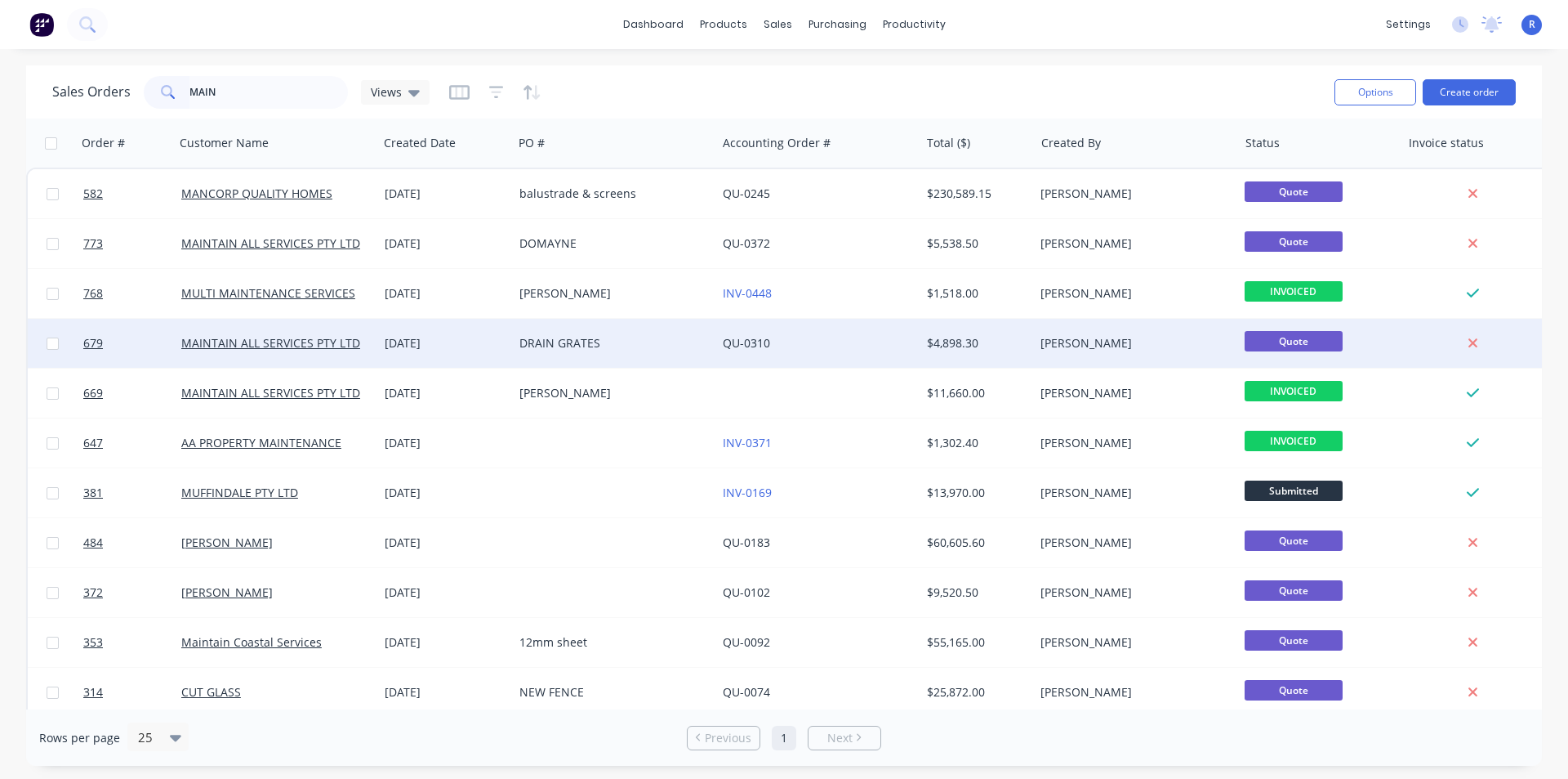
click at [646, 336] on div "DRAIN GRATES" at bounding box center [611, 344] width 181 height 17
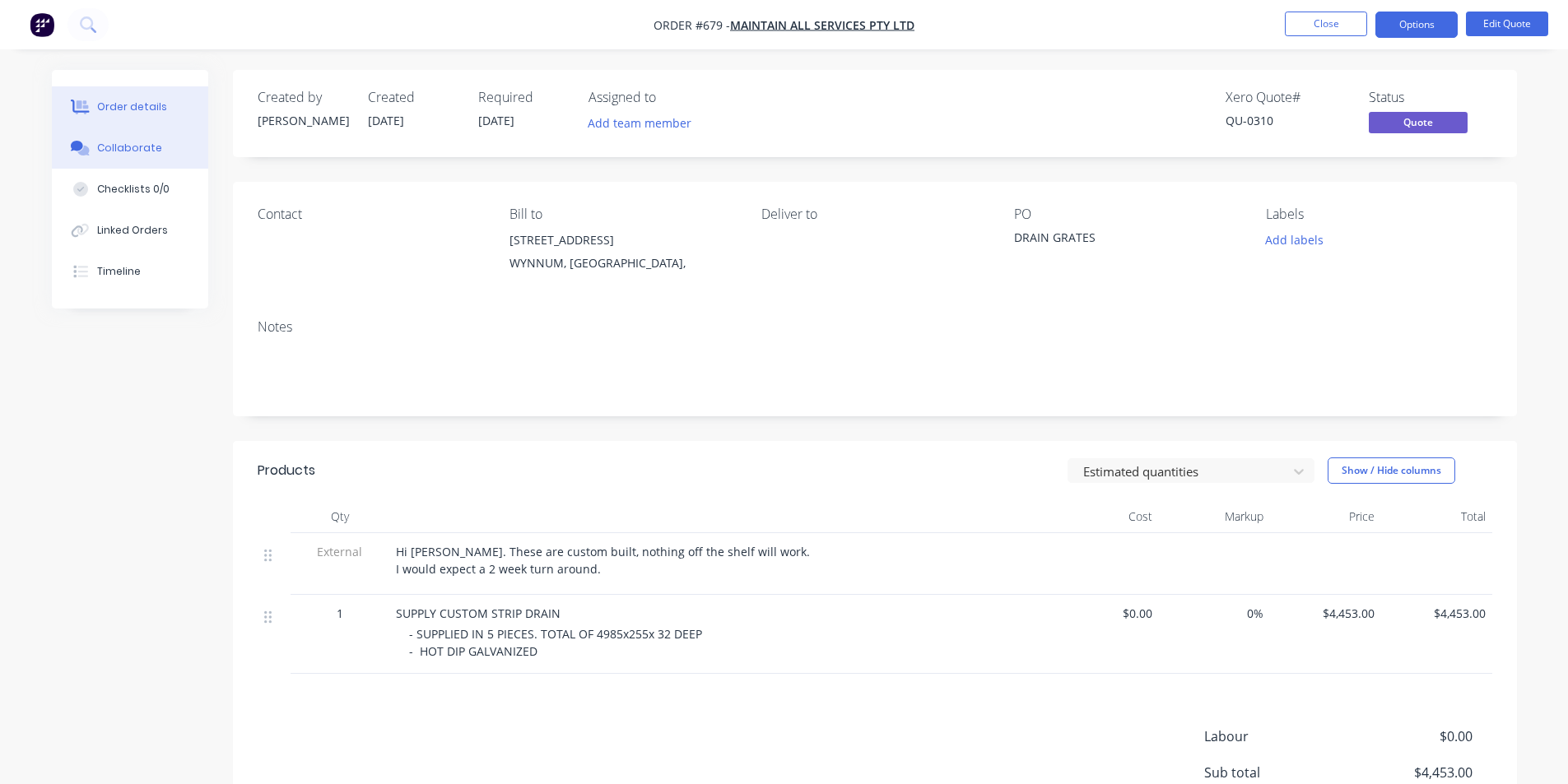
click at [130, 141] on div "Collaborate" at bounding box center [130, 148] width 65 height 15
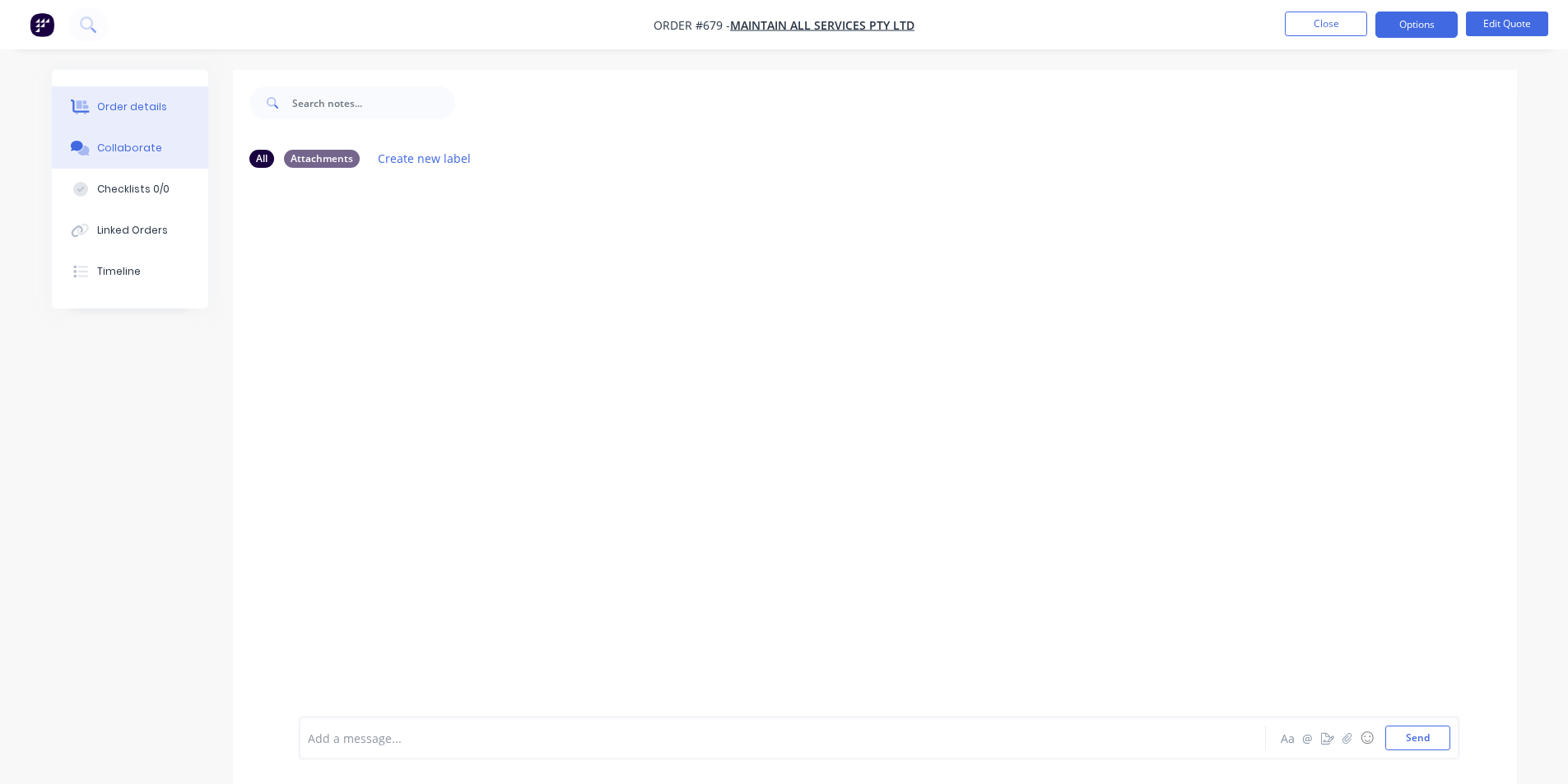
click at [105, 97] on button "Order details" at bounding box center [130, 106] width 157 height 41
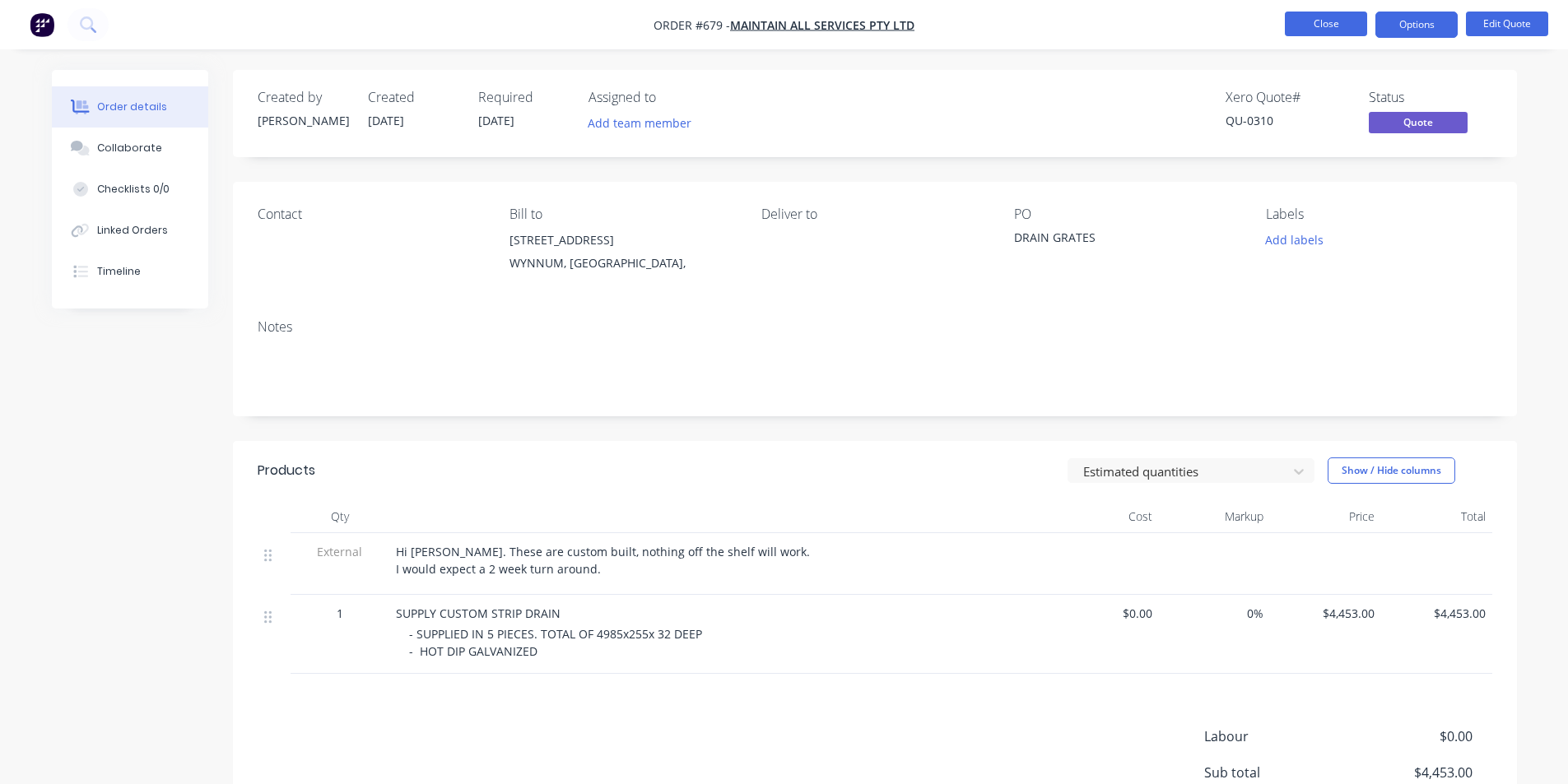
click at [1342, 23] on button "Close" at bounding box center [1326, 23] width 82 height 24
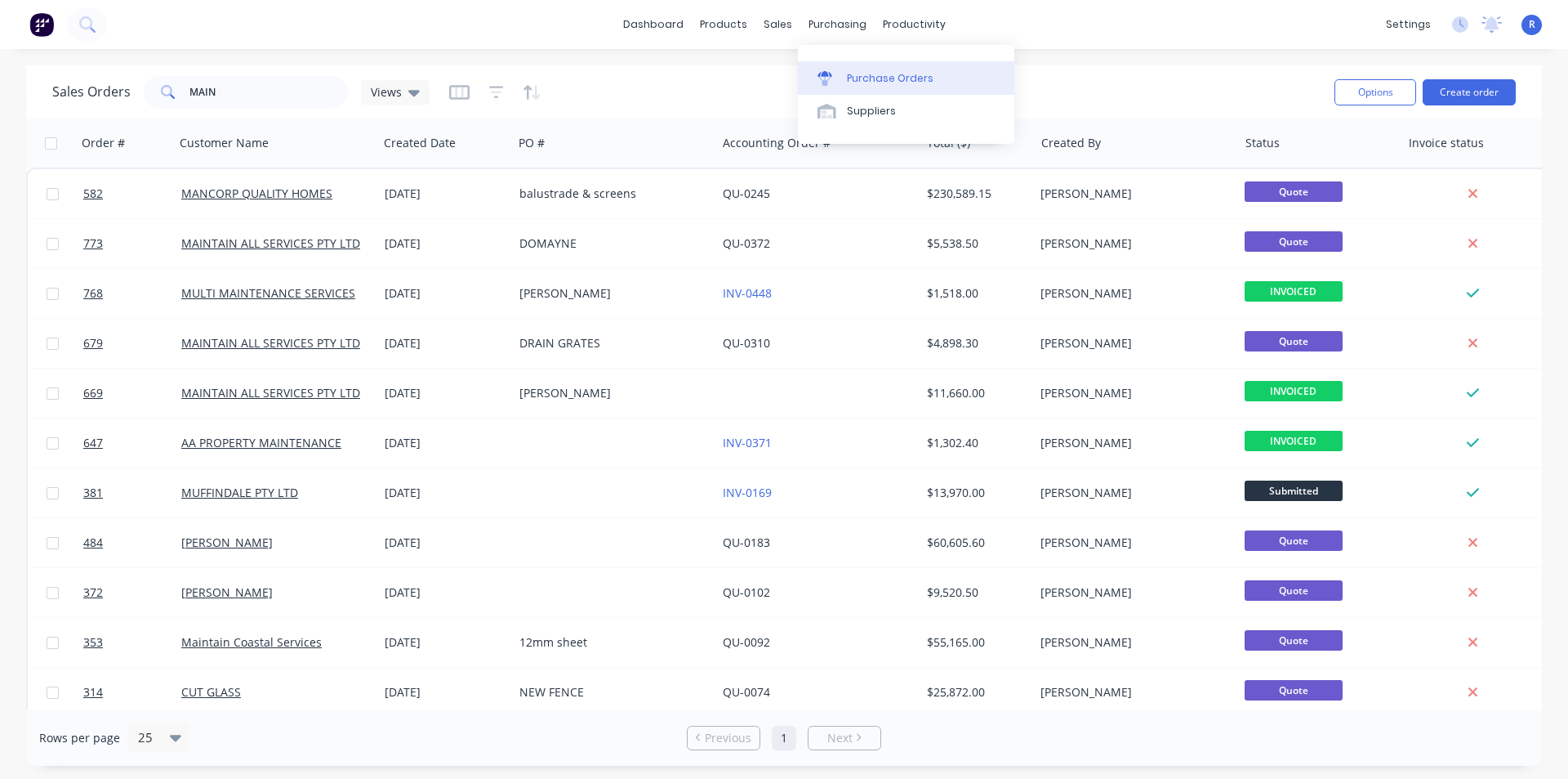
click at [848, 69] on link "Purchase Orders" at bounding box center [906, 77] width 216 height 32
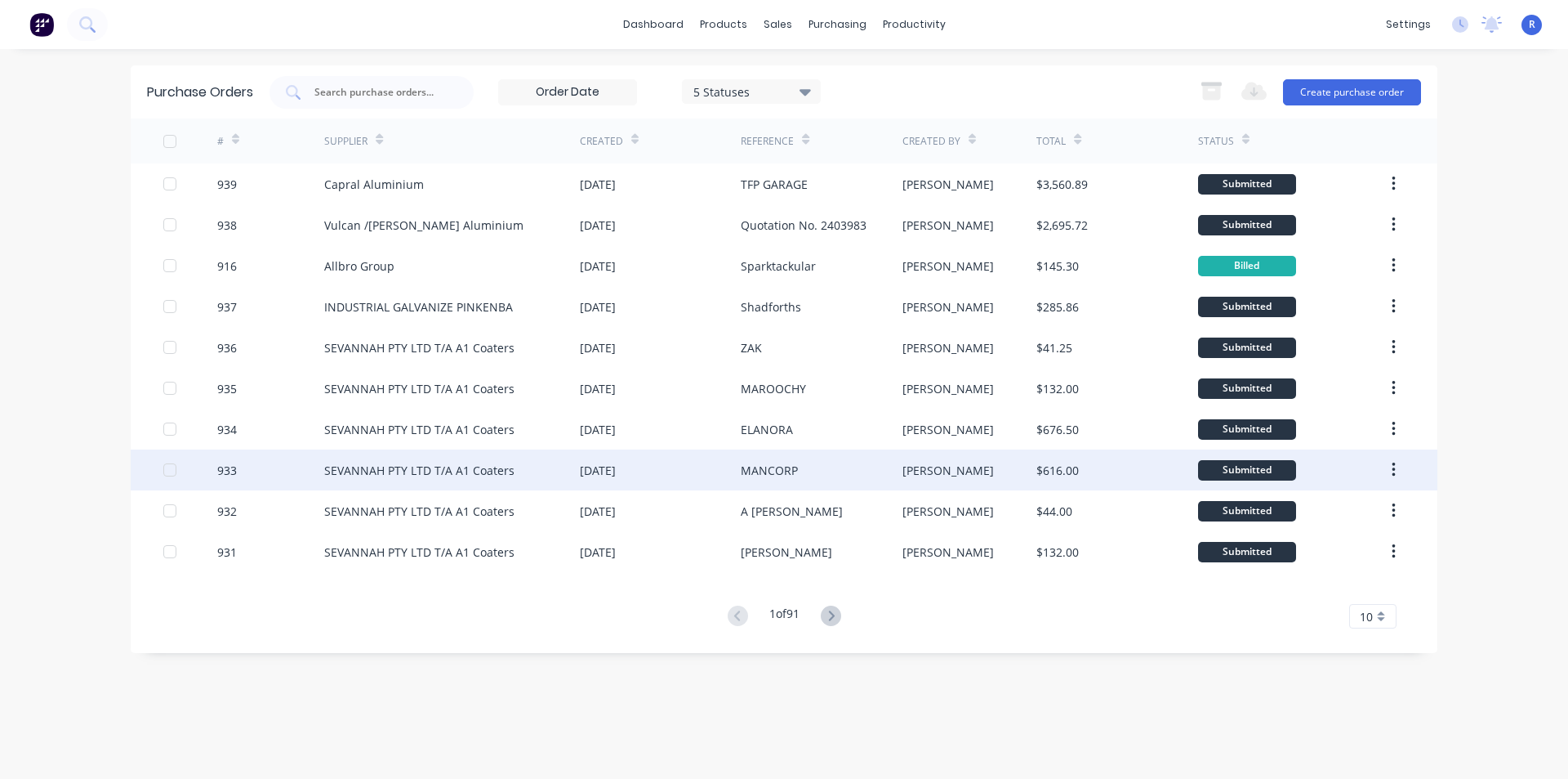
click at [742, 469] on div "MANCORP" at bounding box center [769, 470] width 57 height 17
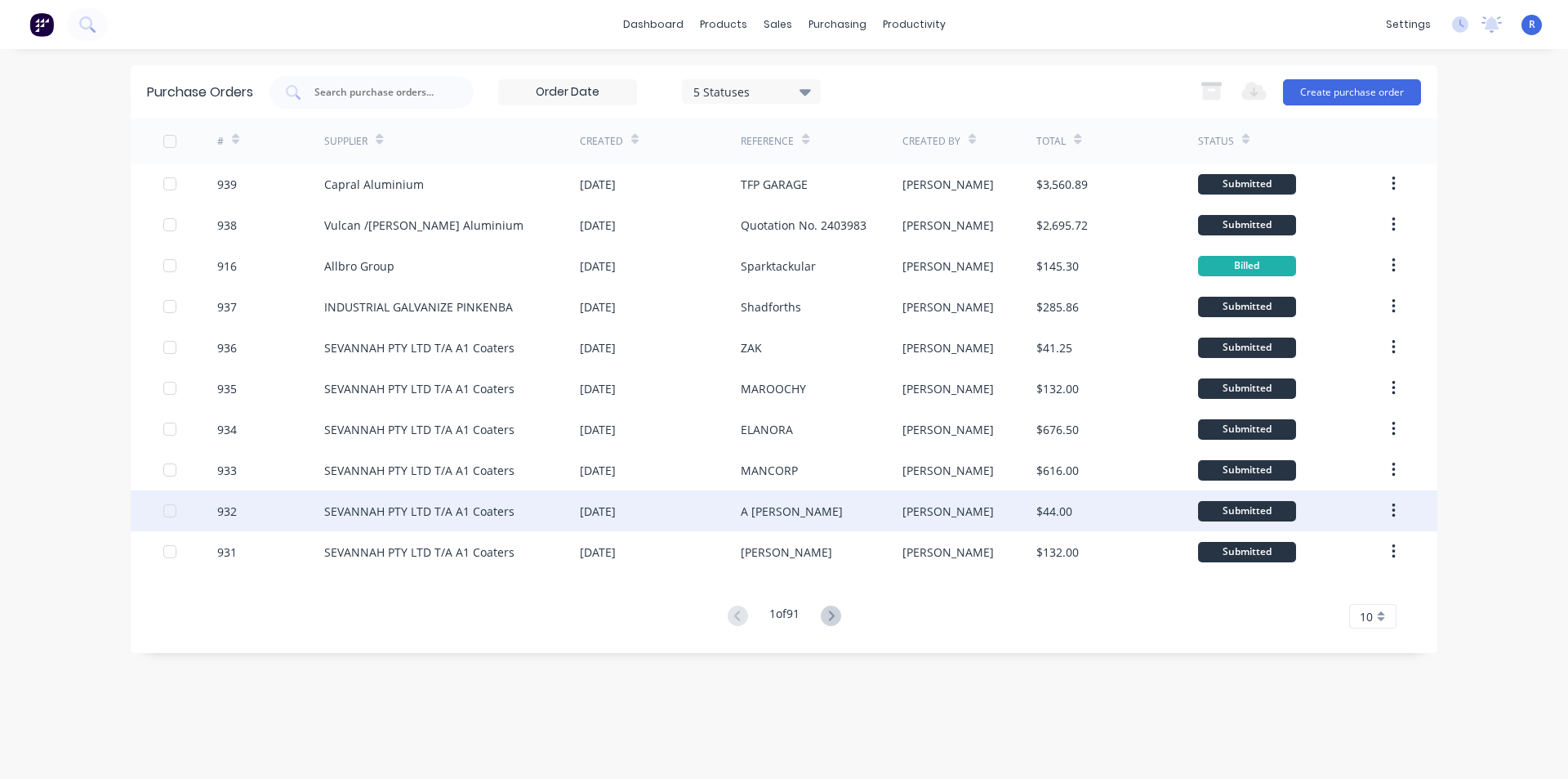
click at [700, 515] on div "[DATE]" at bounding box center [660, 510] width 161 height 41
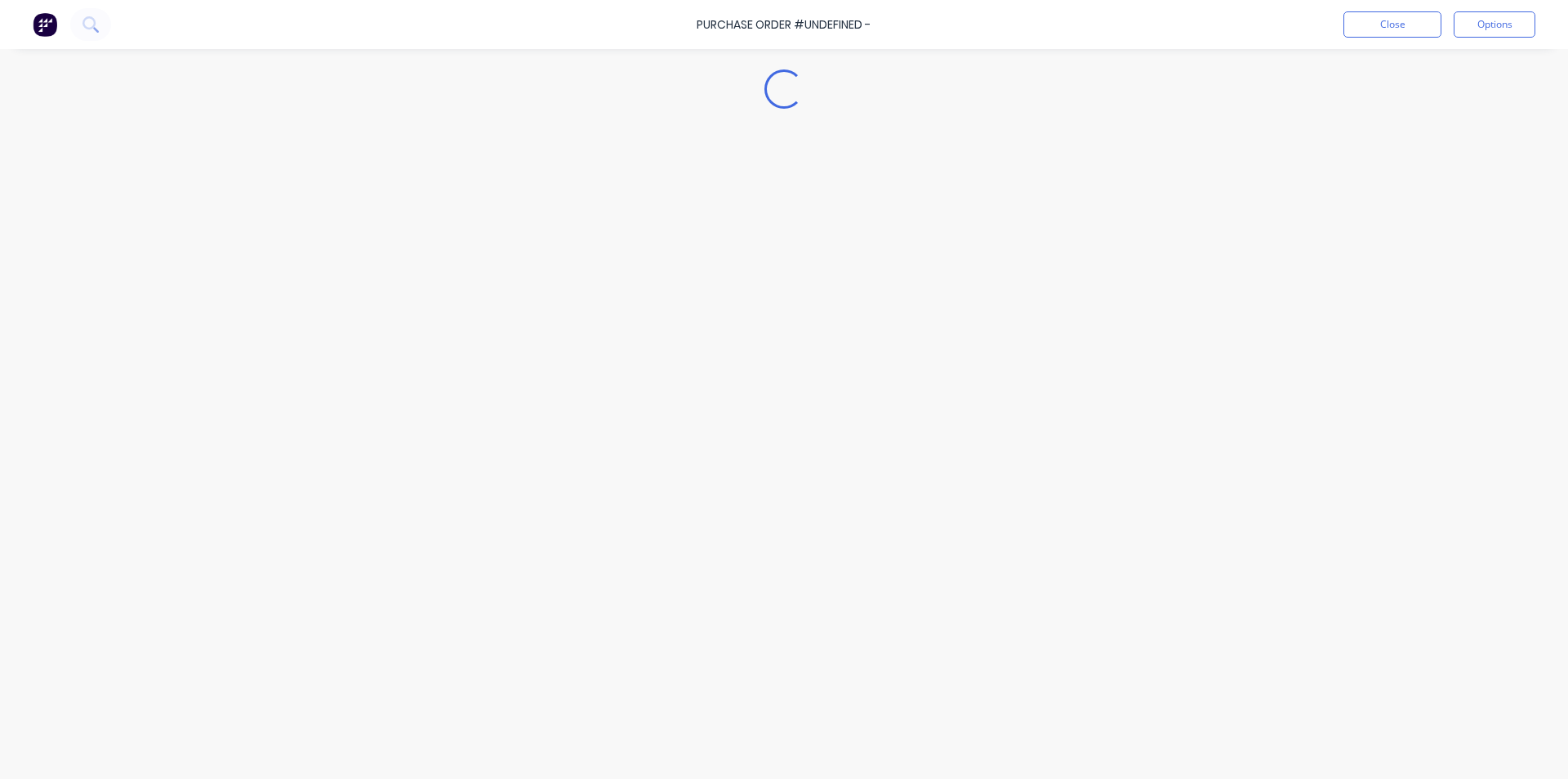
type textarea "x"
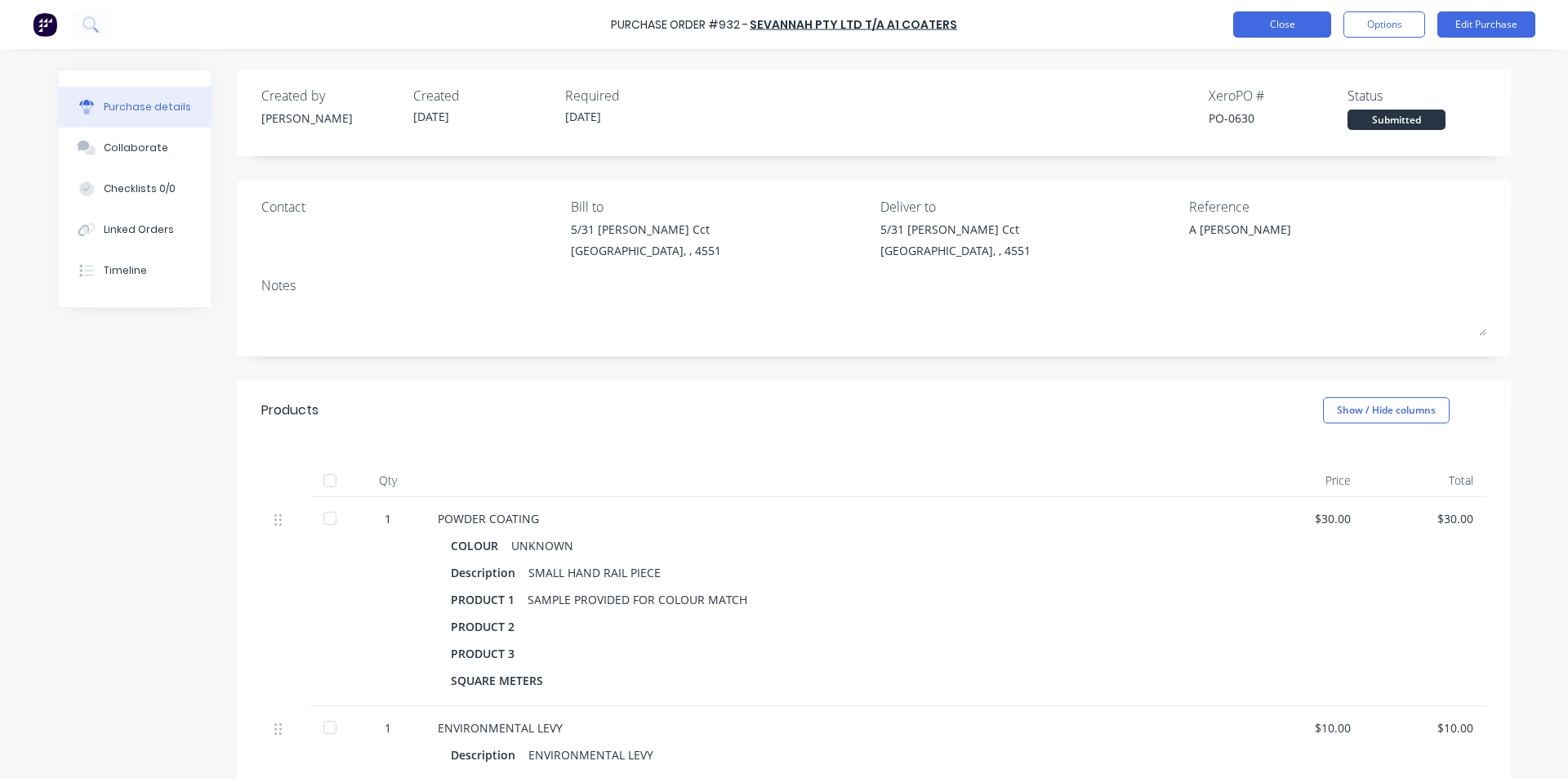
click at [1257, 28] on button "Close" at bounding box center [1283, 24] width 98 height 26
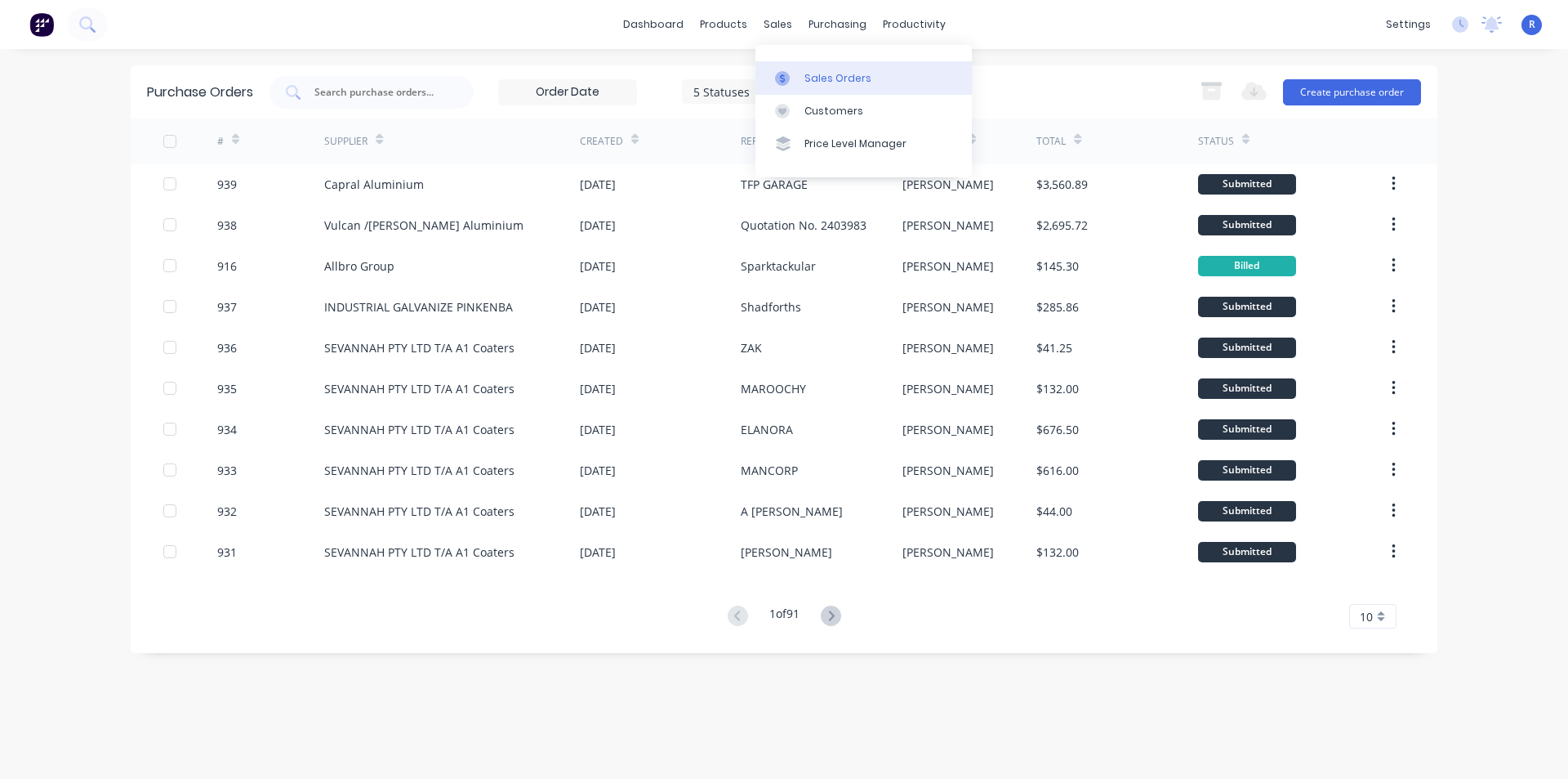
click at [808, 87] on link "Sales Orders" at bounding box center [863, 77] width 216 height 32
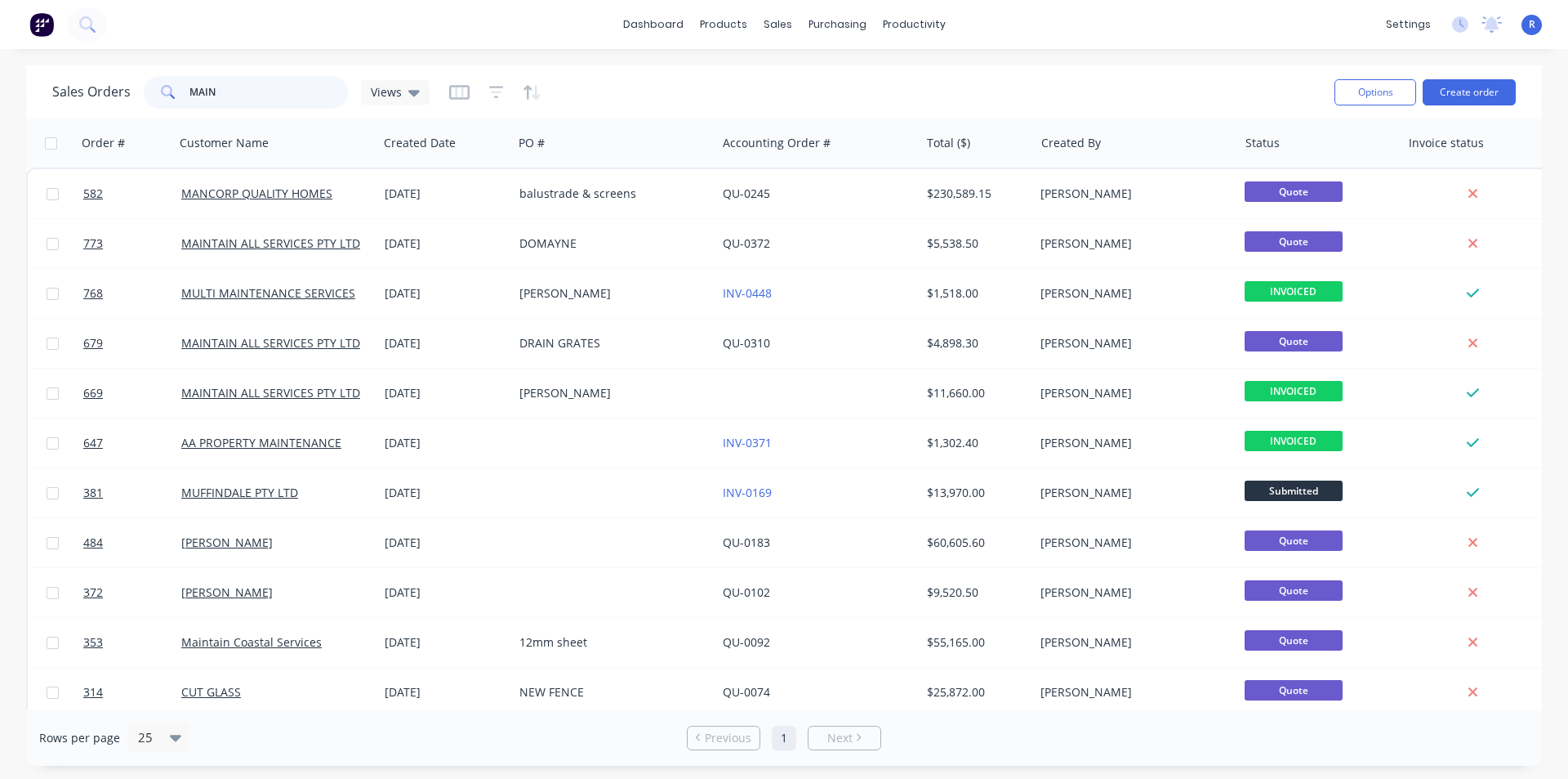
drag, startPoint x: 284, startPoint y: 85, endPoint x: 162, endPoint y: 90, distance: 122.1
click at [162, 90] on div "MAIN" at bounding box center [246, 92] width 205 height 32
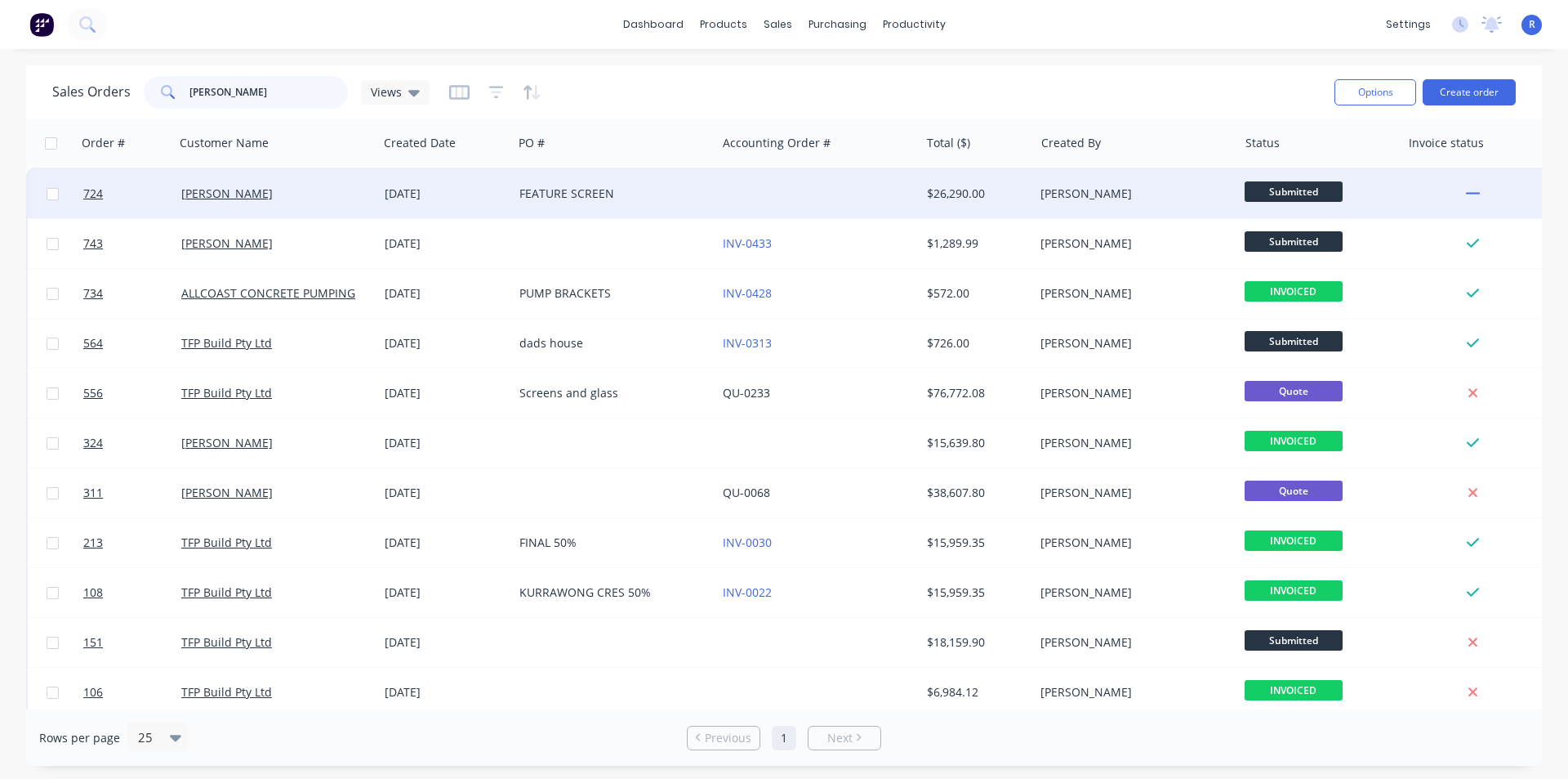
type input "[PERSON_NAME]"
click at [336, 197] on div "[PERSON_NAME]" at bounding box center [272, 194] width 181 height 17
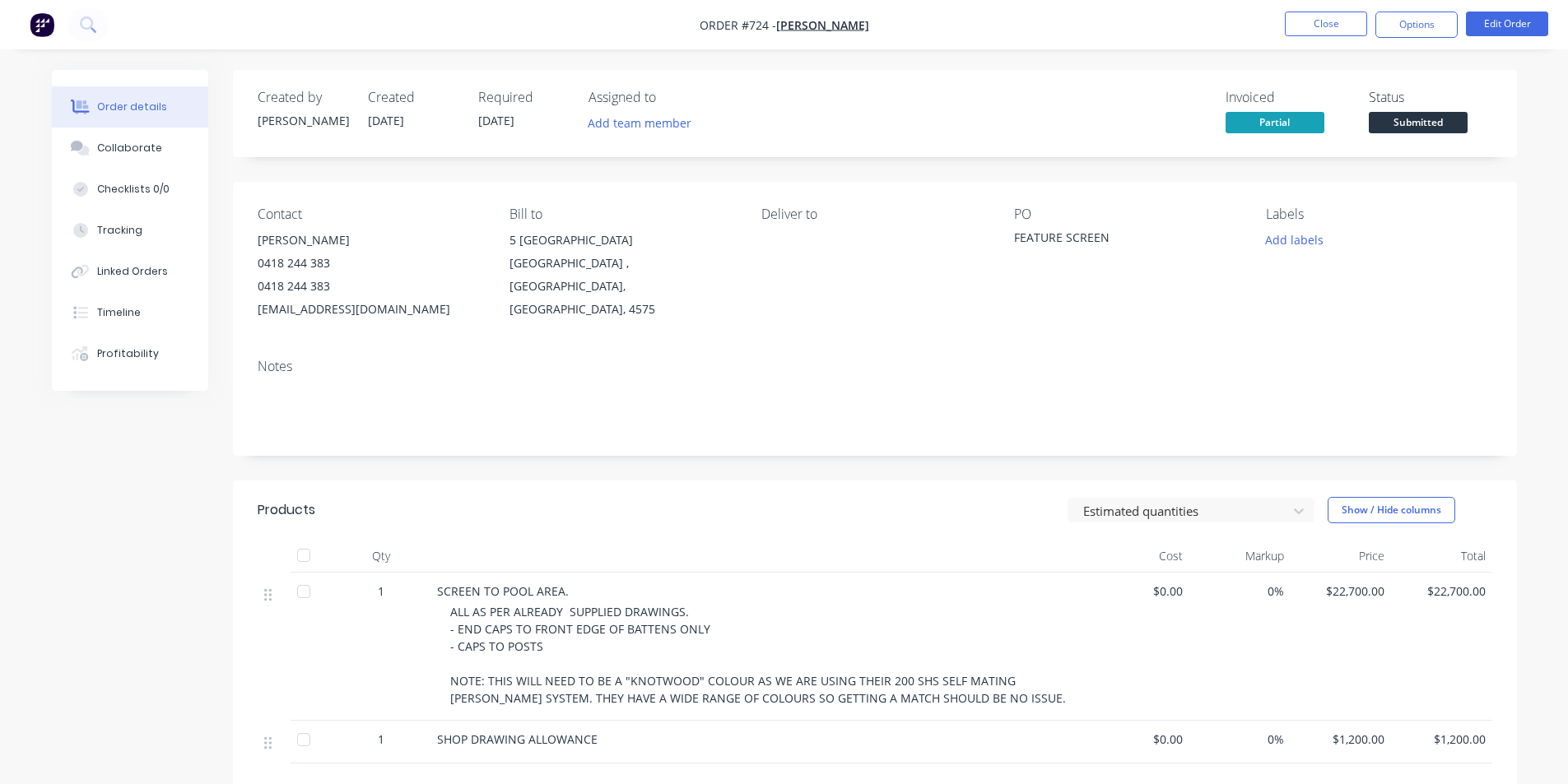
scroll to position [82, 0]
